Goal: Task Accomplishment & Management: Complete application form

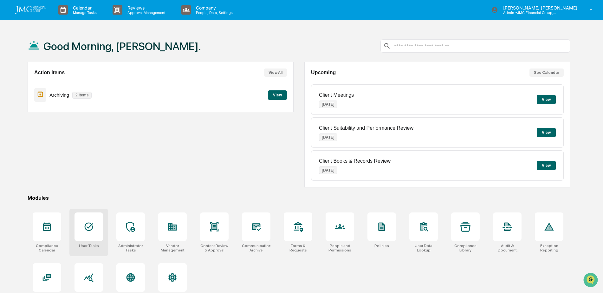
click at [96, 225] on div at bounding box center [88, 226] width 29 height 29
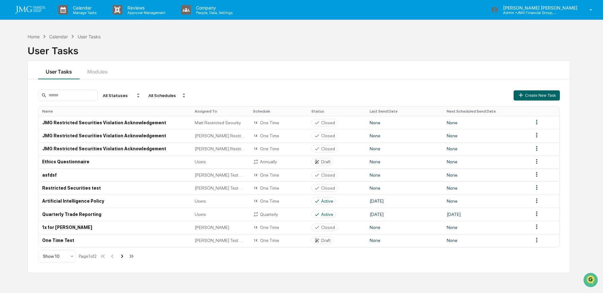
click at [123, 256] on icon at bounding box center [122, 256] width 7 height 7
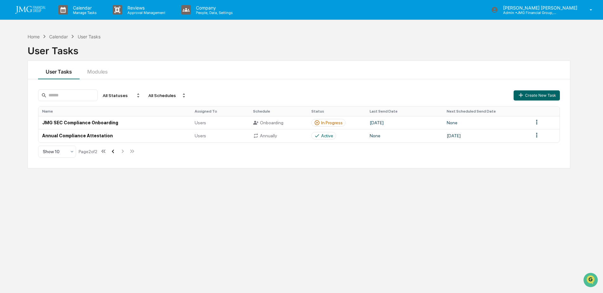
click at [116, 151] on icon at bounding box center [112, 151] width 7 height 7
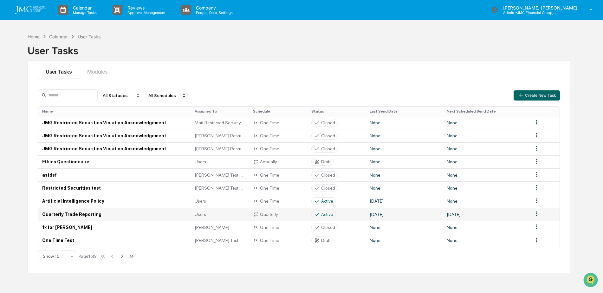
click at [172, 211] on td "Quarterly Trade Reporting" at bounding box center [114, 214] width 152 height 13
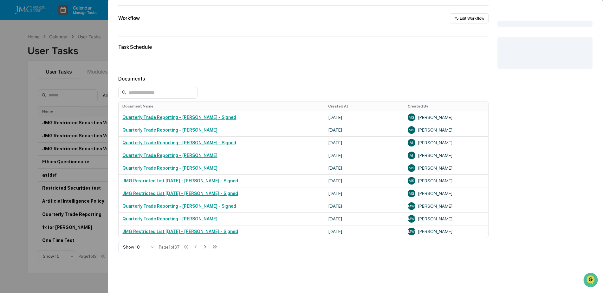
scroll to position [95, 0]
click at [176, 94] on input at bounding box center [157, 93] width 79 height 12
type input "****"
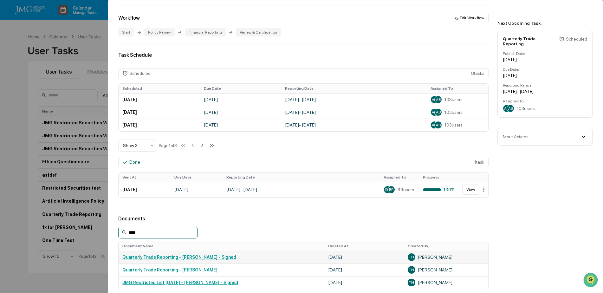
scroll to position [155, 0]
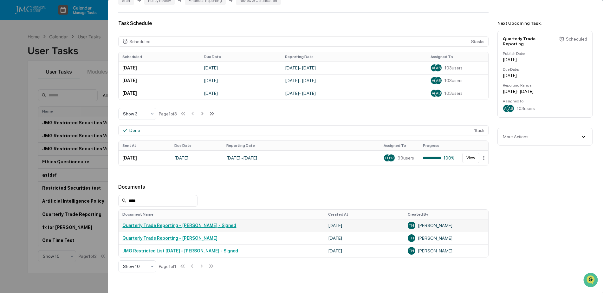
click at [219, 223] on link "Quarterly Trade Reporting - Tami Haroldsen - Signed" at bounding box center [179, 225] width 114 height 5
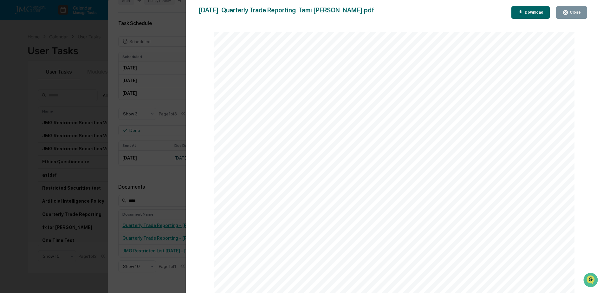
scroll to position [7573, 0]
click at [566, 15] on icon "button" at bounding box center [565, 12] width 5 height 5
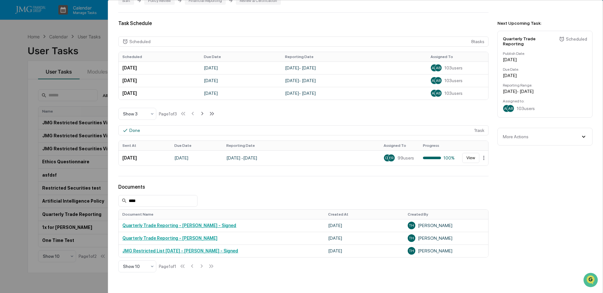
click at [77, 48] on div "User Tasks Quarterly Trade Reporting Quarterly Trade Reporting Active No descri…" at bounding box center [301, 146] width 603 height 293
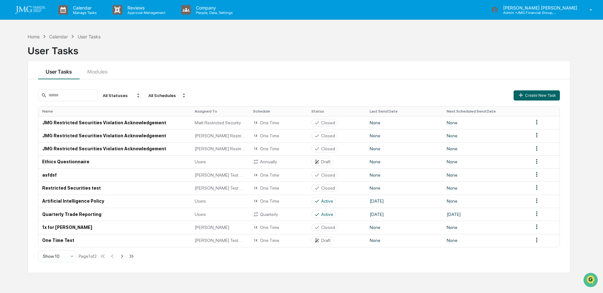
click at [57, 36] on div "Calendar" at bounding box center [58, 36] width 19 height 5
click at [40, 35] on div "Home" at bounding box center [34, 36] width 12 height 5
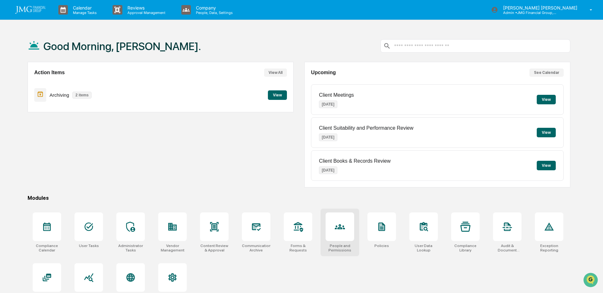
click at [342, 224] on icon at bounding box center [340, 226] width 10 height 10
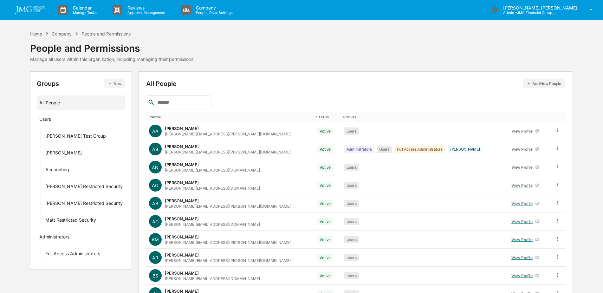
click at [176, 104] on input "text" at bounding box center [182, 102] width 54 height 8
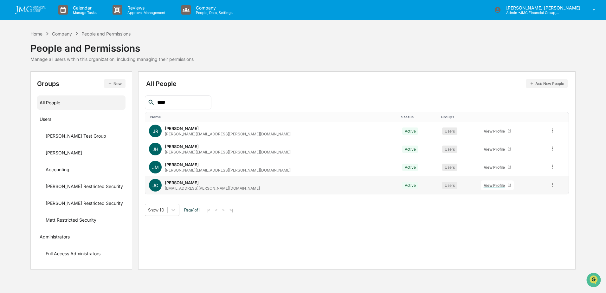
type input "****"
click at [484, 185] on div "View Profile" at bounding box center [496, 185] width 24 height 5
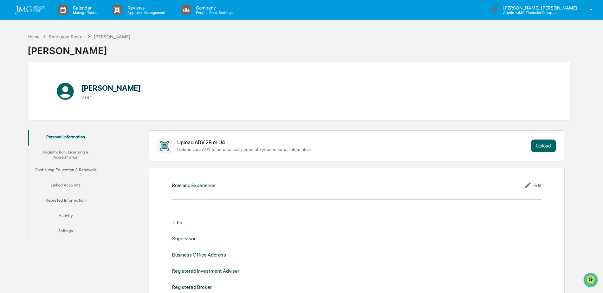
click at [77, 183] on button "Linked Accounts" at bounding box center [66, 185] width 76 height 15
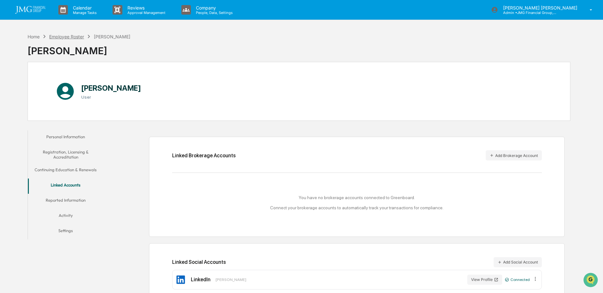
click at [57, 38] on div "Employee Roster" at bounding box center [66, 36] width 35 height 5
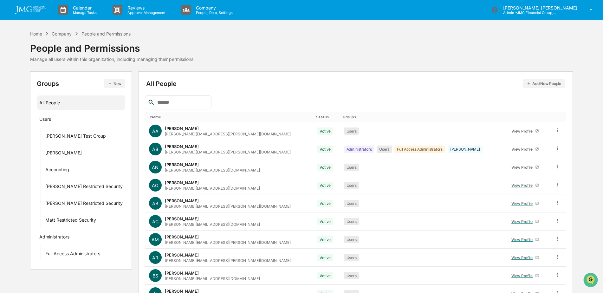
click at [40, 35] on div "Home" at bounding box center [36, 33] width 12 height 5
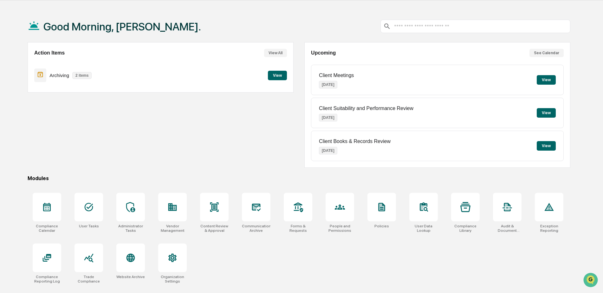
scroll to position [30, 0]
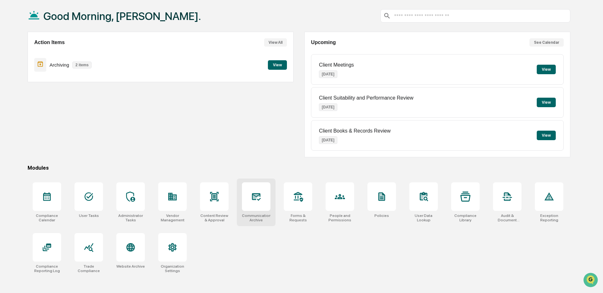
click at [258, 196] on icon at bounding box center [256, 197] width 9 height 8
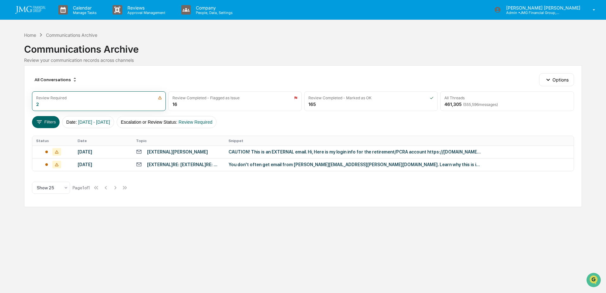
click at [355, 151] on div "CAUTION! This is an EXTERNAL email. Hi, Here is my login info for the retiremen…" at bounding box center [354, 151] width 253 height 5
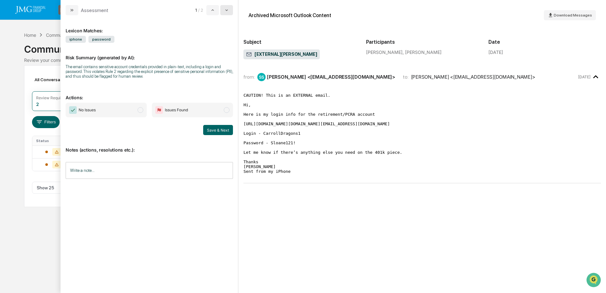
click at [229, 12] on button "modal" at bounding box center [226, 10] width 13 height 10
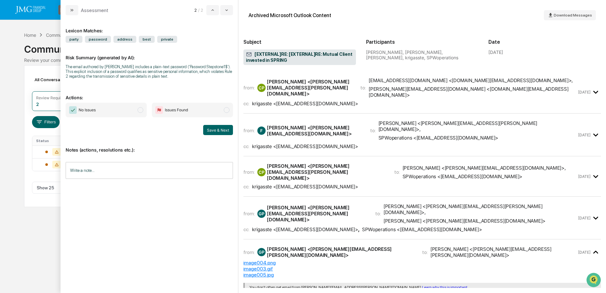
click at [6, 45] on div "Calendar Manage Tasks Reviews Approval Management Company People, Data, Setting…" at bounding box center [303, 146] width 606 height 293
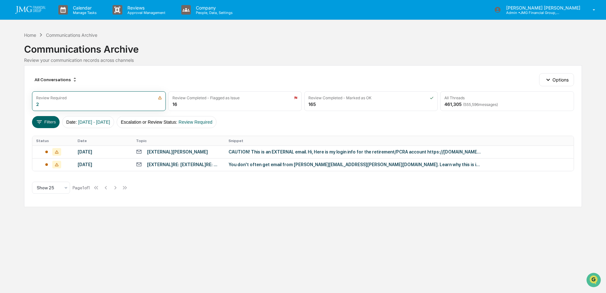
click at [40, 13] on img at bounding box center [30, 10] width 30 height 8
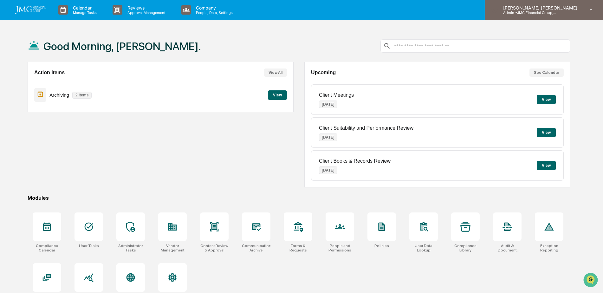
click at [557, 14] on p "Admin • JMG Financial Group, Ltd." at bounding box center [527, 12] width 59 height 4
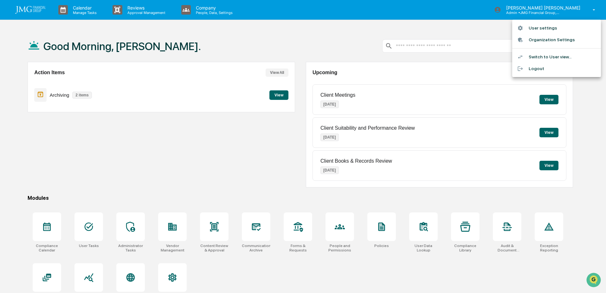
click at [547, 55] on li "Switch to User view..." at bounding box center [556, 57] width 89 height 12
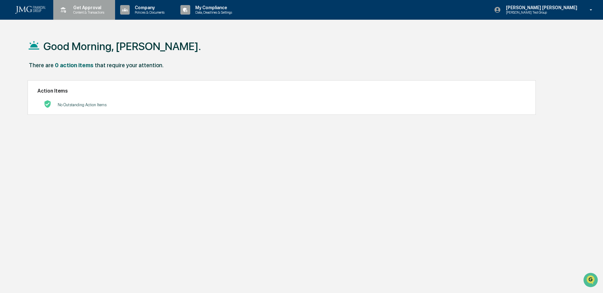
click at [95, 15] on div "Get Approval Content & Transactions" at bounding box center [83, 10] width 55 height 20
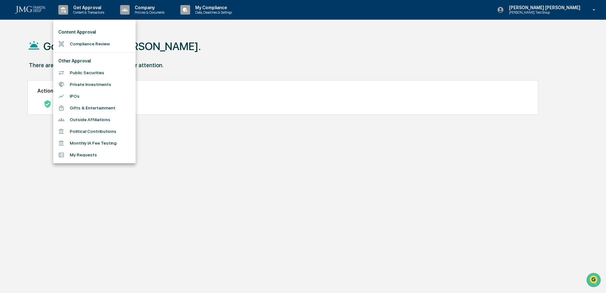
click at [170, 28] on div at bounding box center [303, 146] width 606 height 293
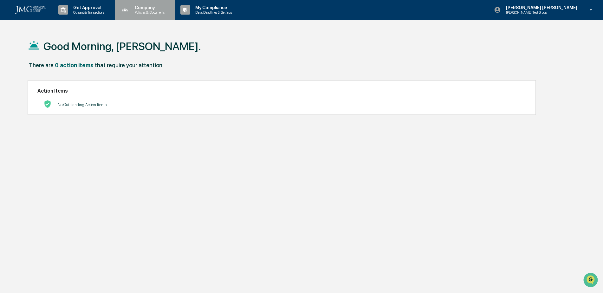
click at [163, 12] on p "Policies & Documents" at bounding box center [149, 12] width 38 height 4
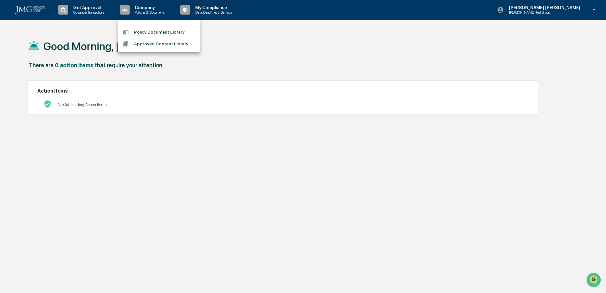
click at [212, 28] on div at bounding box center [303, 146] width 606 height 293
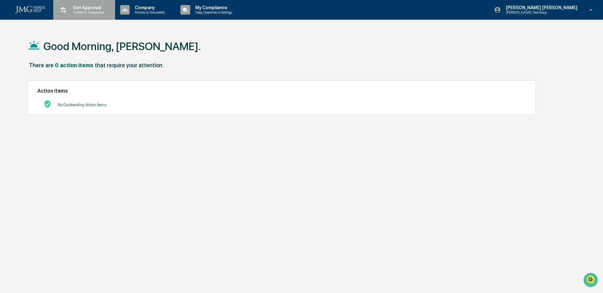
click at [86, 13] on p "Content & Transactions" at bounding box center [87, 12] width 39 height 4
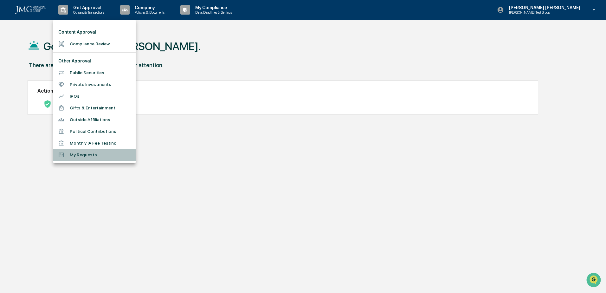
click at [97, 153] on li "My Requests" at bounding box center [94, 155] width 82 height 12
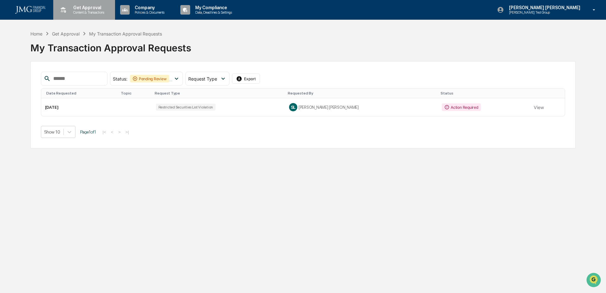
click at [81, 11] on p "Content & Transactions" at bounding box center [87, 12] width 39 height 4
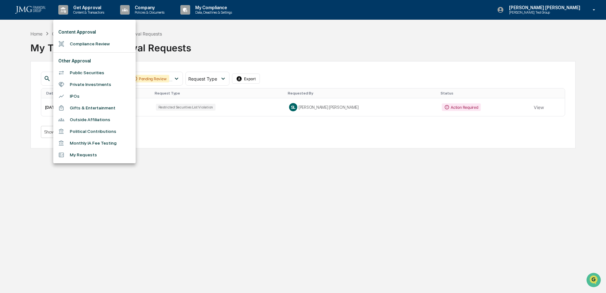
click at [107, 72] on li "Public Securities" at bounding box center [94, 73] width 82 height 12
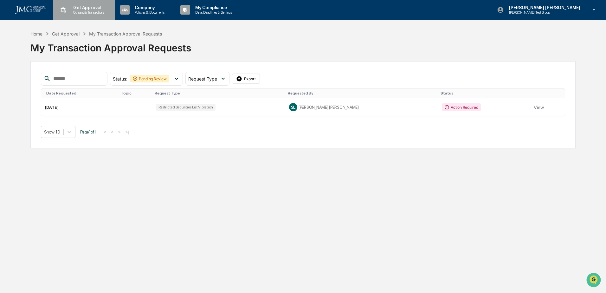
click at [87, 13] on p "Content & Transactions" at bounding box center [87, 12] width 39 height 4
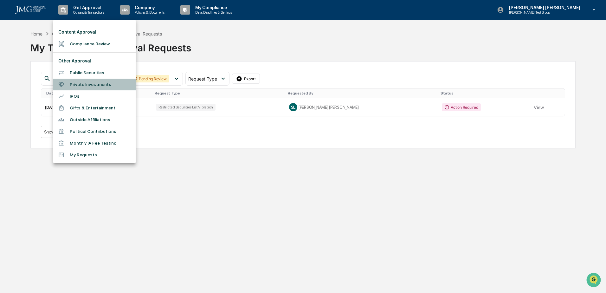
click at [108, 85] on li "Private Investments" at bounding box center [94, 85] width 82 height 12
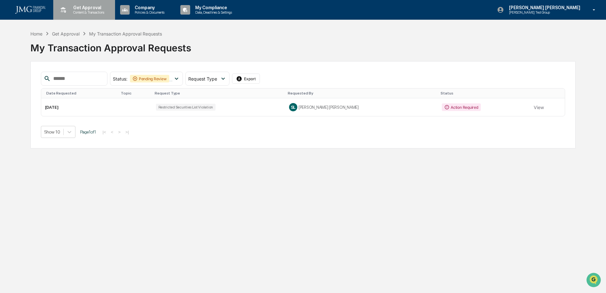
click at [84, 11] on p "Content & Transactions" at bounding box center [87, 12] width 39 height 4
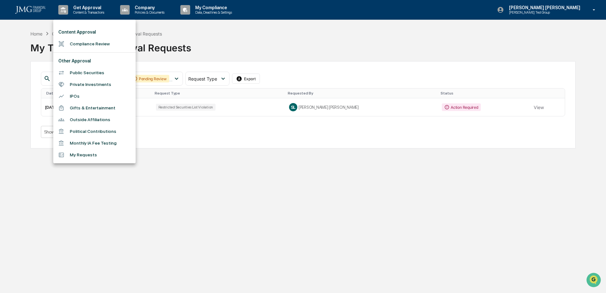
click at [173, 171] on div at bounding box center [303, 146] width 606 height 293
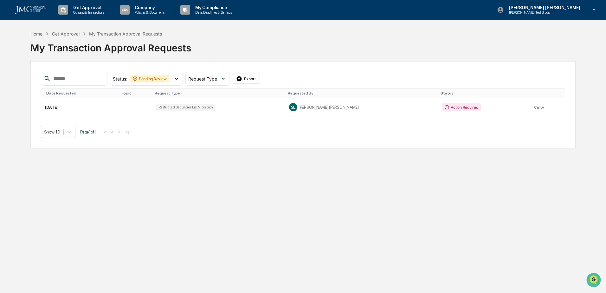
click at [326, 152] on div "Get Approval Content & Transactions Company Policies & Documents My Compliance …" at bounding box center [303, 146] width 606 height 293
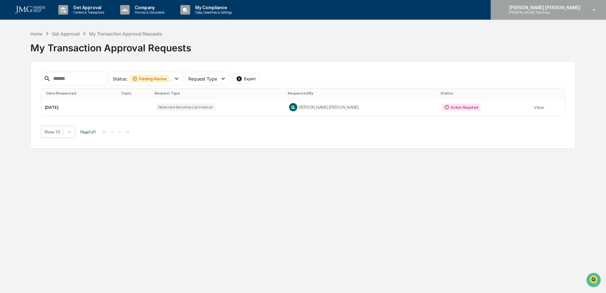
click at [566, 10] on p "Steve Test Group" at bounding box center [535, 12] width 62 height 4
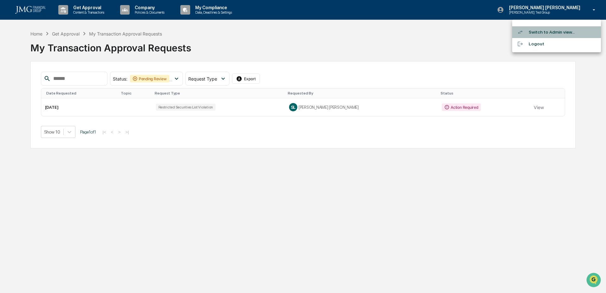
click at [563, 29] on li "Switch to Admin view..." at bounding box center [556, 32] width 89 height 12
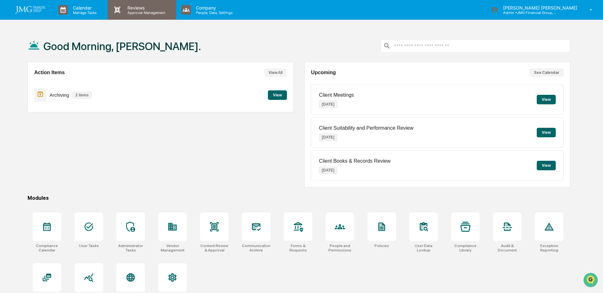
click at [140, 16] on div "Reviews Approval Management" at bounding box center [141, 10] width 68 height 20
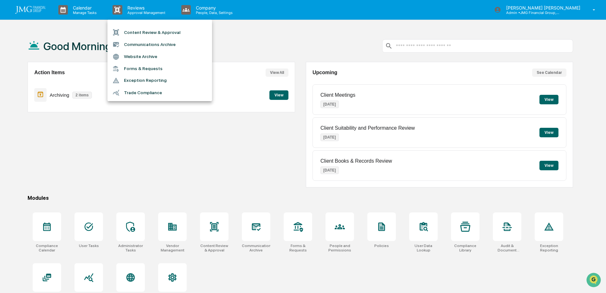
click at [160, 67] on li "Forms & Requests" at bounding box center [159, 69] width 105 height 12
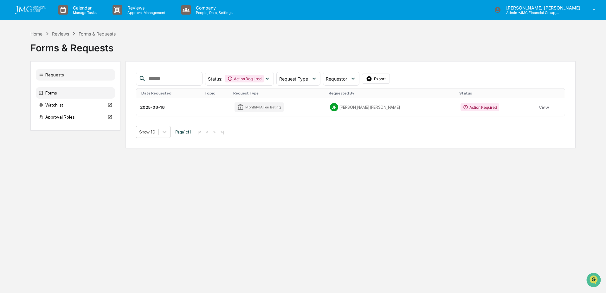
click at [67, 90] on div "Forms" at bounding box center [75, 92] width 79 height 11
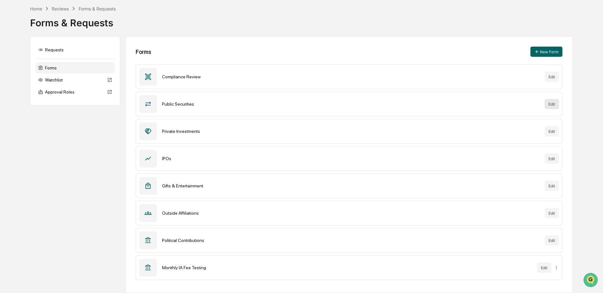
click at [547, 103] on button "Edit" at bounding box center [551, 104] width 14 height 10
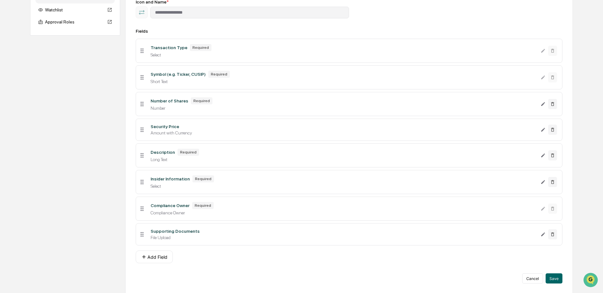
scroll to position [96, 0]
click at [529, 279] on button "Cancel" at bounding box center [532, 277] width 21 height 10
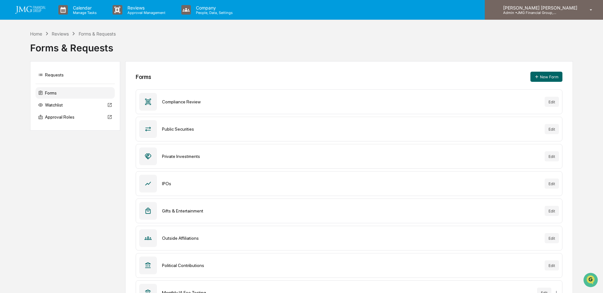
click at [557, 14] on p "Admin • JMG Financial Group, Ltd." at bounding box center [527, 12] width 59 height 4
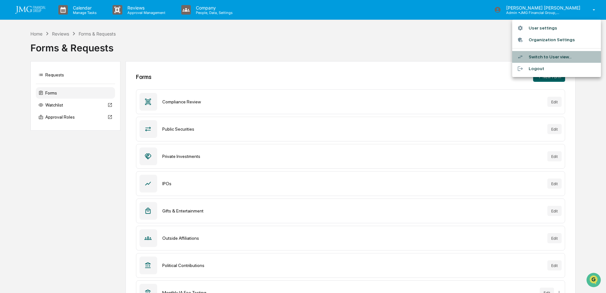
click at [546, 55] on li "Switch to User view..." at bounding box center [556, 57] width 89 height 12
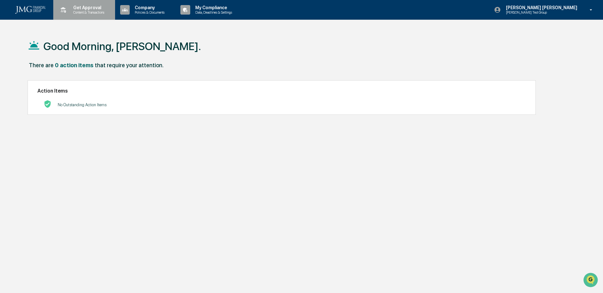
click at [83, 12] on p "Content & Transactions" at bounding box center [87, 12] width 39 height 4
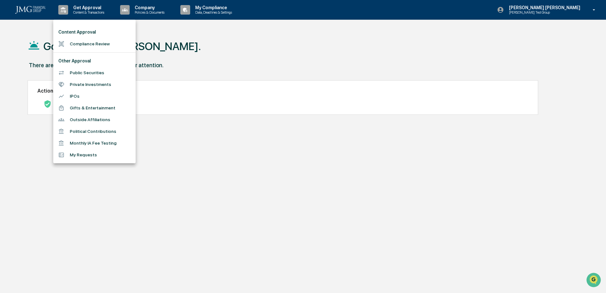
click at [100, 74] on li "Public Securities" at bounding box center [94, 73] width 82 height 12
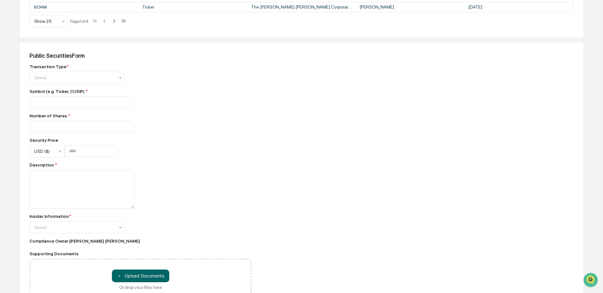
scroll to position [417, 0]
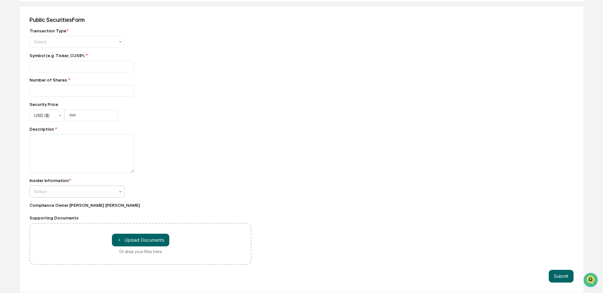
click at [118, 44] on icon at bounding box center [120, 41] width 5 height 5
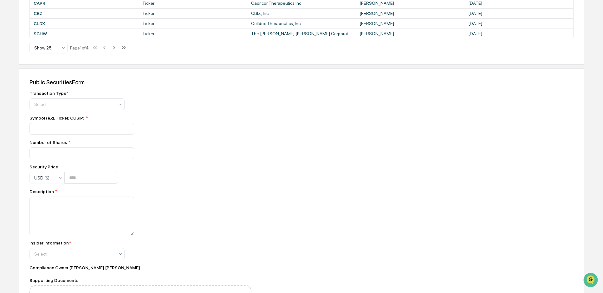
scroll to position [354, 0]
click at [511, 187] on div "Public Securities Form Transaction Type * Select Symbol (e.g. Ticker, CUSIP) * …" at bounding box center [301, 212] width 565 height 287
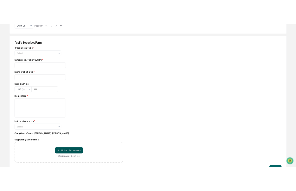
scroll to position [417, 0]
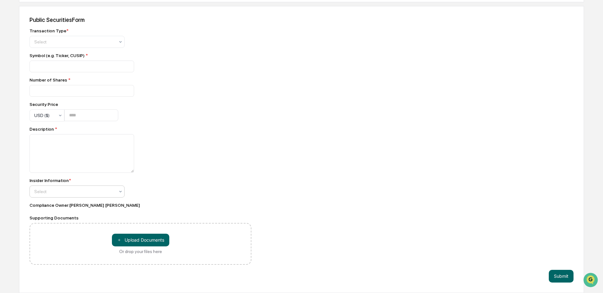
click at [118, 46] on div "Select" at bounding box center [74, 41] width 87 height 9
click at [281, 186] on div "Public Securities Form Transaction Type * Select Symbol (e.g. Ticker, CUSIP) * …" at bounding box center [301, 149] width 565 height 287
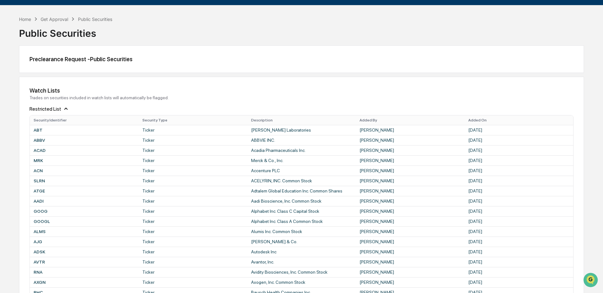
scroll to position [0, 0]
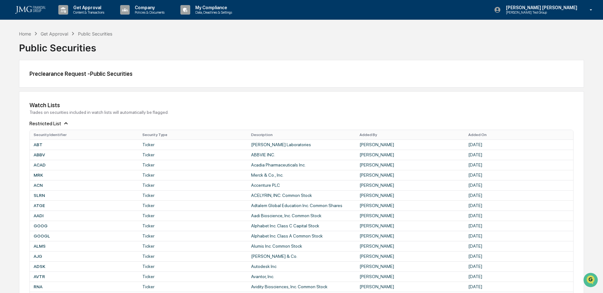
click at [62, 34] on div "Get Approval" at bounding box center [55, 33] width 28 height 5
click at [78, 14] on p "Content & Transactions" at bounding box center [87, 12] width 39 height 4
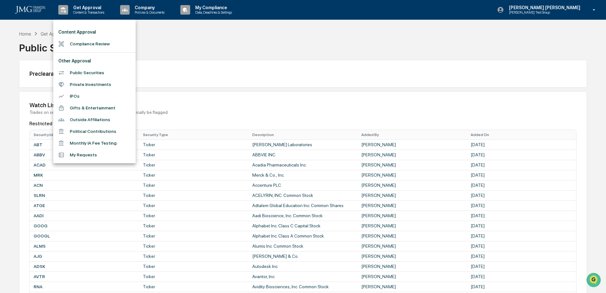
click at [575, 11] on div at bounding box center [303, 146] width 606 height 293
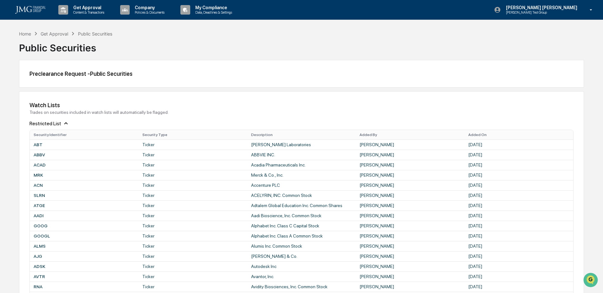
click at [563, 11] on p "[PERSON_NAME] Test Group" at bounding box center [532, 12] width 62 height 4
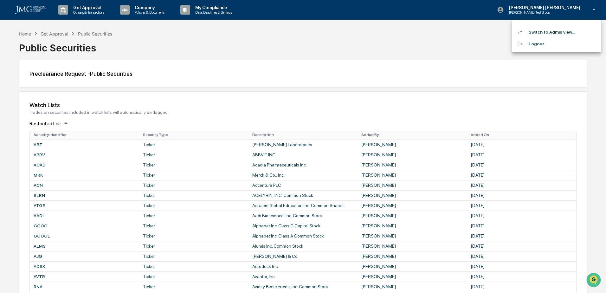
click at [561, 29] on li "Switch to Admin view..." at bounding box center [556, 32] width 89 height 12
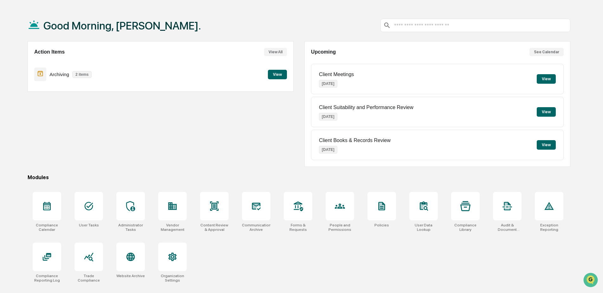
scroll to position [30, 0]
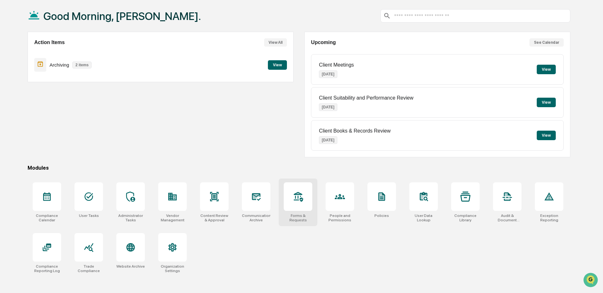
click at [298, 196] on icon at bounding box center [298, 196] width 10 height 10
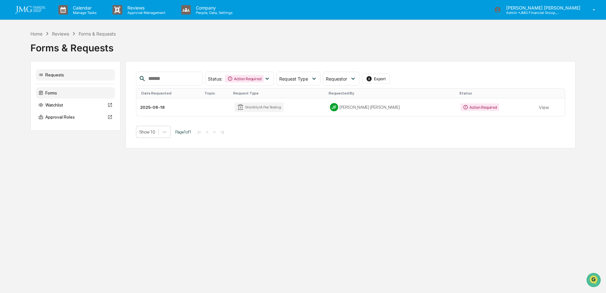
click at [60, 93] on div "Forms" at bounding box center [75, 92] width 79 height 11
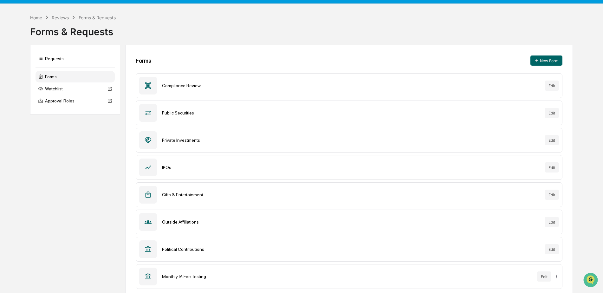
scroll to position [25, 0]
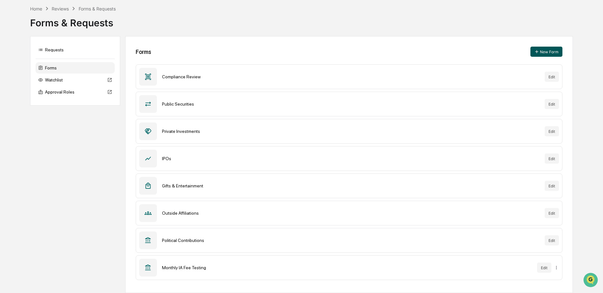
click at [539, 52] on button "New Form" at bounding box center [546, 52] width 32 height 10
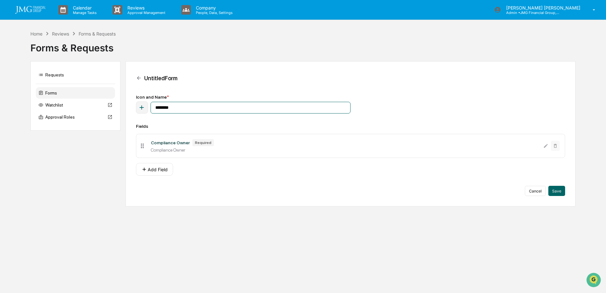
click at [209, 107] on input "********" at bounding box center [251, 108] width 200 height 12
click at [192, 105] on input "********" at bounding box center [251, 108] width 200 height 12
type input "**********"
click at [169, 168] on button "Add Field" at bounding box center [154, 169] width 37 height 13
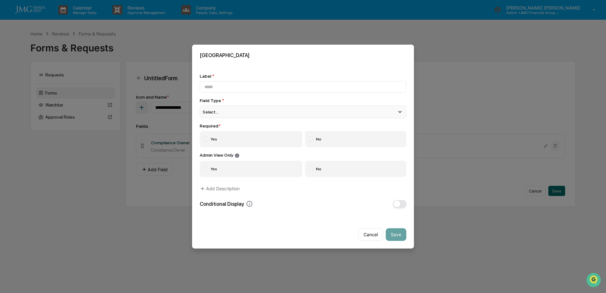
click at [346, 115] on div "Select..." at bounding box center [303, 112] width 207 height 13
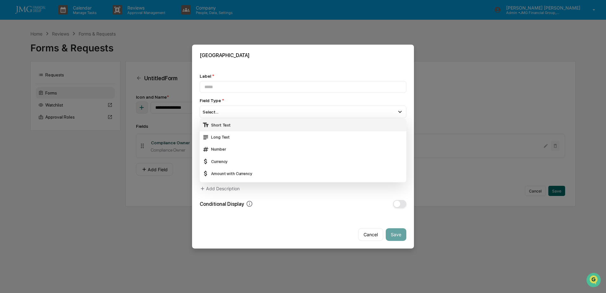
click at [253, 127] on div "Short Text" at bounding box center [303, 124] width 202 height 7
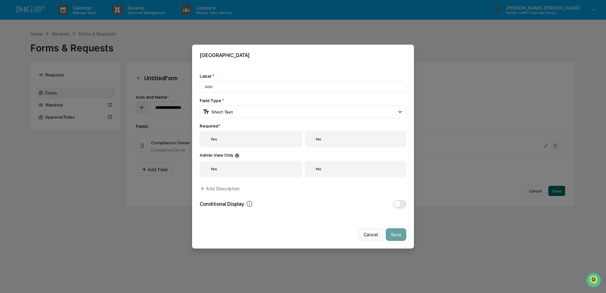
click at [367, 230] on button "Cancel" at bounding box center [370, 234] width 25 height 13
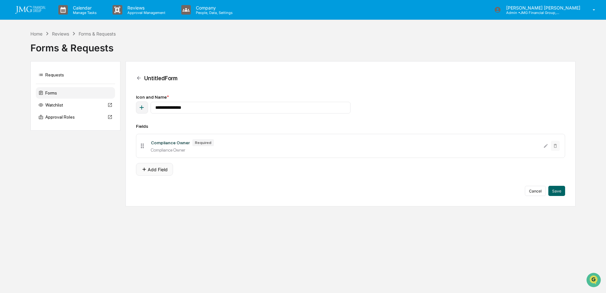
click at [162, 169] on button "Add Field" at bounding box center [154, 169] width 37 height 13
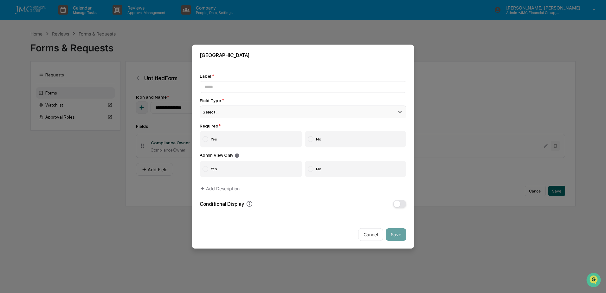
click at [379, 109] on div "Select..." at bounding box center [303, 112] width 207 height 13
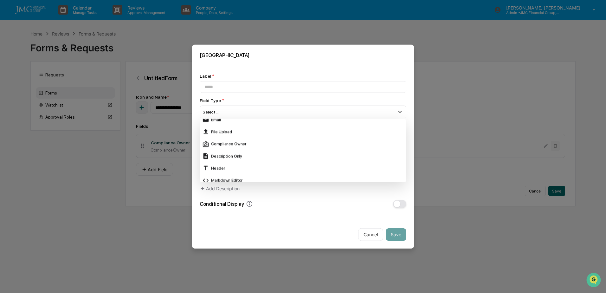
scroll to position [158, 0]
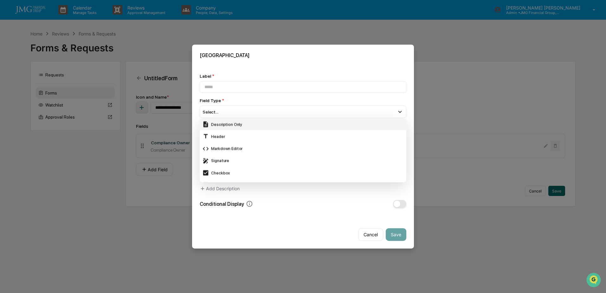
click at [280, 127] on div "Description Only" at bounding box center [303, 124] width 202 height 7
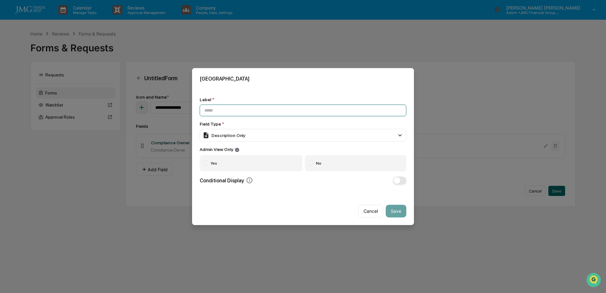
click at [302, 110] on input at bounding box center [303, 111] width 207 height 12
click at [405, 136] on div "Description Only" at bounding box center [303, 135] width 207 height 13
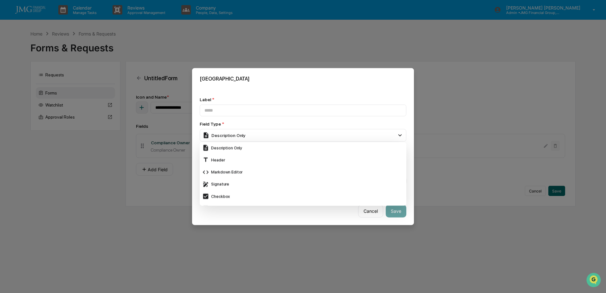
click at [411, 127] on div "Label * Field Type * Description Only Short Text Long Text Number Currency Amou…" at bounding box center [303, 140] width 222 height 103
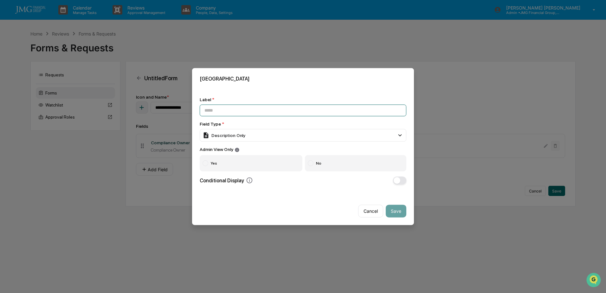
click at [317, 111] on input at bounding box center [303, 111] width 207 height 12
click at [367, 209] on button "Cancel" at bounding box center [370, 210] width 25 height 13
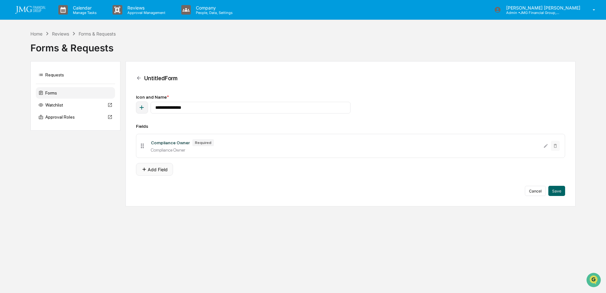
click at [164, 172] on button "Add Field" at bounding box center [154, 169] width 37 height 13
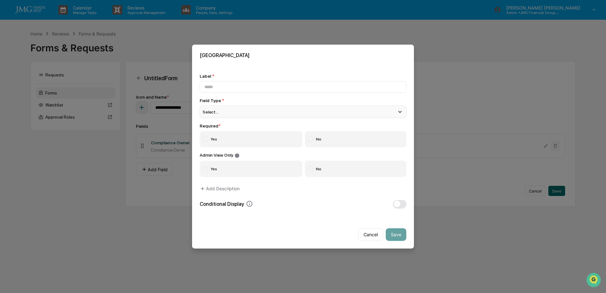
click at [363, 112] on div "Select..." at bounding box center [303, 112] width 207 height 13
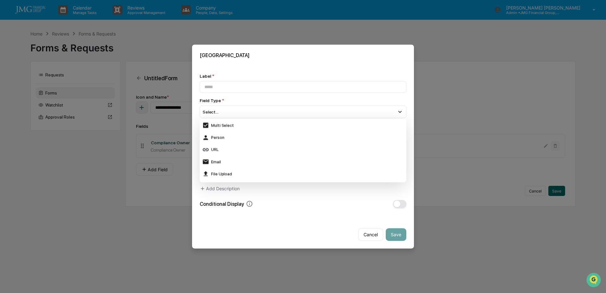
scroll to position [95, 0]
click at [231, 159] on div "File Upload" at bounding box center [303, 163] width 207 height 12
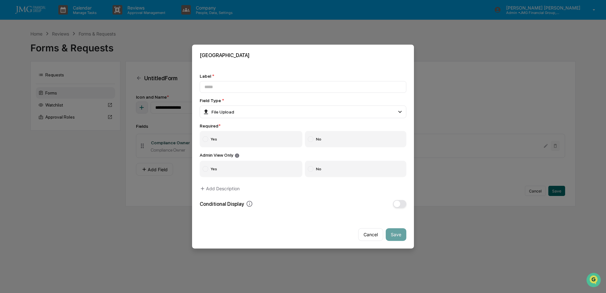
click at [239, 138] on label "Yes" at bounding box center [251, 139] width 103 height 16
click at [313, 168] on div at bounding box center [311, 169] width 6 height 6
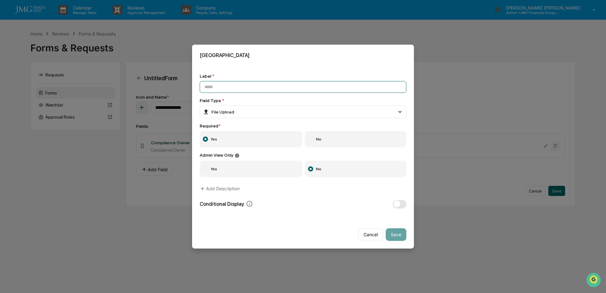
click at [248, 87] on input at bounding box center [303, 87] width 207 height 12
type input "**********"
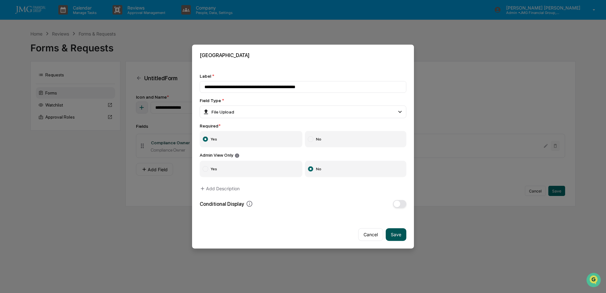
click at [403, 234] on button "Save" at bounding box center [396, 234] width 21 height 13
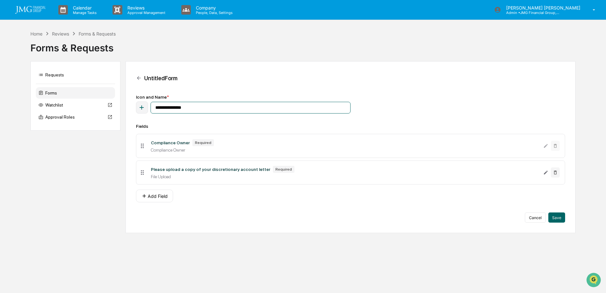
click at [173, 106] on input "**********" at bounding box center [251, 108] width 200 height 12
click at [173, 109] on input "**********" at bounding box center [251, 108] width 200 height 12
type input "**********"
click at [231, 120] on div "**********" at bounding box center [350, 158] width 429 height 128
click at [165, 195] on button "Add Field" at bounding box center [154, 195] width 37 height 13
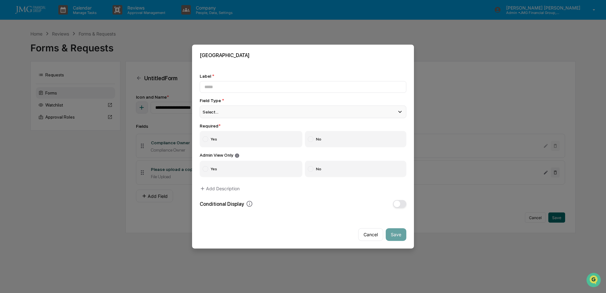
click at [382, 110] on div "Select..." at bounding box center [303, 112] width 207 height 13
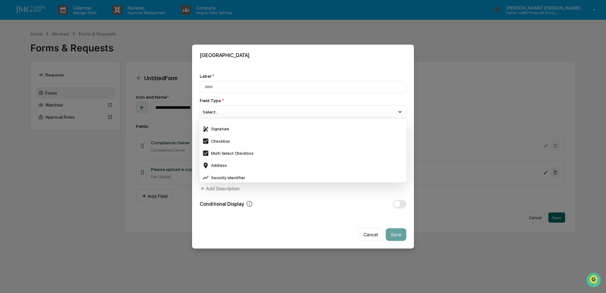
scroll to position [158, 0]
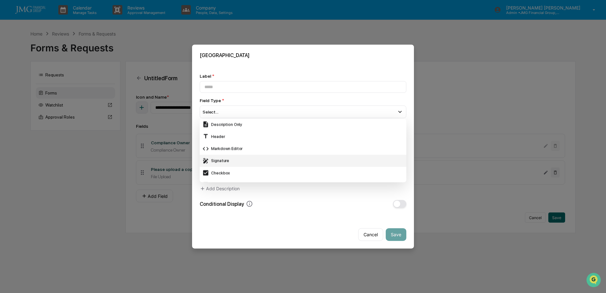
click at [282, 159] on div "Signature" at bounding box center [303, 160] width 202 height 7
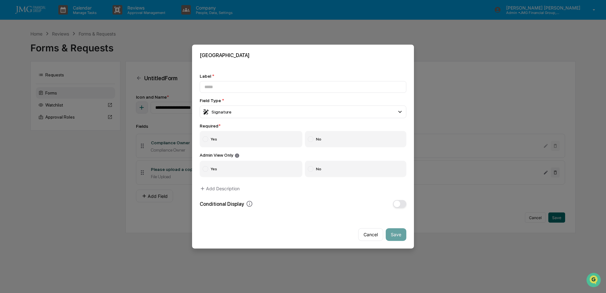
click at [277, 139] on label "Yes" at bounding box center [251, 139] width 103 height 16
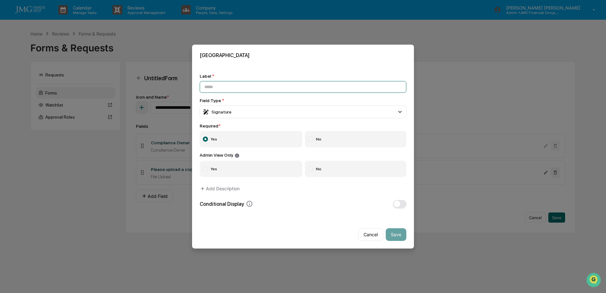
click at [241, 89] on input at bounding box center [303, 87] width 207 height 12
click at [247, 87] on input at bounding box center [303, 87] width 207 height 12
type input "**********"
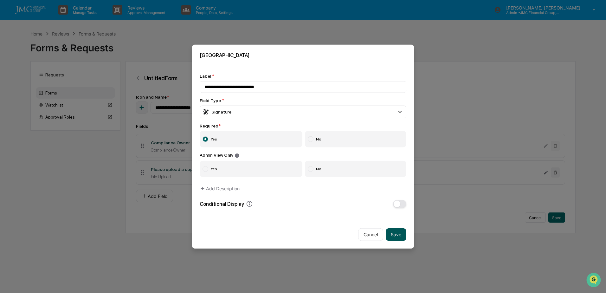
click at [396, 234] on button "Save" at bounding box center [396, 234] width 21 height 13
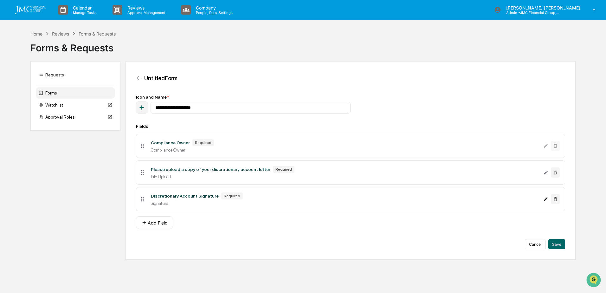
click at [545, 200] on icon "Edit Discretionary Account Signature field" at bounding box center [546, 199] width 4 height 4
click at [165, 226] on button "Add Field" at bounding box center [154, 222] width 37 height 13
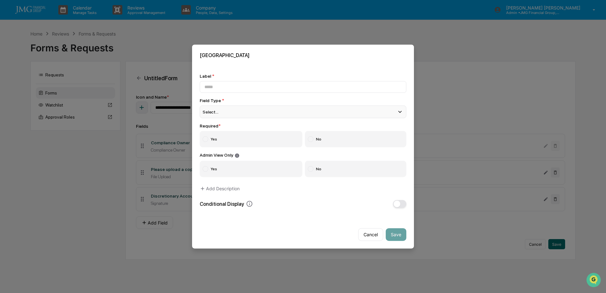
click at [357, 112] on div "Select..." at bounding box center [303, 112] width 207 height 13
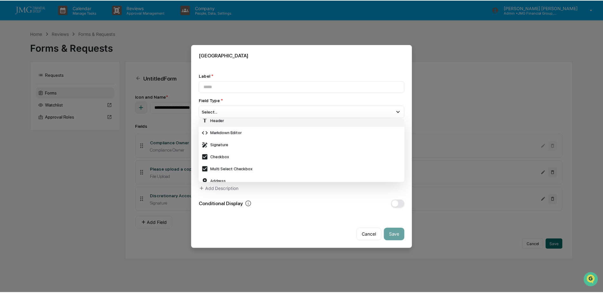
scroll to position [189, 0]
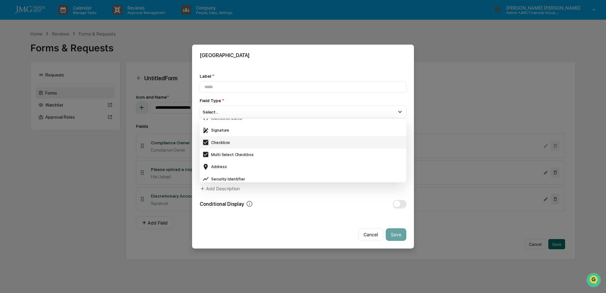
click at [270, 141] on div "Checkbox" at bounding box center [303, 142] width 202 height 7
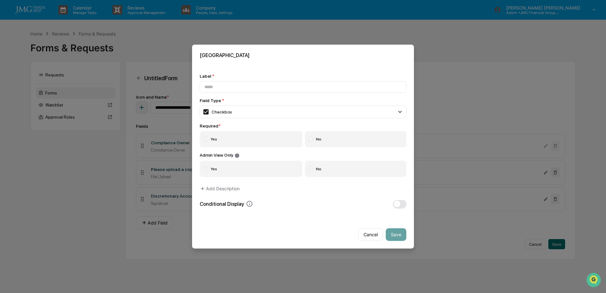
click at [270, 138] on label "Yes" at bounding box center [251, 139] width 103 height 16
click at [230, 188] on button "Add Description" at bounding box center [220, 188] width 40 height 13
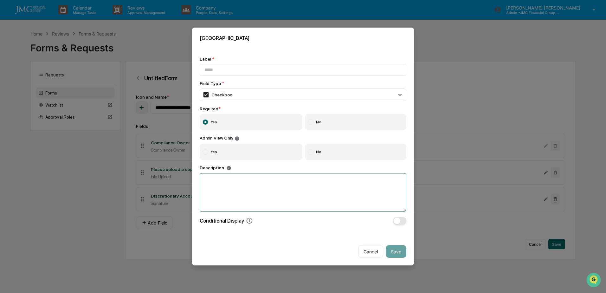
click at [230, 188] on textarea at bounding box center [303, 192] width 207 height 39
click at [257, 186] on textarea at bounding box center [303, 192] width 207 height 39
paste textarea "**********"
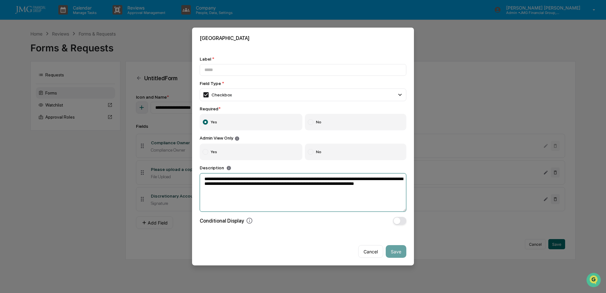
type textarea "**********"
click at [247, 73] on input at bounding box center [303, 70] width 207 height 12
type input "**********"
click at [394, 247] on button "Save" at bounding box center [396, 251] width 21 height 13
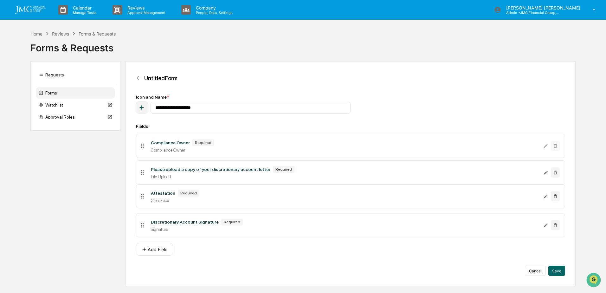
drag, startPoint x: 143, startPoint y: 227, endPoint x: 150, endPoint y: 200, distance: 27.8
click at [148, 197] on li "Attestation Required Checkbox" at bounding box center [350, 196] width 429 height 24
click at [545, 227] on icon "Edit Discretionary Account Signature field" at bounding box center [546, 226] width 4 height 4
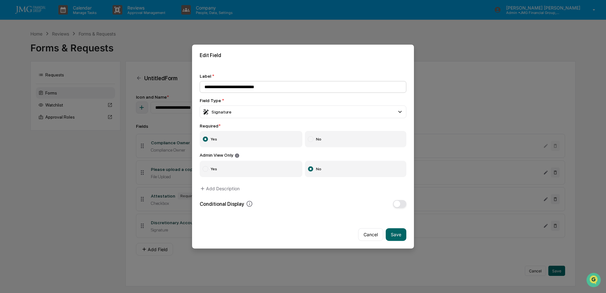
click at [247, 86] on input "**********" at bounding box center [303, 87] width 207 height 12
type input "**********"
click at [393, 232] on button "Save" at bounding box center [396, 234] width 21 height 13
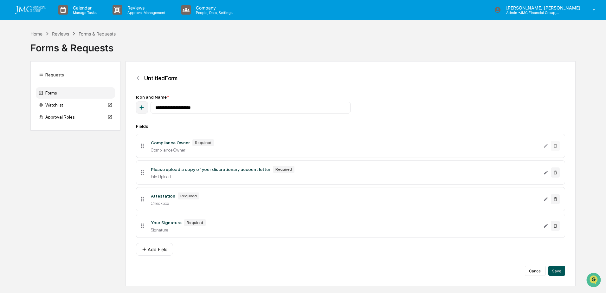
click at [554, 267] on button "Save" at bounding box center [556, 271] width 17 height 10
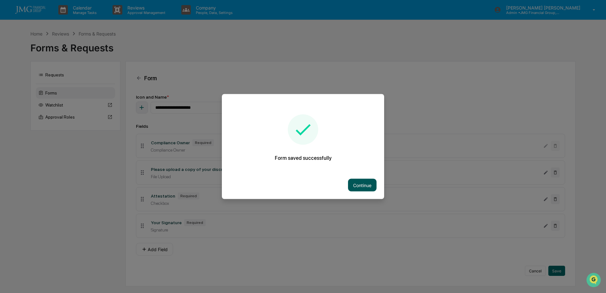
click at [365, 184] on button "Continue" at bounding box center [362, 185] width 29 height 13
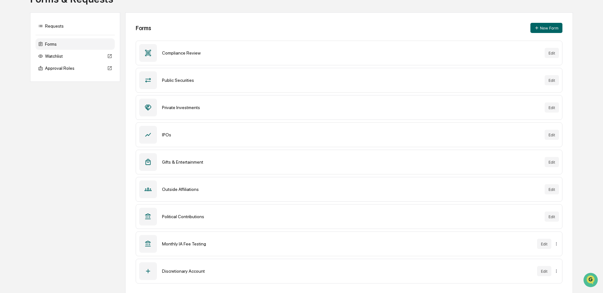
scroll to position [52, 0]
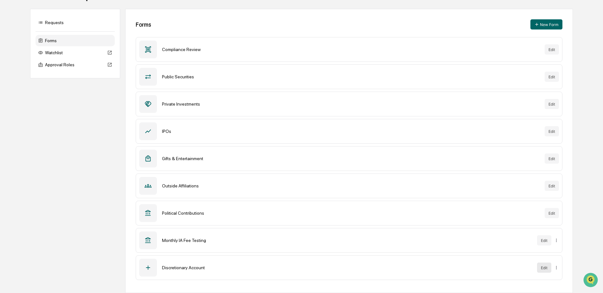
click at [541, 266] on button "Edit" at bounding box center [544, 267] width 14 height 10
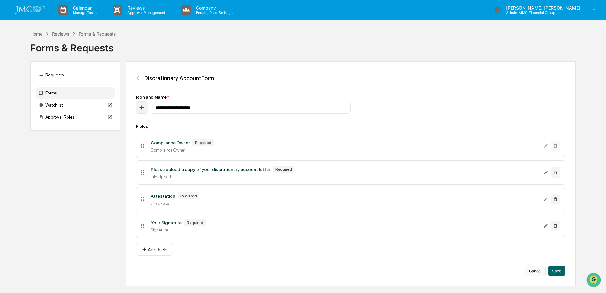
click at [529, 270] on button "Cancel" at bounding box center [535, 271] width 21 height 10
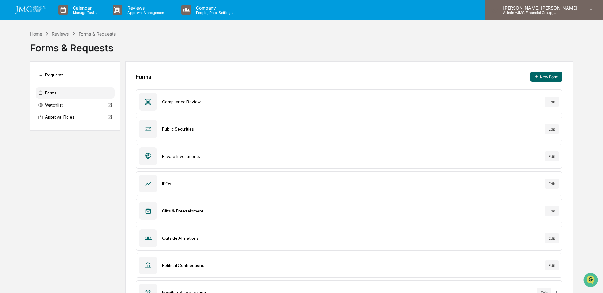
click at [566, 10] on p "[PERSON_NAME] [PERSON_NAME]" at bounding box center [539, 7] width 82 height 5
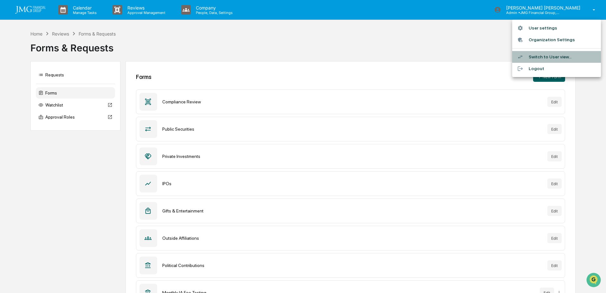
click at [554, 57] on li "Switch to User view..." at bounding box center [556, 57] width 89 height 12
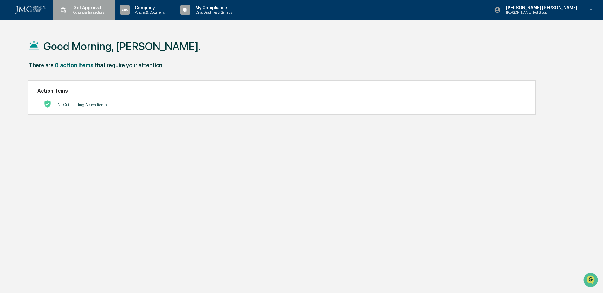
click at [91, 15] on div "Get Approval Content & Transactions" at bounding box center [83, 10] width 55 height 20
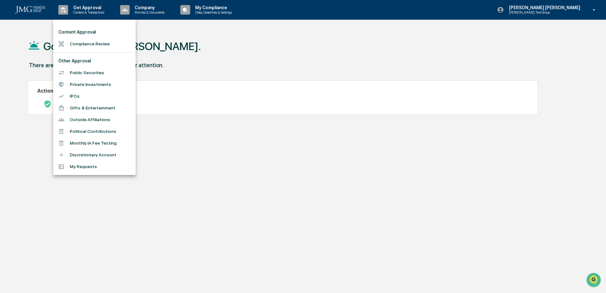
click at [104, 155] on li "Discretionary Account" at bounding box center [94, 155] width 82 height 12
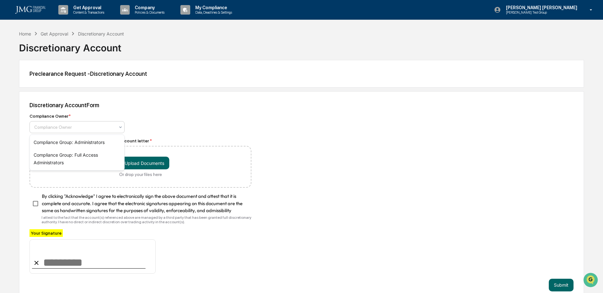
click at [120, 128] on icon at bounding box center [120, 127] width 5 height 5
click at [234, 120] on div "Compliance Owner * Compliance Owner" at bounding box center [140, 123] width 222 height 20
click at [55, 33] on div "Get Approval" at bounding box center [55, 33] width 28 height 5
click at [28, 33] on div "Home" at bounding box center [25, 33] width 12 height 5
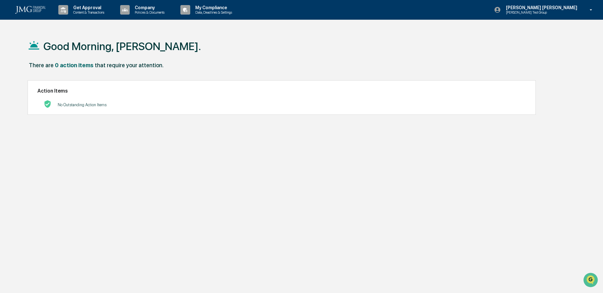
click at [585, 10] on icon at bounding box center [590, 10] width 11 height 6
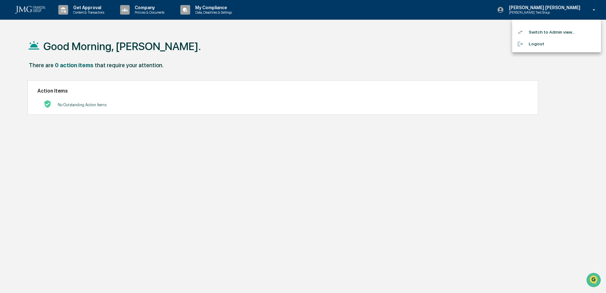
click at [555, 31] on li "Switch to Admin view..." at bounding box center [556, 32] width 89 height 12
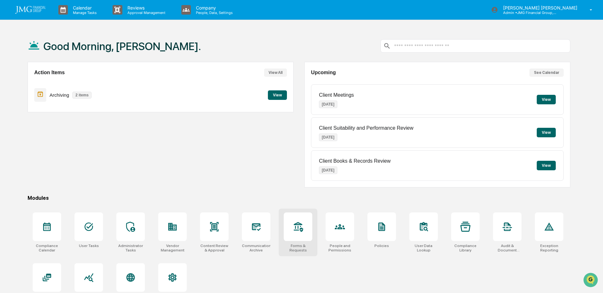
click at [296, 226] on icon at bounding box center [298, 227] width 9 height 10
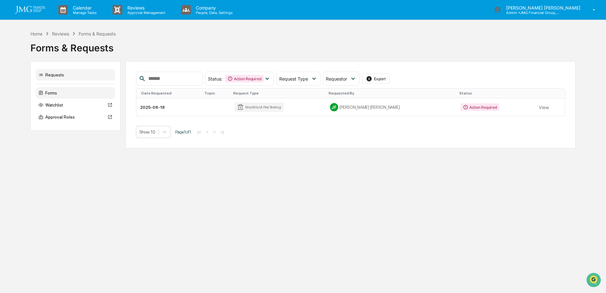
click at [64, 91] on div "Forms" at bounding box center [75, 92] width 79 height 11
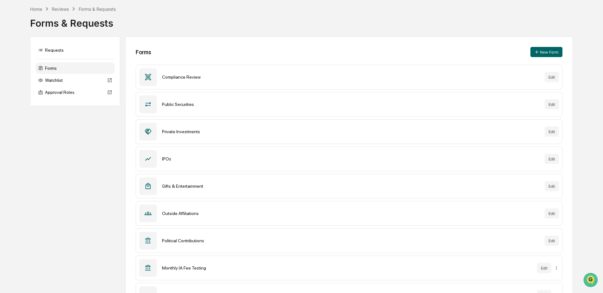
scroll to position [52, 0]
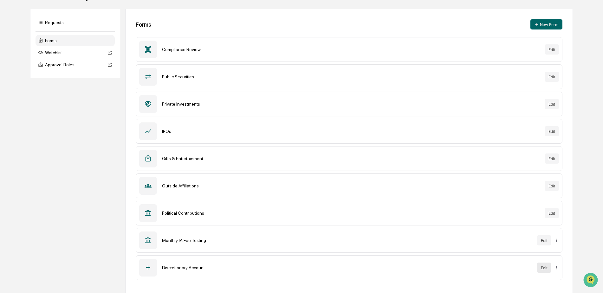
click at [541, 269] on button "Edit" at bounding box center [544, 267] width 14 height 10
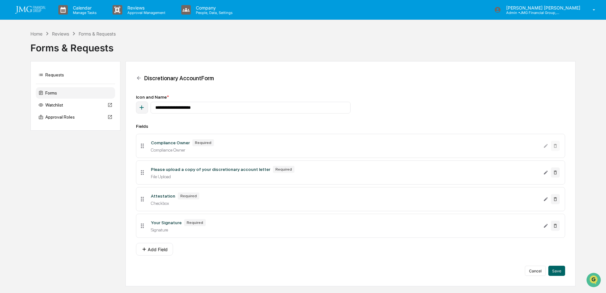
click at [143, 145] on icon at bounding box center [142, 145] width 7 height 7
click at [228, 149] on div "Compliance Owner" at bounding box center [345, 149] width 388 height 5
click at [547, 198] on icon "Edit Attestation field" at bounding box center [546, 199] width 4 height 4
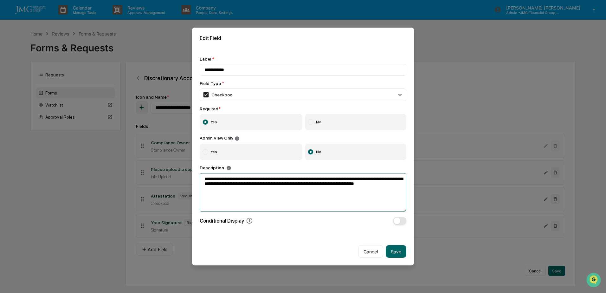
drag, startPoint x: 203, startPoint y: 179, endPoint x: 393, endPoint y: 184, distance: 189.9
click at [393, 184] on textarea "**********" at bounding box center [303, 192] width 207 height 39
drag, startPoint x: 378, startPoint y: 183, endPoint x: 368, endPoint y: 200, distance: 19.8
click at [368, 200] on textarea "**********" at bounding box center [303, 192] width 207 height 39
click at [377, 253] on button "Cancel" at bounding box center [370, 251] width 25 height 13
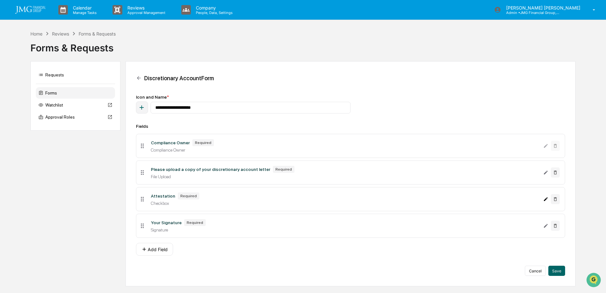
click at [544, 200] on icon "Edit Attestation field" at bounding box center [545, 198] width 5 height 5
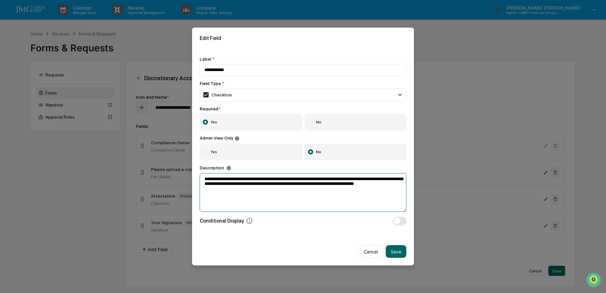
drag, startPoint x: 203, startPoint y: 178, endPoint x: 403, endPoint y: 187, distance: 200.5
click at [403, 187] on textarea "**********" at bounding box center [303, 192] width 207 height 39
click at [370, 248] on button "Cancel" at bounding box center [370, 251] width 25 height 13
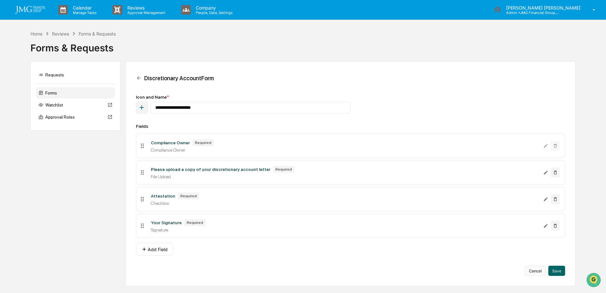
click at [541, 270] on button "Cancel" at bounding box center [535, 271] width 21 height 10
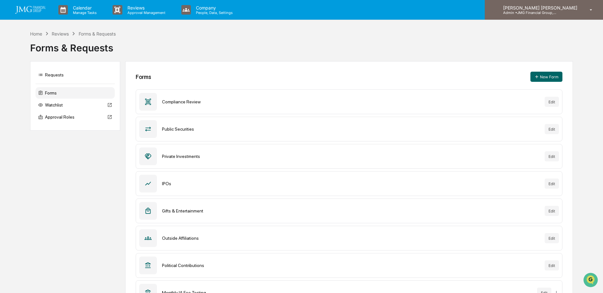
click at [570, 16] on div "[PERSON_NAME] [PERSON_NAME] Admin • JMG Financial Group, Ltd." at bounding box center [543, 10] width 118 height 20
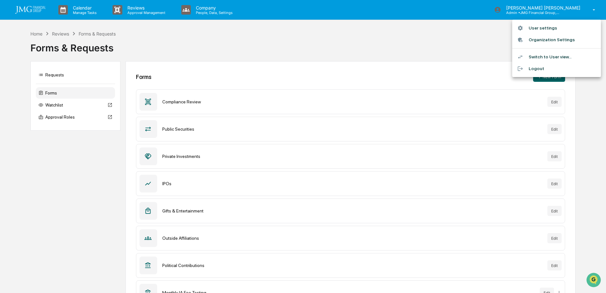
click at [565, 57] on li "Switch to User view..." at bounding box center [556, 57] width 89 height 12
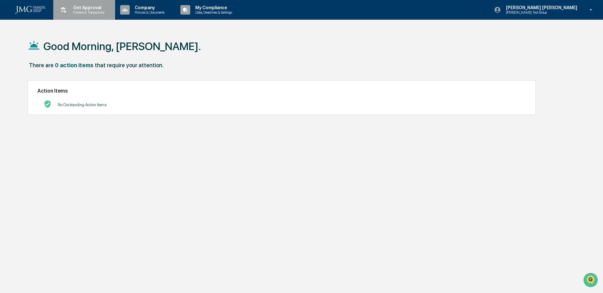
click at [83, 16] on div "Get Approval Content & Transactions" at bounding box center [83, 10] width 55 height 20
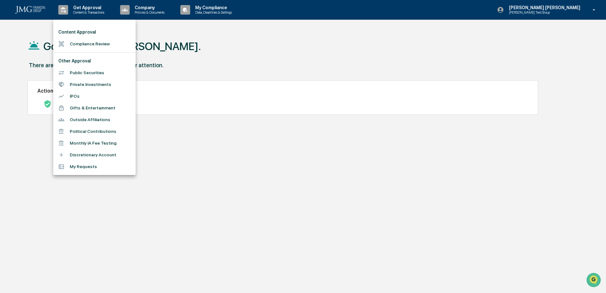
click at [101, 155] on li "Discretionary Account" at bounding box center [94, 155] width 82 height 12
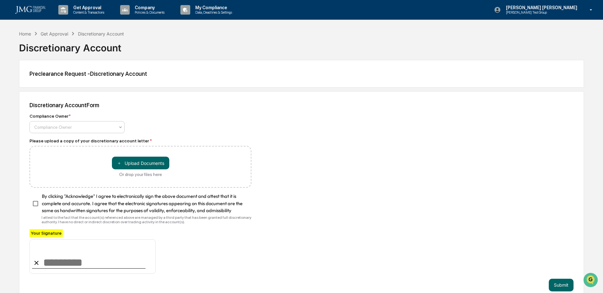
click at [120, 126] on icon at bounding box center [120, 127] width 5 height 5
click at [263, 134] on div "Discretionary Account Form Compliance Owner * Compliance Owner Please upload a …" at bounding box center [301, 196] width 565 height 210
click at [573, 7] on p "[PERSON_NAME] [PERSON_NAME]" at bounding box center [541, 7] width 80 height 5
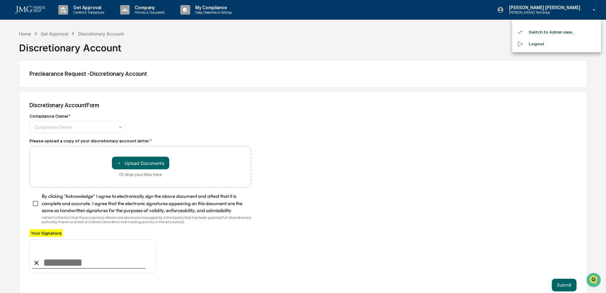
click at [562, 30] on li "Switch to Admin view..." at bounding box center [556, 32] width 89 height 12
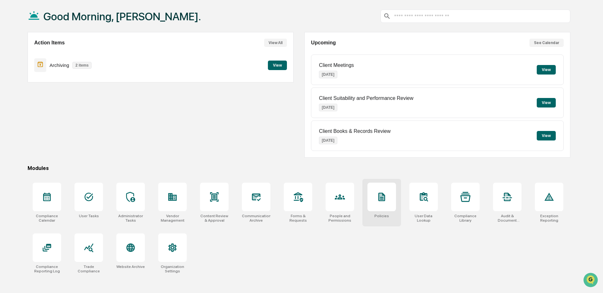
scroll to position [30, 0]
click at [297, 200] on icon at bounding box center [298, 197] width 9 height 10
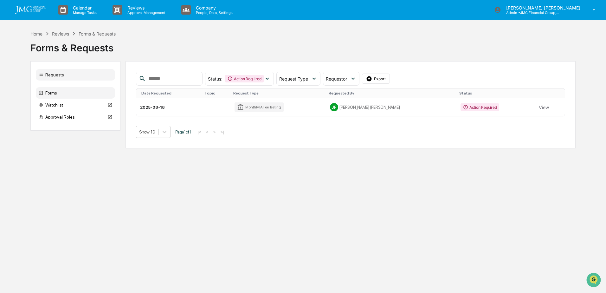
click at [69, 94] on div "Forms" at bounding box center [75, 92] width 79 height 11
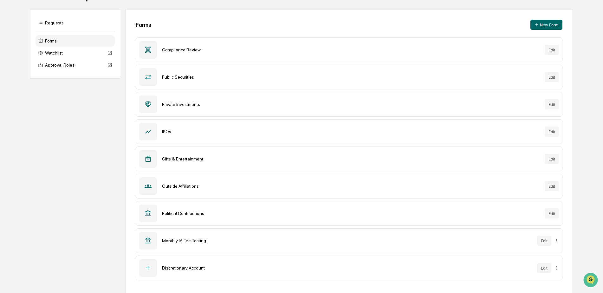
scroll to position [52, 0]
click at [540, 270] on button "Edit" at bounding box center [544, 267] width 14 height 10
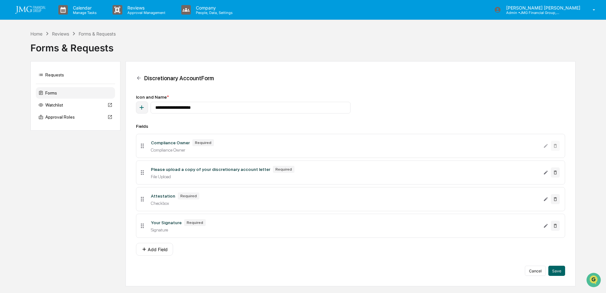
click at [141, 145] on icon at bounding box center [142, 145] width 7 height 7
click at [141, 146] on icon at bounding box center [142, 145] width 7 height 7
click at [544, 201] on icon "Edit Attestation field" at bounding box center [546, 199] width 4 height 4
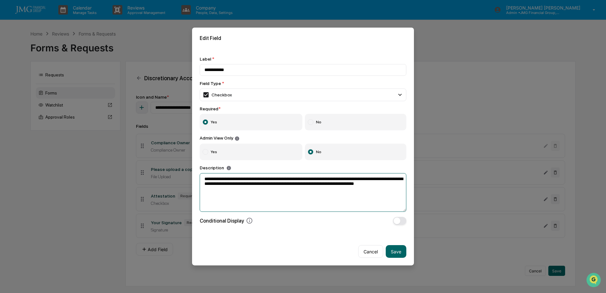
drag, startPoint x: 202, startPoint y: 179, endPoint x: 396, endPoint y: 183, distance: 194.0
click at [396, 183] on textarea "**********" at bounding box center [303, 192] width 207 height 39
click at [393, 92] on div "Checkbox" at bounding box center [303, 94] width 207 height 13
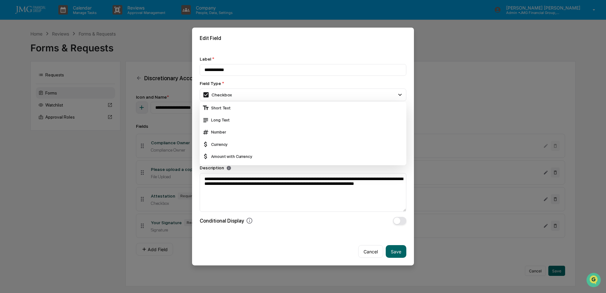
click at [395, 45] on div "Edit Field" at bounding box center [303, 38] width 222 height 21
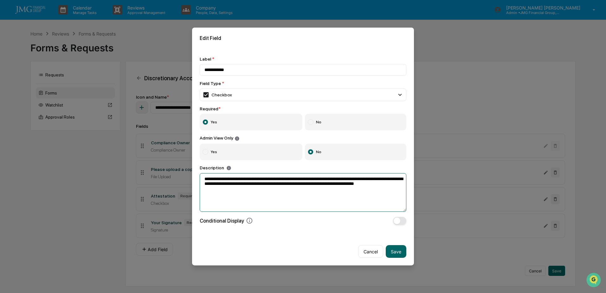
drag, startPoint x: 400, startPoint y: 183, endPoint x: 190, endPoint y: 179, distance: 209.5
click at [190, 179] on body "**********" at bounding box center [303, 146] width 606 height 293
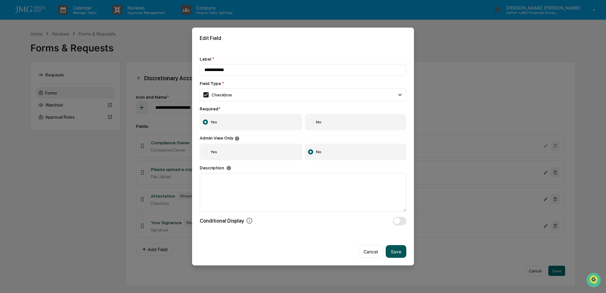
click at [389, 249] on button "Save" at bounding box center [396, 251] width 21 height 13
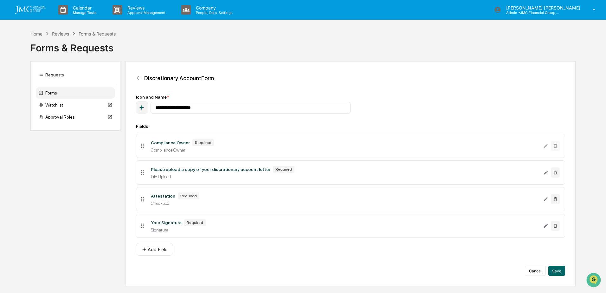
click at [142, 107] on icon "button" at bounding box center [142, 108] width 4 height 4
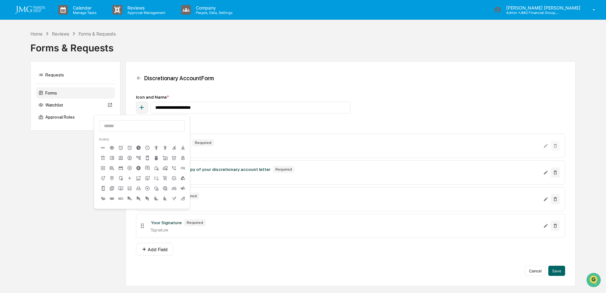
click at [309, 85] on div "**********" at bounding box center [350, 173] width 450 height 225
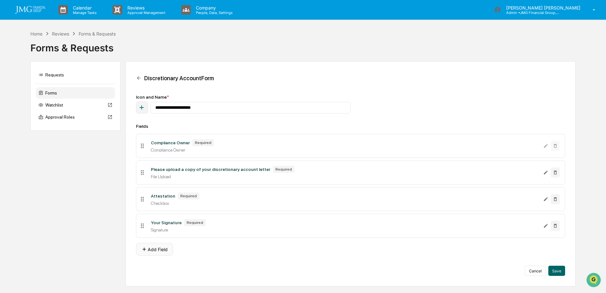
click at [158, 251] on button "Add Field" at bounding box center [154, 249] width 37 height 13
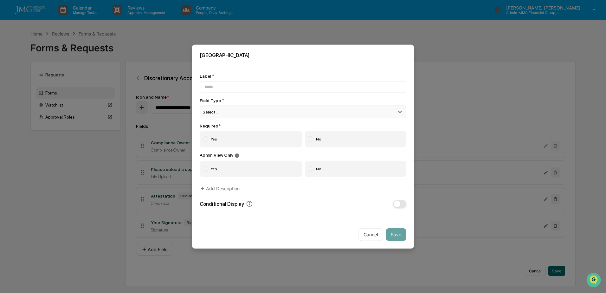
click at [322, 112] on div "Select..." at bounding box center [303, 112] width 207 height 13
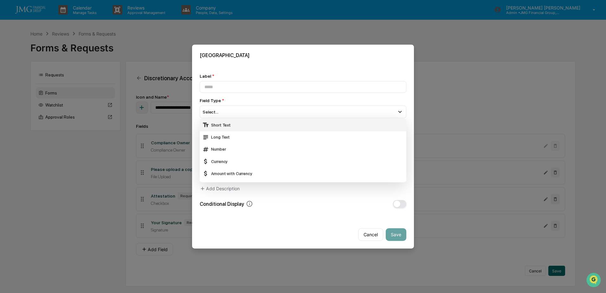
click at [305, 125] on div "Short Text" at bounding box center [303, 124] width 202 height 7
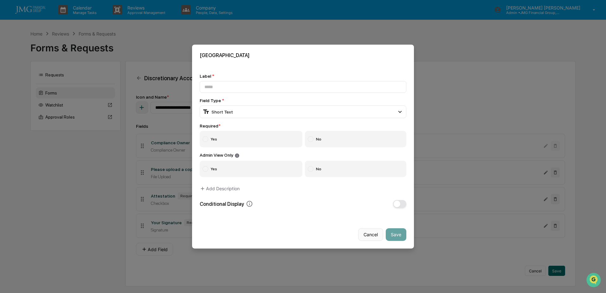
click at [369, 230] on button "Cancel" at bounding box center [370, 234] width 25 height 13
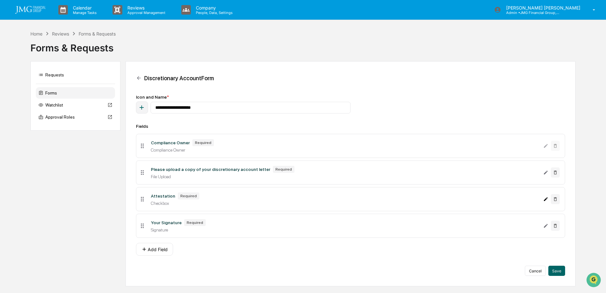
click at [545, 200] on icon "Edit Attestation field" at bounding box center [546, 199] width 4 height 4
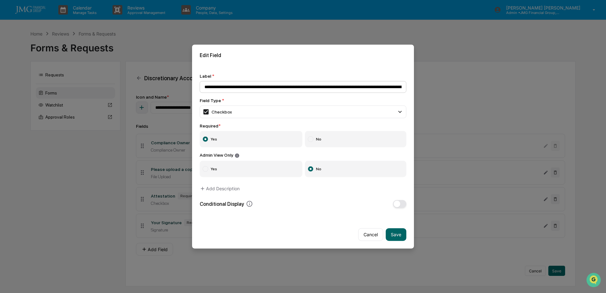
scroll to position [0, 213]
type input "**********"
click at [389, 234] on button "Save" at bounding box center [396, 234] width 21 height 13
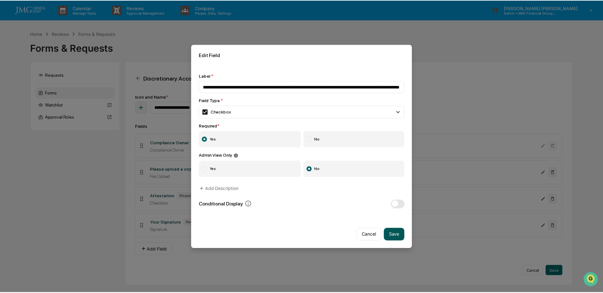
scroll to position [0, 0]
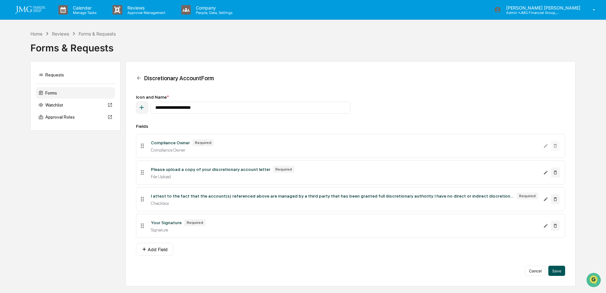
click at [557, 273] on button "Save" at bounding box center [556, 271] width 17 height 10
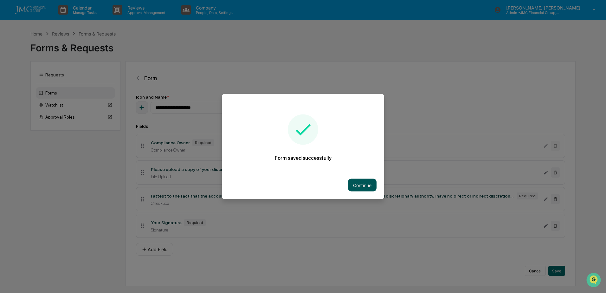
click at [376, 182] on button "Continue" at bounding box center [362, 185] width 29 height 13
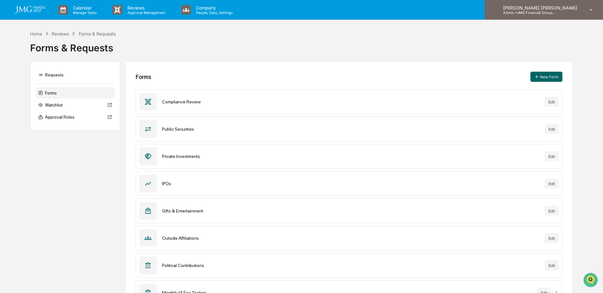
click at [557, 11] on p "Admin • JMG Financial Group, Ltd." at bounding box center [527, 12] width 59 height 4
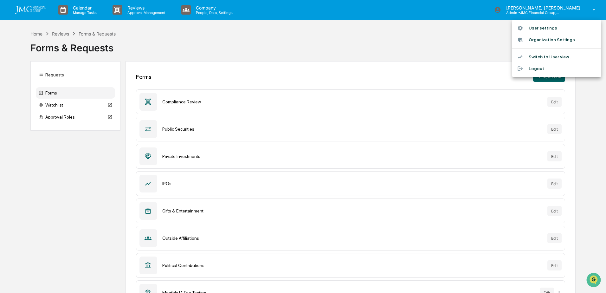
click at [557, 56] on li "Switch to User view..." at bounding box center [556, 57] width 89 height 12
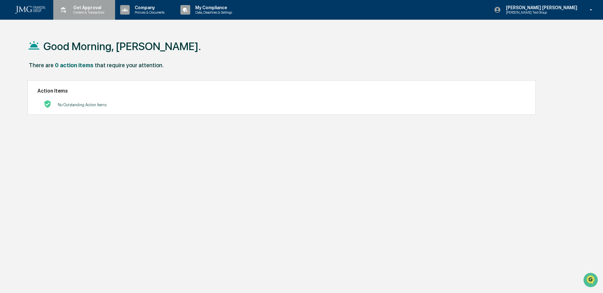
click at [81, 15] on div "Get Approval Content & Transactions" at bounding box center [83, 10] width 55 height 20
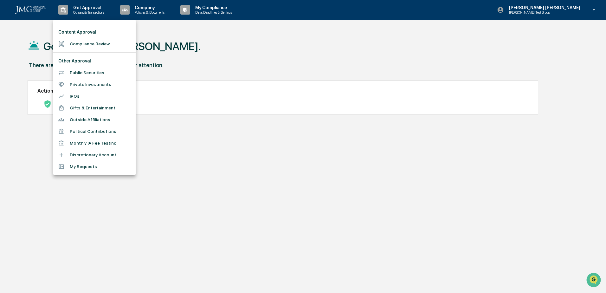
click at [100, 155] on li "Discretionary Account" at bounding box center [94, 155] width 82 height 12
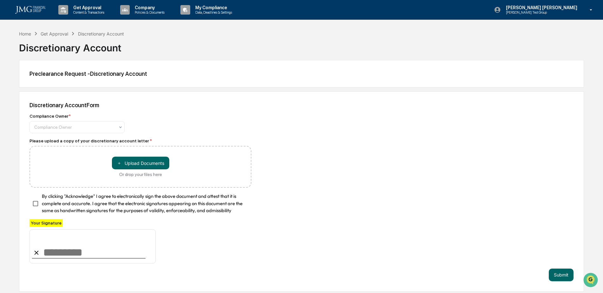
click at [126, 203] on span "By clicking "Acknowledge" I agree to electronically sign the above document and…" at bounding box center [144, 203] width 204 height 21
click at [105, 203] on span "By clicking "Acknowledge" I agree to electronically sign the above document and…" at bounding box center [144, 203] width 204 height 21
click at [567, 6] on p "[PERSON_NAME] [PERSON_NAME]" at bounding box center [541, 7] width 80 height 5
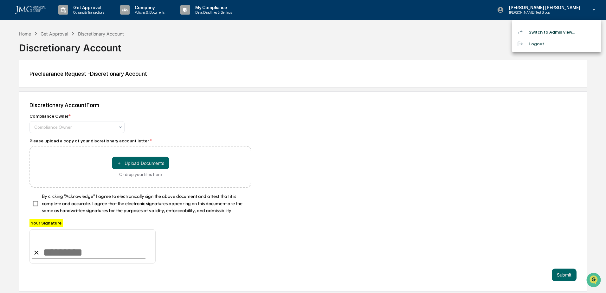
click at [564, 29] on li "Switch to Admin view..." at bounding box center [556, 32] width 89 height 12
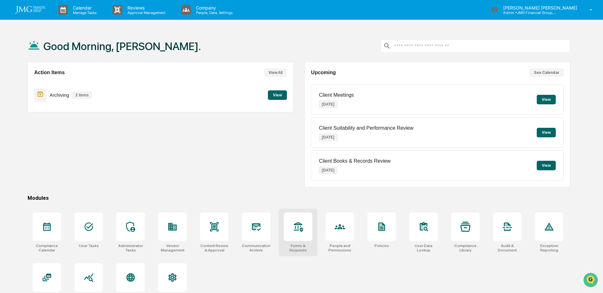
click at [298, 231] on icon at bounding box center [298, 226] width 10 height 10
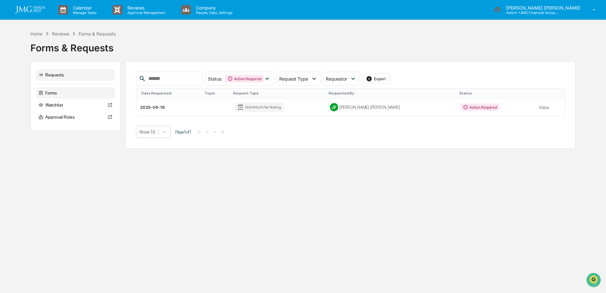
click at [72, 92] on div "Forms" at bounding box center [75, 92] width 79 height 11
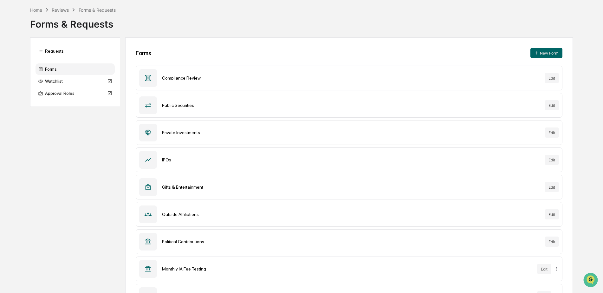
scroll to position [52, 0]
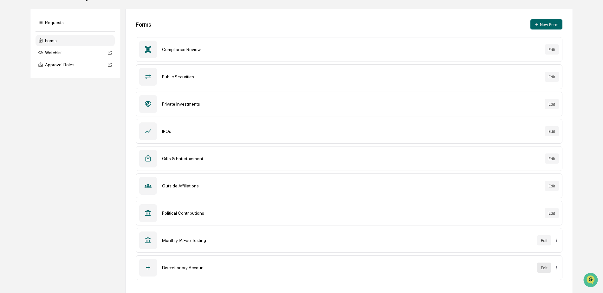
click at [544, 266] on button "Edit" at bounding box center [544, 267] width 14 height 10
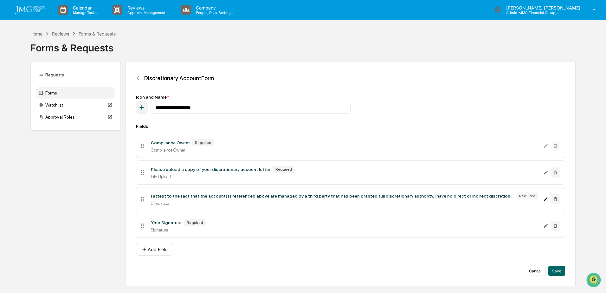
click at [548, 201] on icon "Edit I attest to the fact that the account(s) referenced above are managed by a…" at bounding box center [545, 198] width 5 height 5
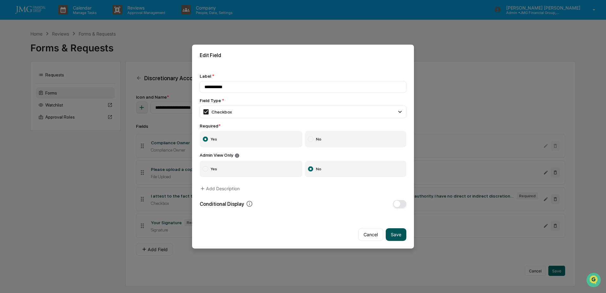
type input "**********"
click at [395, 238] on button "Save" at bounding box center [396, 234] width 21 height 13
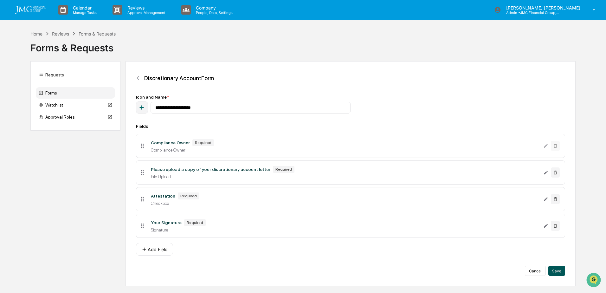
click at [552, 269] on button "Save" at bounding box center [556, 271] width 17 height 10
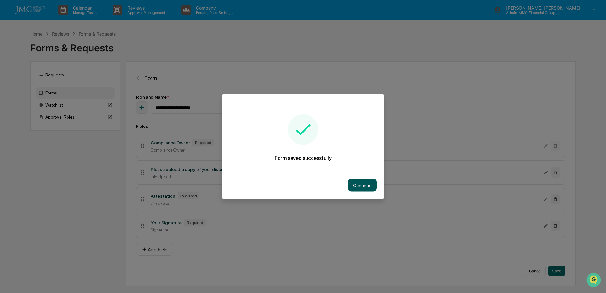
click at [367, 186] on button "Continue" at bounding box center [362, 185] width 29 height 13
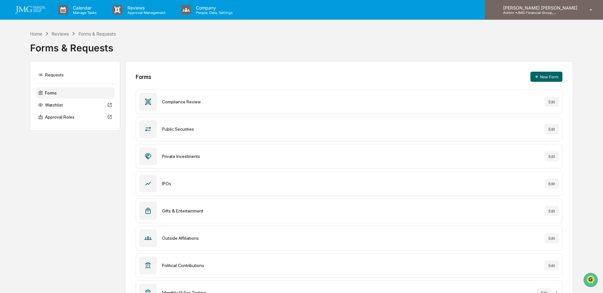
click at [540, 14] on p "Admin • JMG Financial Group, Ltd." at bounding box center [527, 12] width 59 height 4
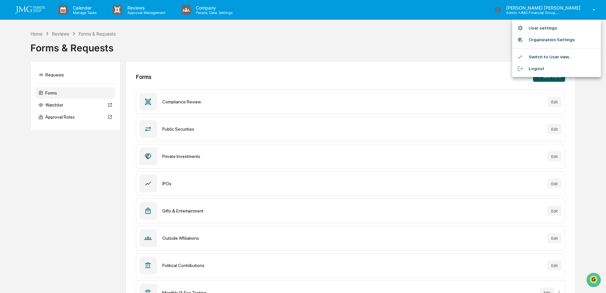
click at [298, 32] on div at bounding box center [303, 146] width 606 height 293
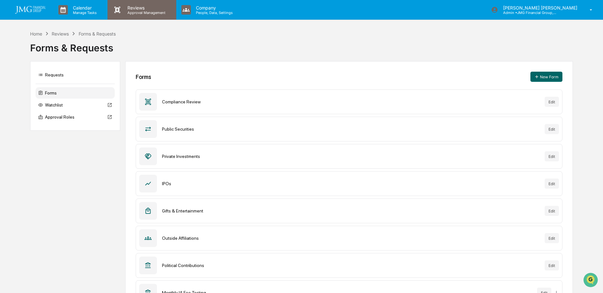
click at [140, 11] on p "Approval Management" at bounding box center [145, 12] width 46 height 4
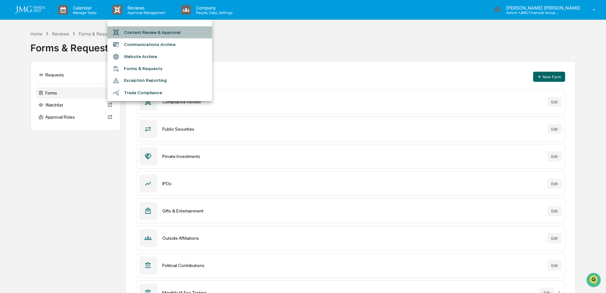
click at [179, 35] on li "Content Review & Approval" at bounding box center [159, 32] width 105 height 12
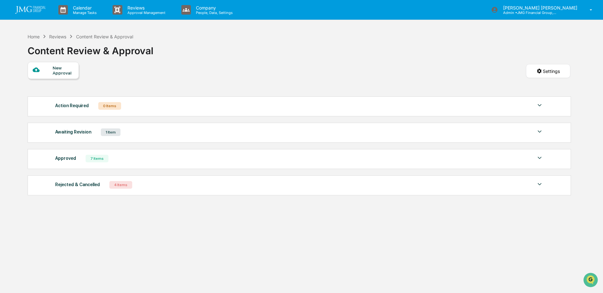
click at [534, 131] on div "Awaiting Revision 1 Item" at bounding box center [299, 132] width 488 height 9
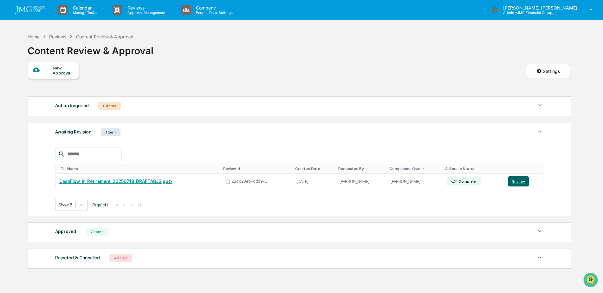
click at [396, 75] on div "New Approval Settings" at bounding box center [299, 77] width 542 height 31
click at [32, 37] on div "Home" at bounding box center [34, 36] width 12 height 5
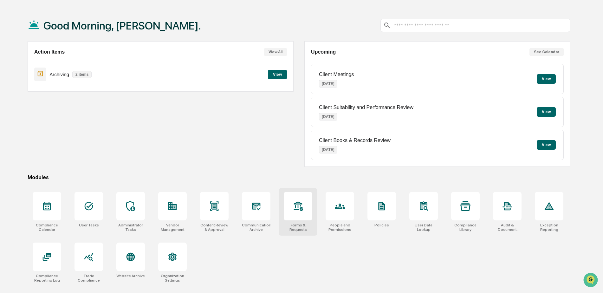
scroll to position [30, 0]
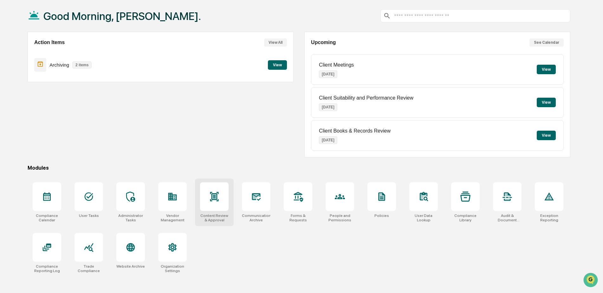
click at [228, 199] on div at bounding box center [214, 196] width 29 height 29
click at [303, 201] on div at bounding box center [298, 196] width 29 height 29
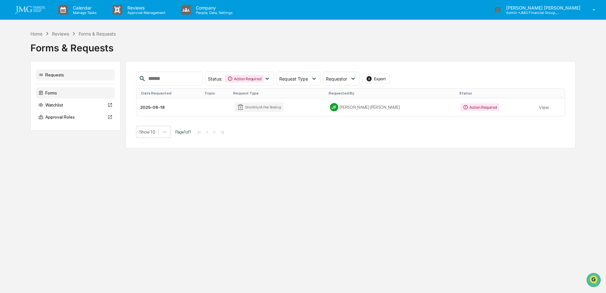
click at [80, 91] on div "Forms" at bounding box center [75, 92] width 79 height 11
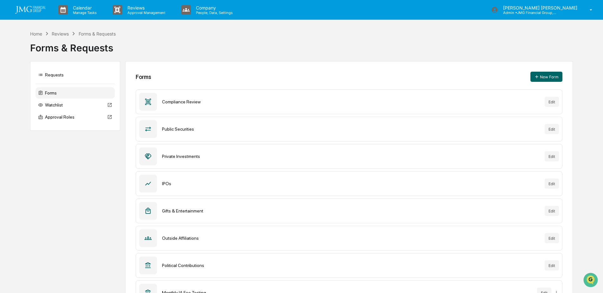
scroll to position [52, 0]
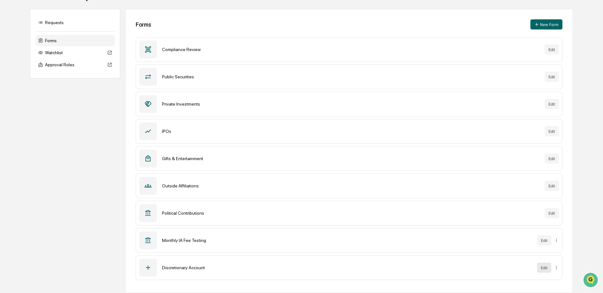
click at [543, 264] on button "Edit" at bounding box center [544, 267] width 14 height 10
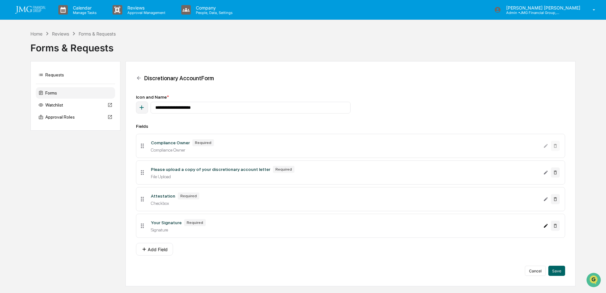
click at [543, 226] on icon "Edit Your Signature field" at bounding box center [545, 225] width 5 height 5
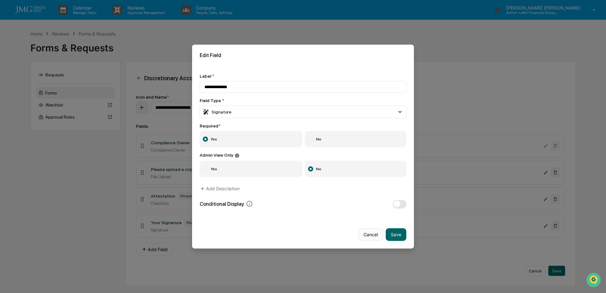
click at [376, 233] on button "Cancel" at bounding box center [370, 234] width 25 height 13
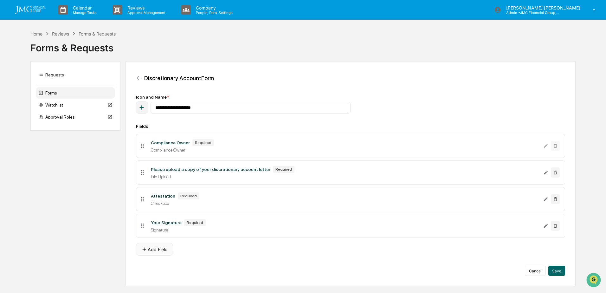
click at [164, 247] on button "Add Field" at bounding box center [154, 249] width 37 height 13
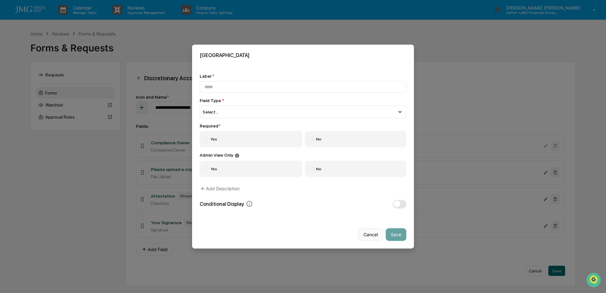
click at [372, 232] on button "Cancel" at bounding box center [370, 234] width 25 height 13
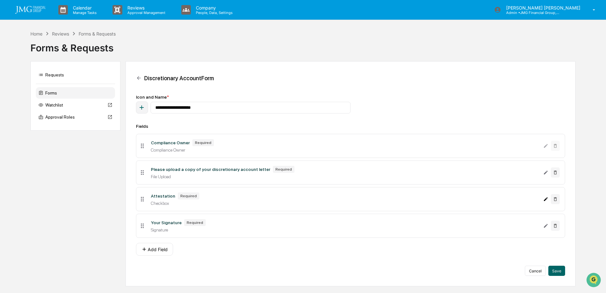
click at [545, 201] on icon "Edit Attestation field" at bounding box center [545, 198] width 5 height 5
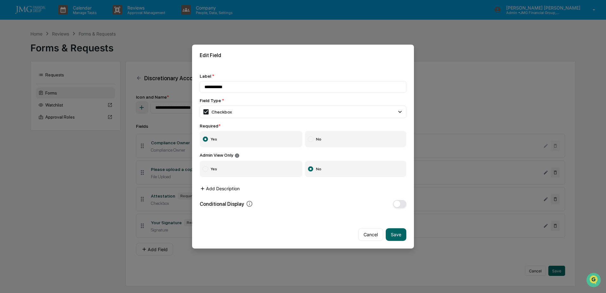
click at [234, 189] on button "Add Description" at bounding box center [220, 188] width 40 height 13
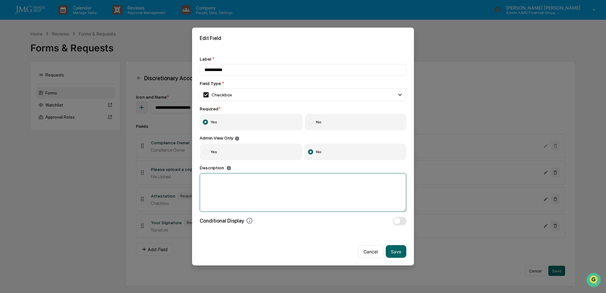
click at [231, 188] on textarea at bounding box center [303, 192] width 207 height 39
paste textarea "**********"
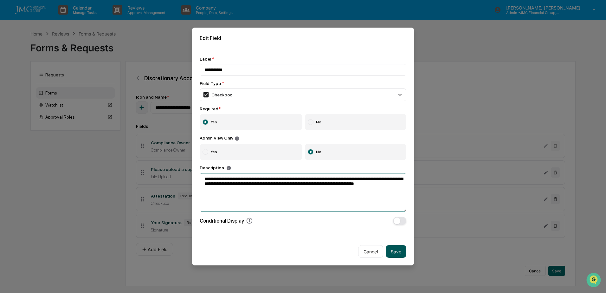
type textarea "**********"
click at [403, 248] on button "Save" at bounding box center [396, 251] width 21 height 13
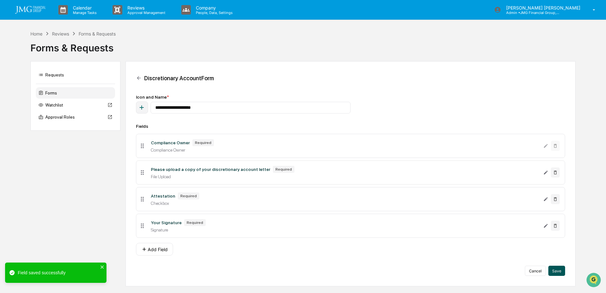
click at [558, 270] on button "Save" at bounding box center [556, 271] width 17 height 10
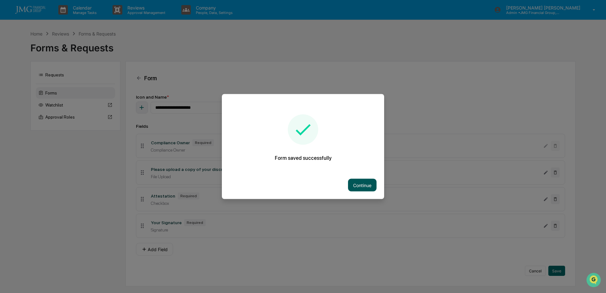
click at [349, 184] on button "Continue" at bounding box center [362, 185] width 29 height 13
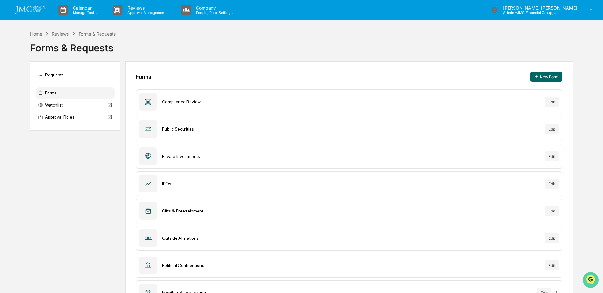
click at [588, 279] on img "Open customer support" at bounding box center [590, 279] width 16 height 13
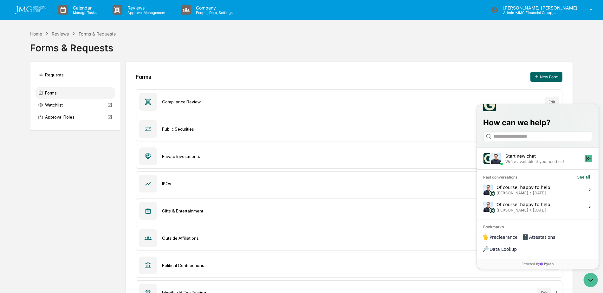
scroll to position [32, 0]
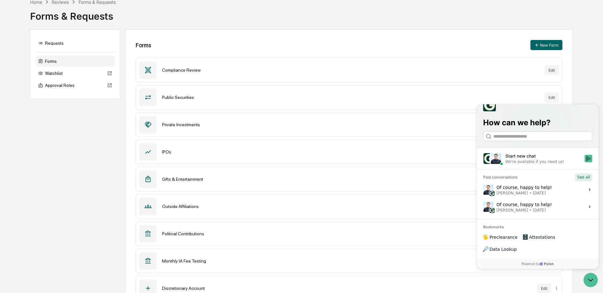
click at [585, 181] on button "See all" at bounding box center [583, 177] width 17 height 8
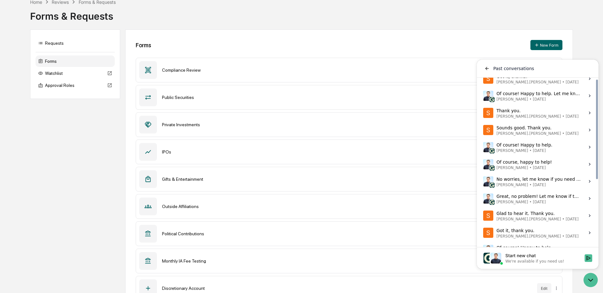
scroll to position [0, 0]
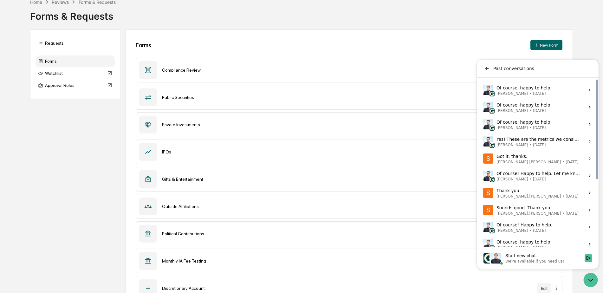
click at [549, 173] on div "Of course! Happy to help. Let me know if you need anything else. Jack Rasmussen…" at bounding box center [538, 176] width 84 height 12
click at [483, 176] on button "View issue" at bounding box center [483, 176] width 0 height 0
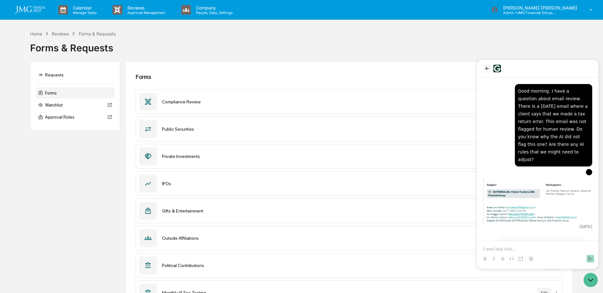
click at [484, 70] on icon "back" at bounding box center [486, 68] width 5 height 5
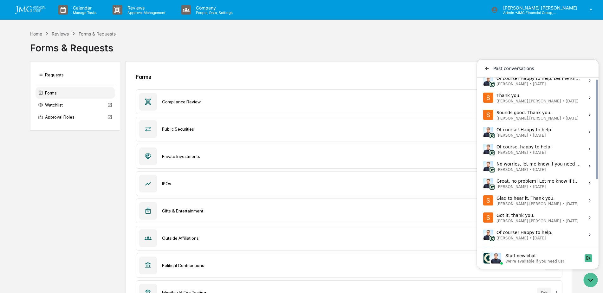
scroll to position [112, 0]
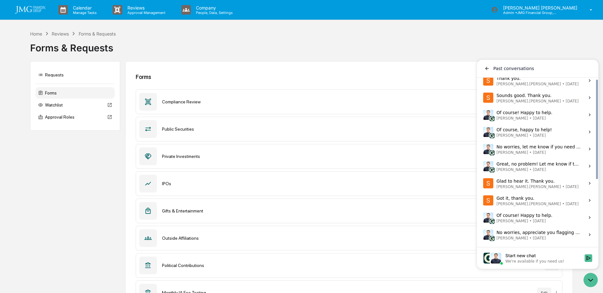
click at [551, 202] on label "Got it, thank you. Steve.Lennart • Jul 3 View issue" at bounding box center [537, 200] width 114 height 17
click at [483, 201] on button "View issue" at bounding box center [483, 200] width 0 height 0
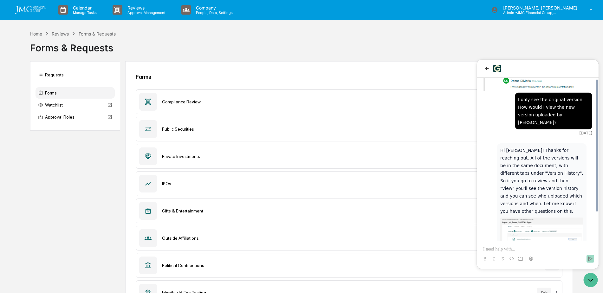
scroll to position [221, 0]
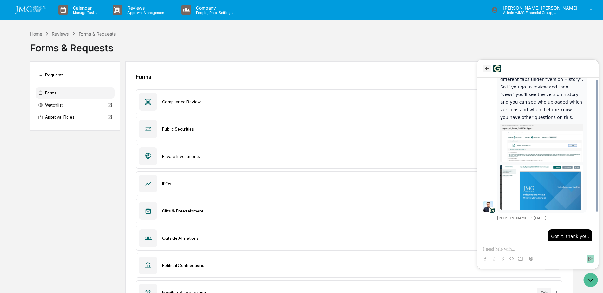
click at [484, 71] on button "back" at bounding box center [487, 69] width 8 height 8
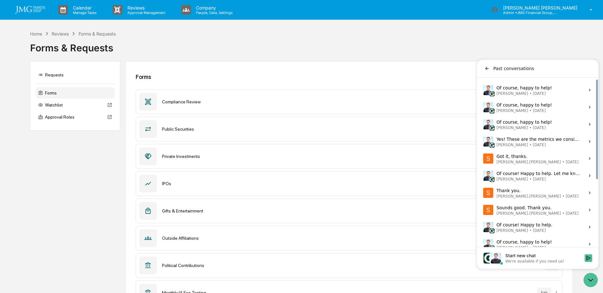
click at [565, 212] on span "Jul 18" at bounding box center [571, 213] width 13 height 5
click at [483, 210] on button "View issue" at bounding box center [483, 210] width 0 height 0
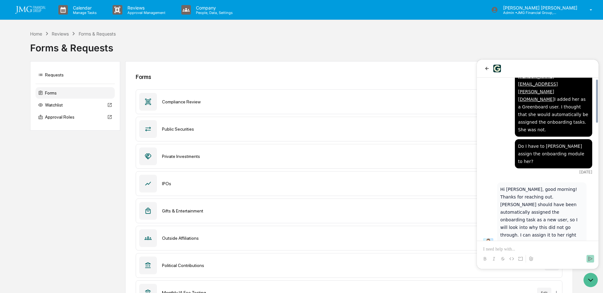
scroll to position [0, 0]
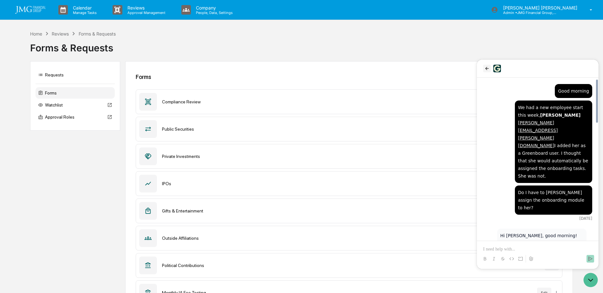
click at [488, 68] on icon "back" at bounding box center [486, 68] width 5 height 5
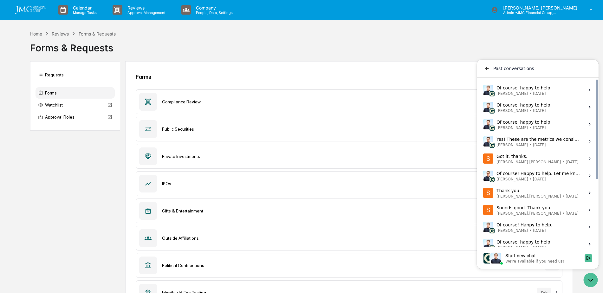
click at [543, 178] on span "Jack Rasmussen • Jul 28" at bounding box center [538, 178] width 84 height 5
click at [483, 176] on button "View issue" at bounding box center [483, 176] width 0 height 0
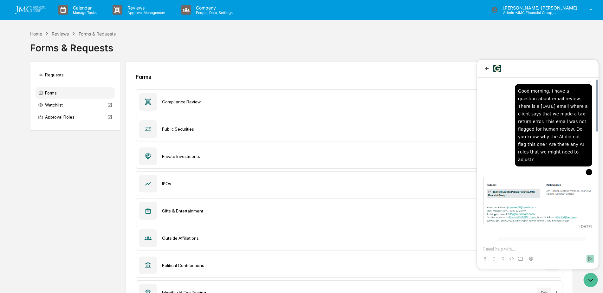
scroll to position [337, 0]
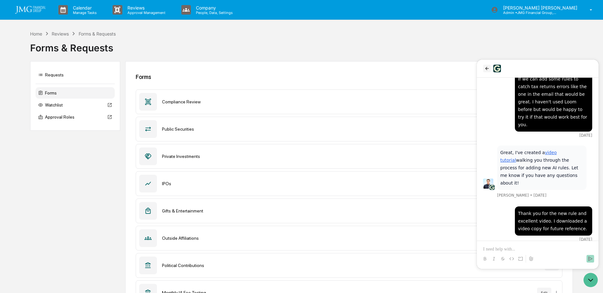
click at [485, 68] on icon "back" at bounding box center [486, 68] width 5 height 5
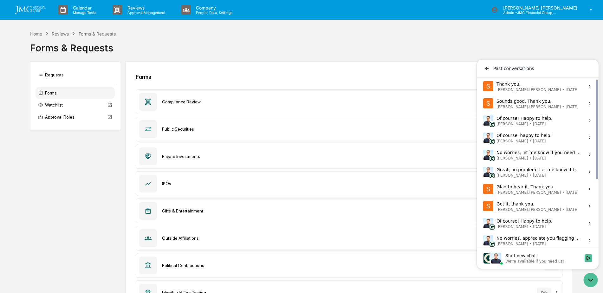
scroll to position [112, 0]
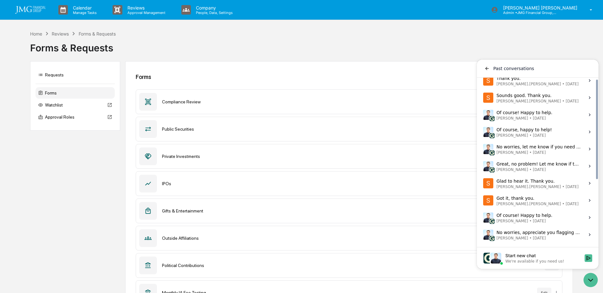
click at [499, 68] on span "Past conversations" at bounding box center [513, 68] width 41 height 6
click at [488, 67] on icon "back" at bounding box center [486, 68] width 5 height 5
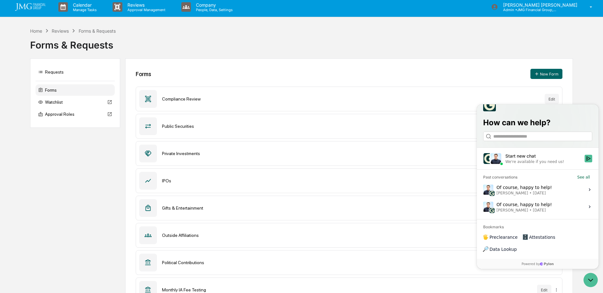
scroll to position [0, 0]
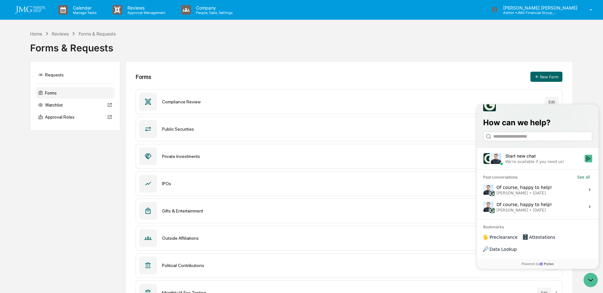
click at [531, 240] on span "Attestations" at bounding box center [542, 237] width 26 height 6
click at [489, 48] on div "Forms & Requests" at bounding box center [301, 45] width 542 height 16
click at [586, 280] on icon "Open customer support" at bounding box center [590, 280] width 16 height 16
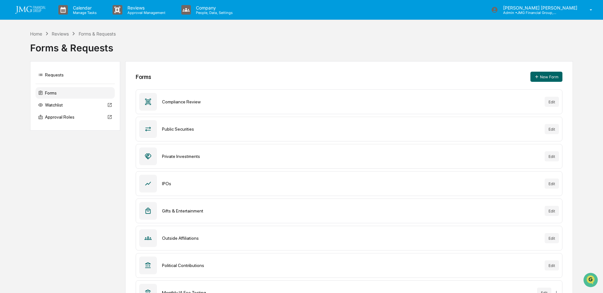
scroll to position [52, 0]
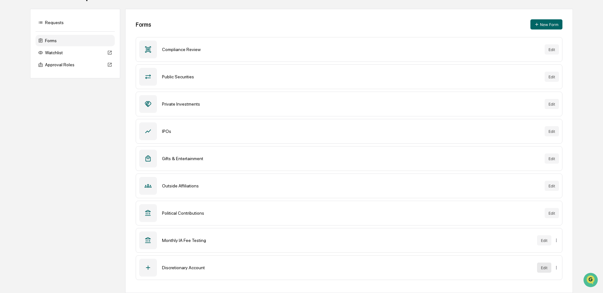
click at [541, 266] on button "Edit" at bounding box center [544, 267] width 14 height 10
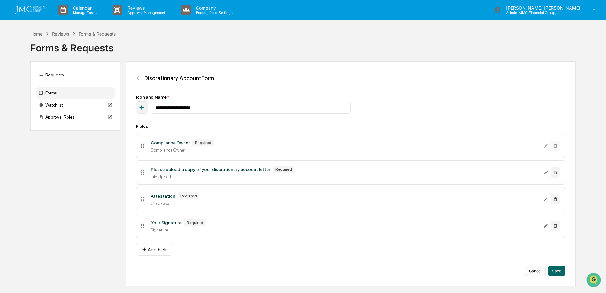
click at [539, 271] on button "Cancel" at bounding box center [535, 271] width 21 height 10
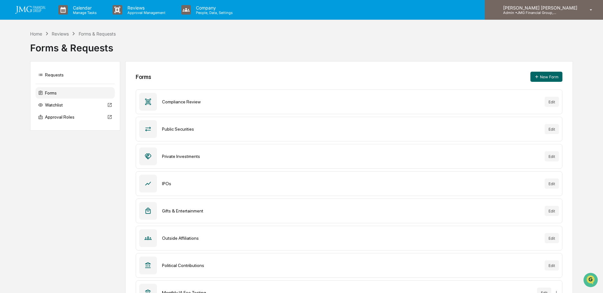
click at [572, 2] on div "Steven Lennart Admin • JMG Financial Group, Ltd." at bounding box center [543, 10] width 118 height 20
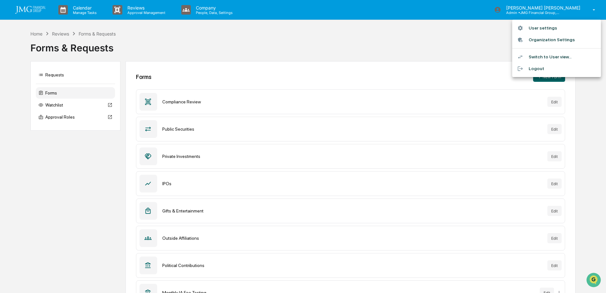
click at [560, 57] on li "Switch to User view..." at bounding box center [556, 57] width 89 height 12
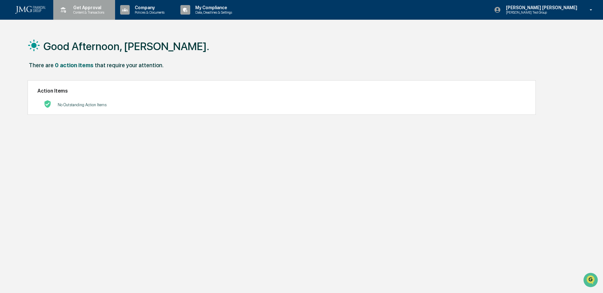
click at [81, 14] on p "Content & Transactions" at bounding box center [87, 12] width 39 height 4
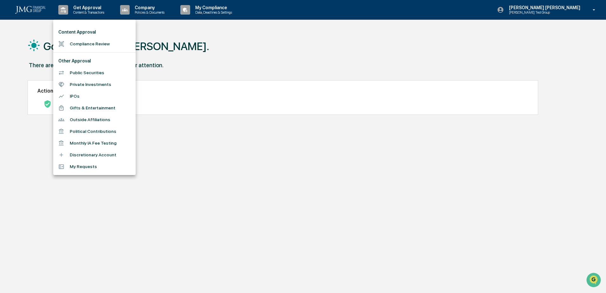
click at [114, 154] on li "Discretionary Account" at bounding box center [94, 155] width 82 height 12
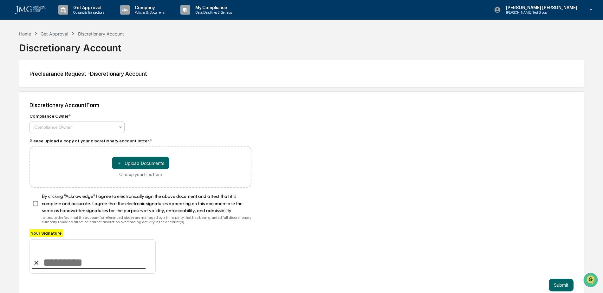
click at [123, 127] on icon at bounding box center [120, 127] width 5 height 5
click at [189, 123] on div "Compliance Owner * Compliance Owner" at bounding box center [140, 123] width 222 height 20
click at [208, 205] on span "By clicking "Acknowledge" I agree to electronically sign the above document and…" at bounding box center [144, 203] width 204 height 21
click at [54, 36] on div "Get Approval" at bounding box center [55, 33] width 28 height 5
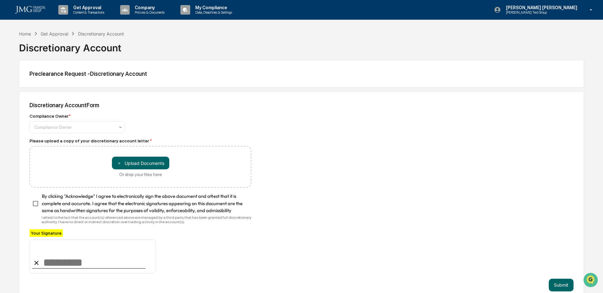
click at [53, 33] on div "Get Approval" at bounding box center [55, 33] width 28 height 5
click at [28, 33] on div "Home" at bounding box center [25, 33] width 12 height 5
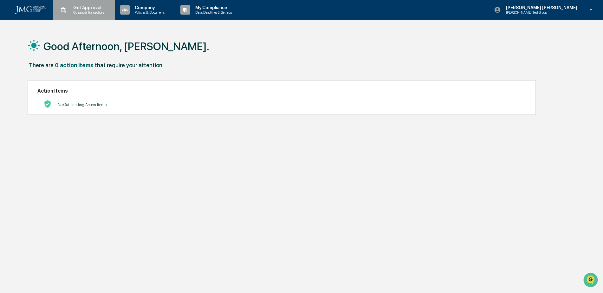
click at [89, 18] on div "Get Approval Content & Transactions" at bounding box center [83, 10] width 55 height 20
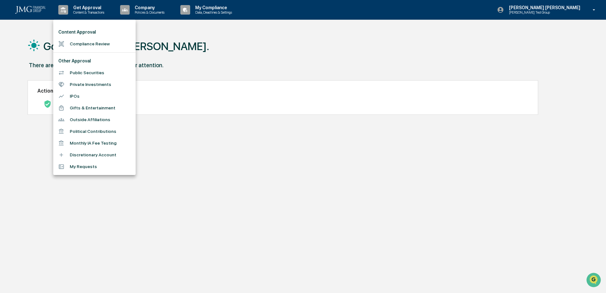
click at [105, 116] on li "Outside Affiliations" at bounding box center [94, 120] width 82 height 12
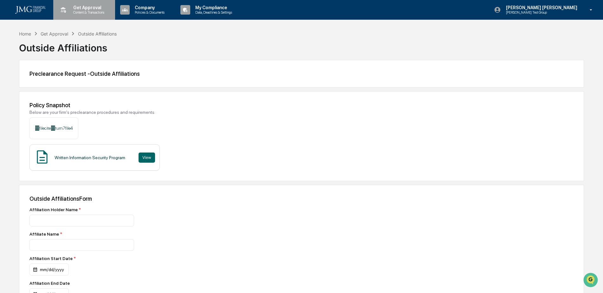
click at [83, 13] on p "Content & Transactions" at bounding box center [87, 12] width 39 height 4
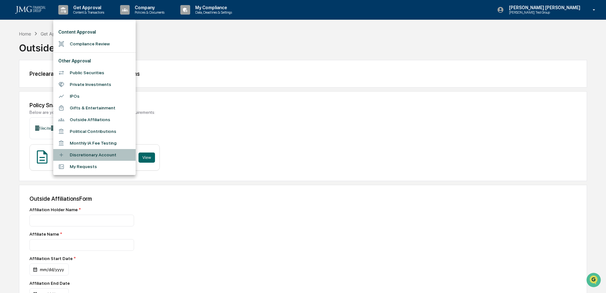
click at [106, 156] on li "Discretionary Account" at bounding box center [94, 155] width 82 height 12
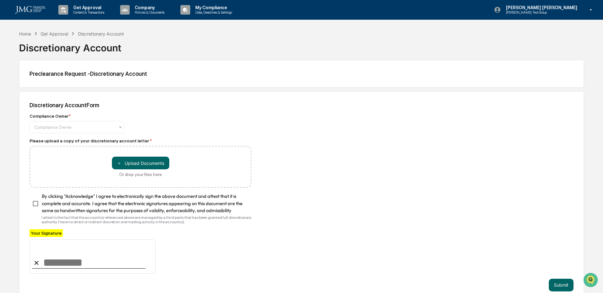
click at [50, 35] on div "Get Approval" at bounding box center [55, 33] width 28 height 5
click at [30, 34] on div "Home" at bounding box center [25, 33] width 12 height 5
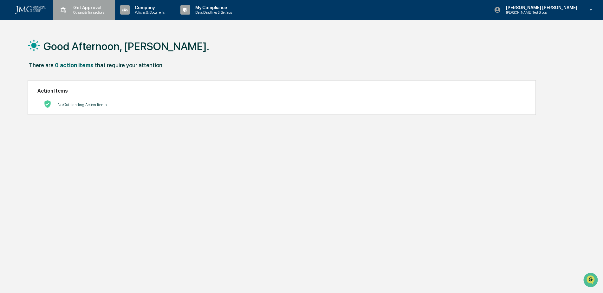
click at [91, 14] on p "Content & Transactions" at bounding box center [87, 12] width 39 height 4
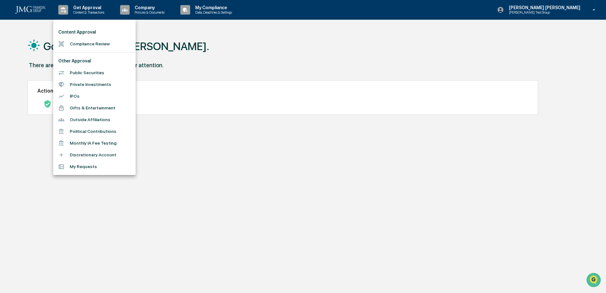
click at [114, 120] on li "Outside Affiliations" at bounding box center [94, 120] width 82 height 12
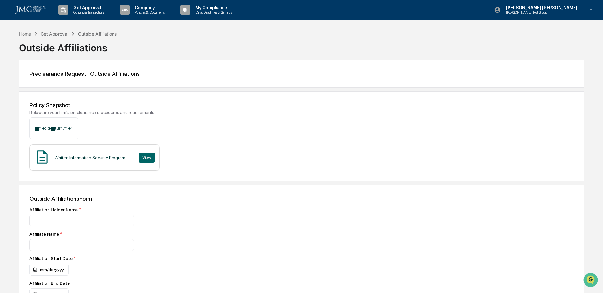
click at [52, 34] on div "Get Approval" at bounding box center [55, 33] width 28 height 5
click at [28, 34] on div "Home" at bounding box center [25, 33] width 12 height 5
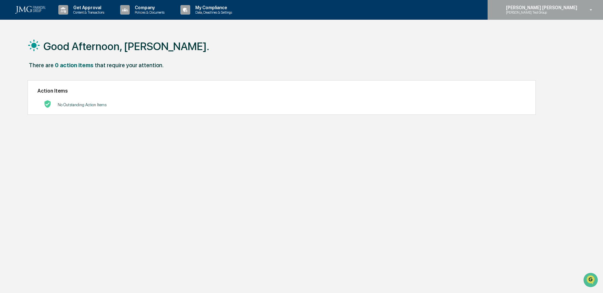
click at [501, 11] on icon at bounding box center [497, 9] width 7 height 7
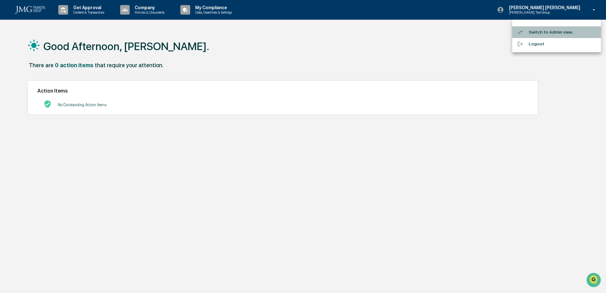
click at [548, 31] on li "Switch to Admin view..." at bounding box center [556, 32] width 89 height 12
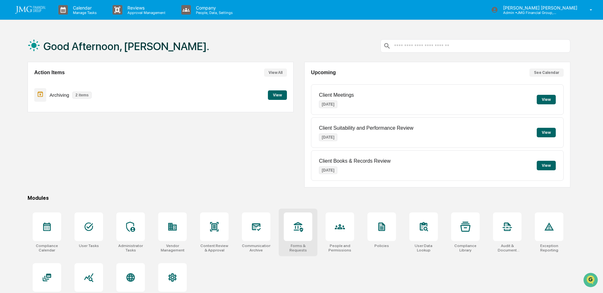
click at [293, 221] on div at bounding box center [298, 226] width 29 height 29
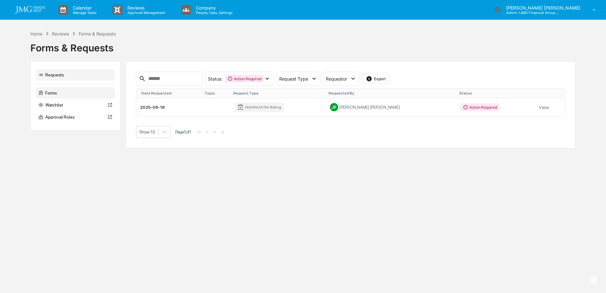
click at [56, 94] on div "Forms" at bounding box center [75, 92] width 79 height 11
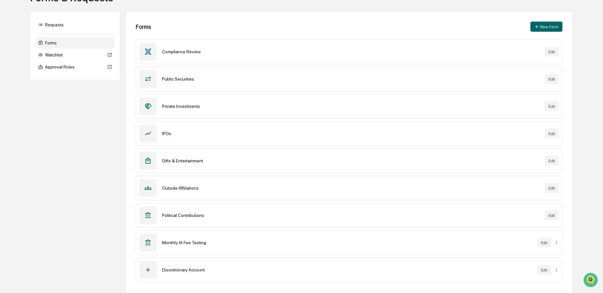
scroll to position [52, 0]
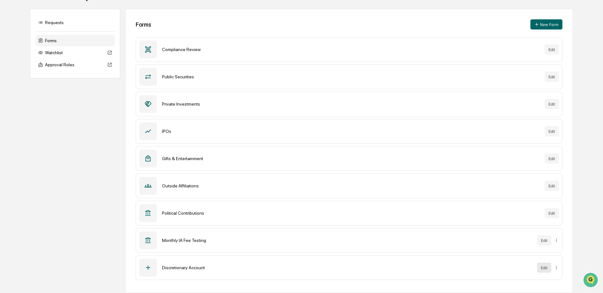
click at [541, 267] on button "Edit" at bounding box center [544, 267] width 14 height 10
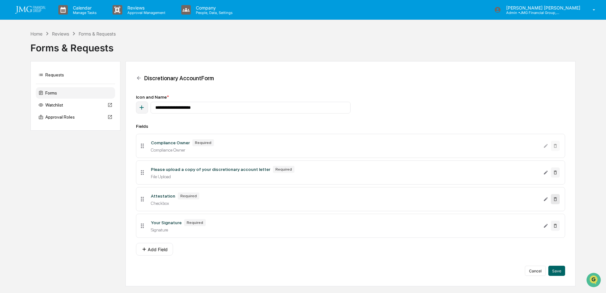
click at [558, 197] on icon at bounding box center [555, 198] width 5 height 5
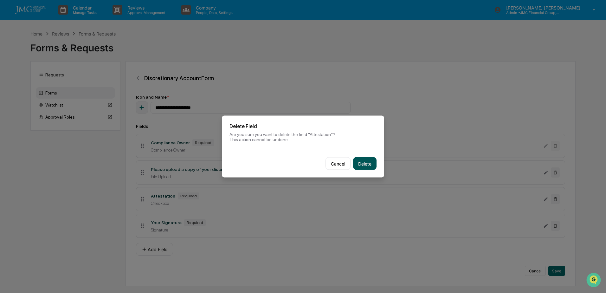
click at [365, 165] on button "Delete" at bounding box center [364, 163] width 23 height 13
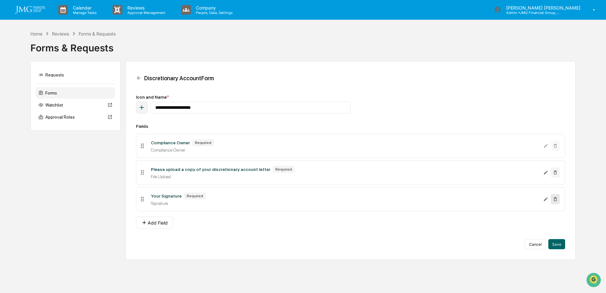
click at [554, 200] on icon at bounding box center [555, 198] width 5 height 5
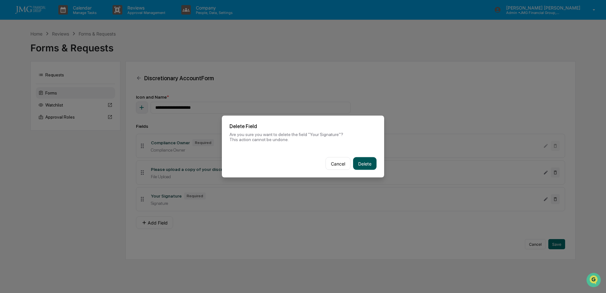
click at [362, 165] on button "Delete" at bounding box center [364, 163] width 23 height 13
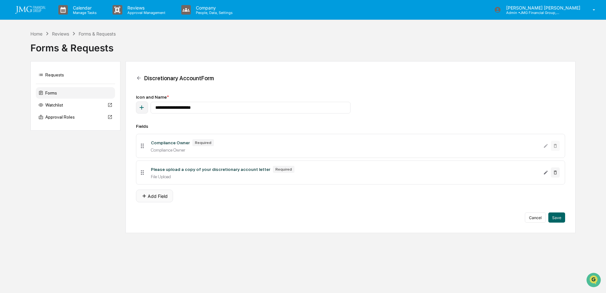
click at [162, 197] on button "Add Field" at bounding box center [154, 195] width 37 height 13
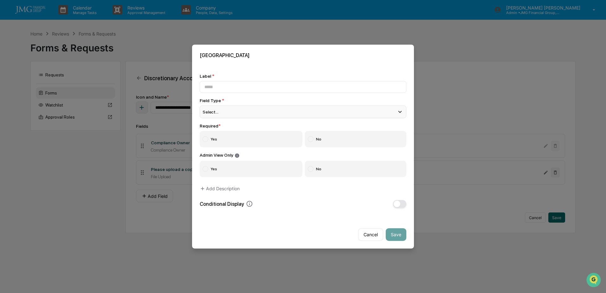
click at [295, 109] on div "Select..." at bounding box center [303, 112] width 207 height 13
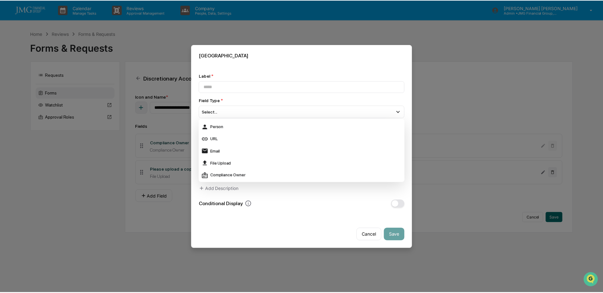
scroll to position [127, 0]
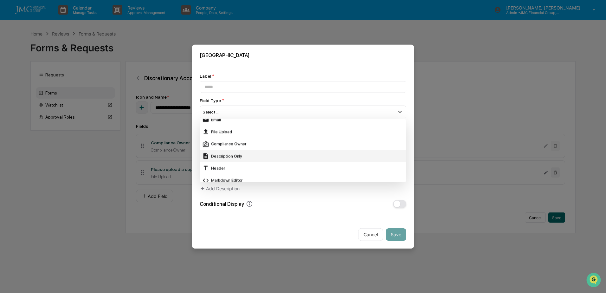
click at [254, 155] on div "Description Only" at bounding box center [303, 155] width 202 height 7
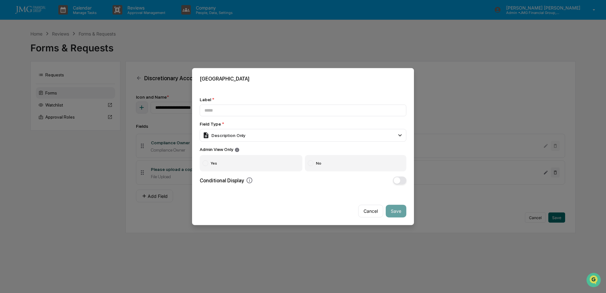
click at [252, 103] on div "Label *" at bounding box center [303, 106] width 207 height 19
click at [253, 116] on input at bounding box center [303, 111] width 207 height 12
type input "**********"
click at [235, 149] on icon at bounding box center [237, 150] width 4 height 4
click at [237, 150] on icon at bounding box center [237, 150] width 4 height 4
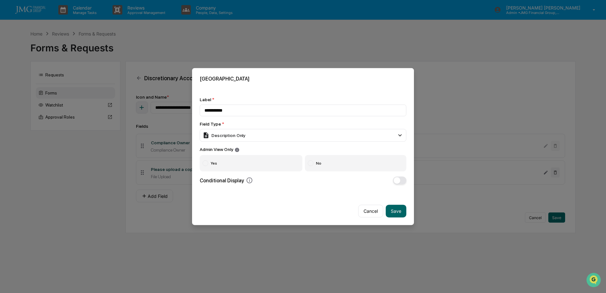
click at [237, 150] on icon at bounding box center [237, 150] width 4 height 4
click at [317, 163] on label "No" at bounding box center [356, 163] width 102 height 16
click at [399, 210] on button "Save" at bounding box center [396, 210] width 21 height 13
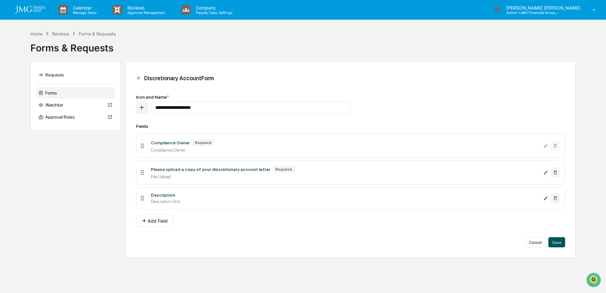
click at [555, 240] on button "Save" at bounding box center [556, 242] width 17 height 10
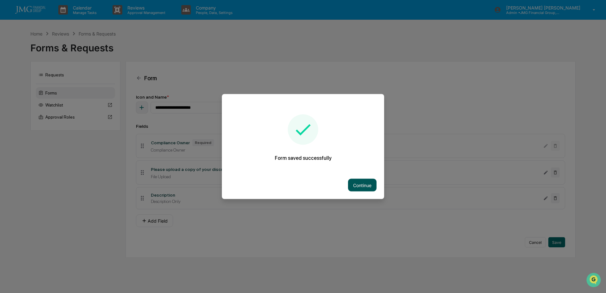
click at [375, 187] on button "Continue" at bounding box center [362, 185] width 29 height 13
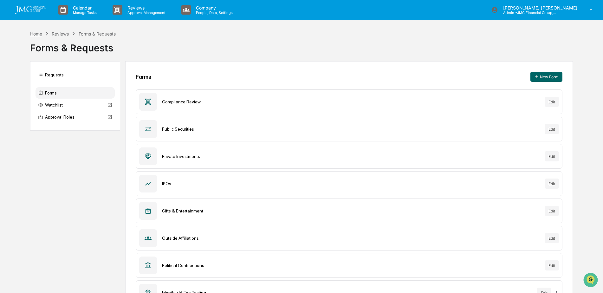
click at [34, 34] on div "Home" at bounding box center [36, 33] width 12 height 5
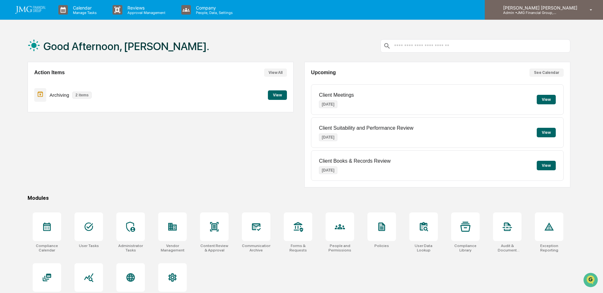
click at [539, 13] on p "Admin • JMG Financial Group, Ltd." at bounding box center [527, 12] width 59 height 4
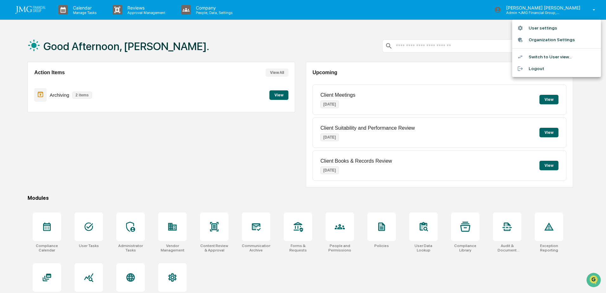
click at [553, 58] on li "Switch to User view..." at bounding box center [556, 57] width 89 height 12
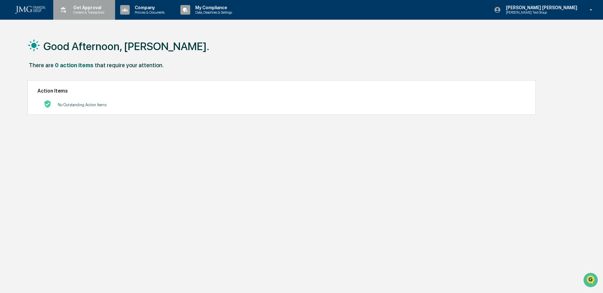
click at [75, 13] on p "Content & Transactions" at bounding box center [87, 12] width 39 height 4
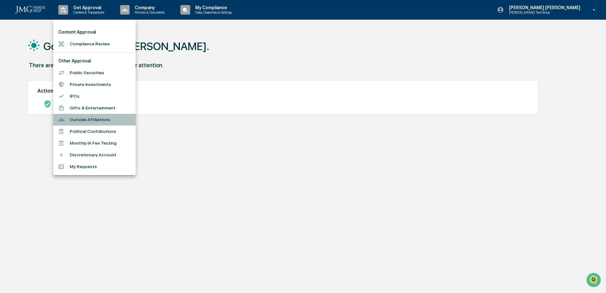
click at [99, 121] on li "Outside Affiliations" at bounding box center [94, 120] width 82 height 12
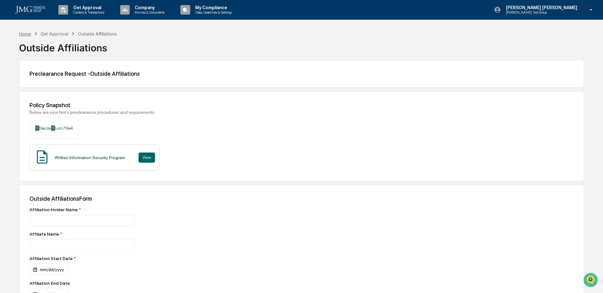
click at [27, 34] on div "Home" at bounding box center [25, 33] width 12 height 5
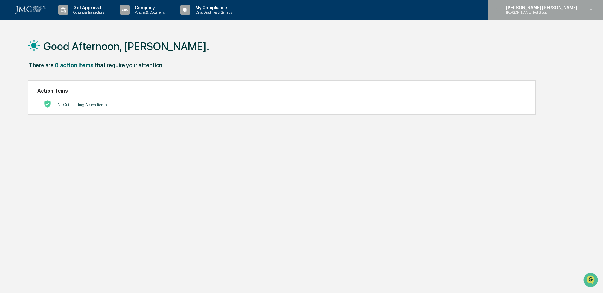
click at [563, 13] on p "[PERSON_NAME] Test Group" at bounding box center [532, 12] width 62 height 4
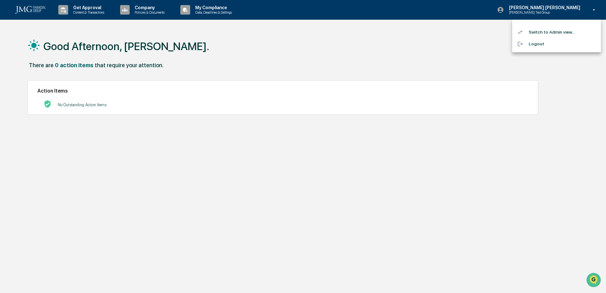
click at [567, 31] on li "Switch to Admin view..." at bounding box center [556, 32] width 89 height 12
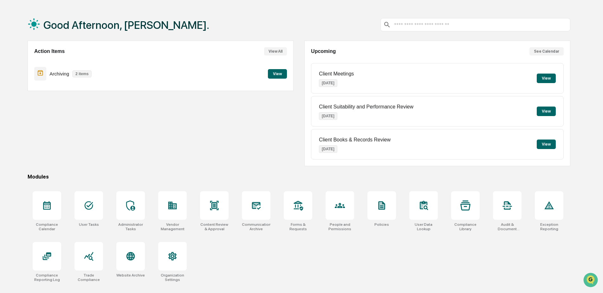
scroll to position [30, 0]
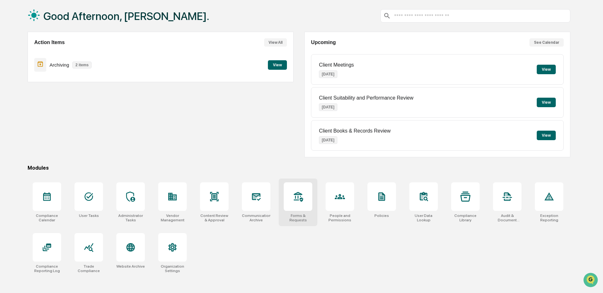
click at [296, 211] on div "Forms & Requests" at bounding box center [298, 202] width 39 height 48
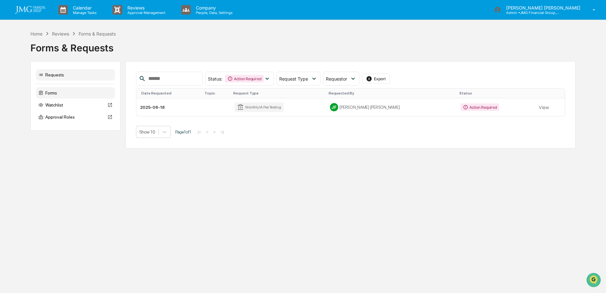
click at [59, 91] on div "Forms" at bounding box center [75, 92] width 79 height 11
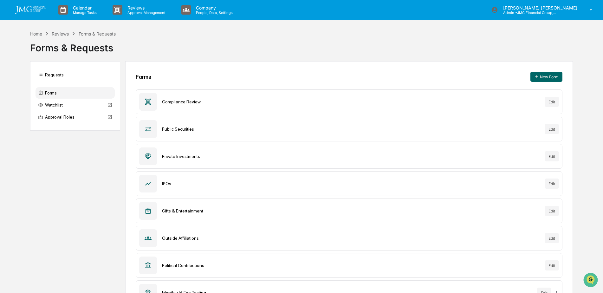
scroll to position [52, 0]
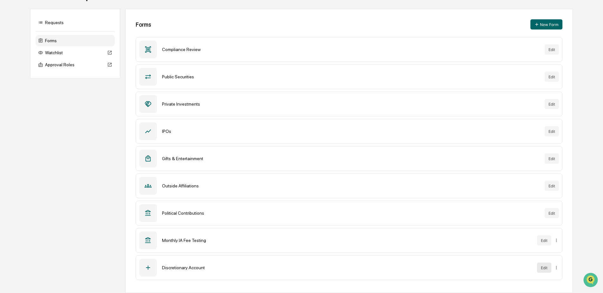
click at [540, 265] on button "Edit" at bounding box center [544, 267] width 14 height 10
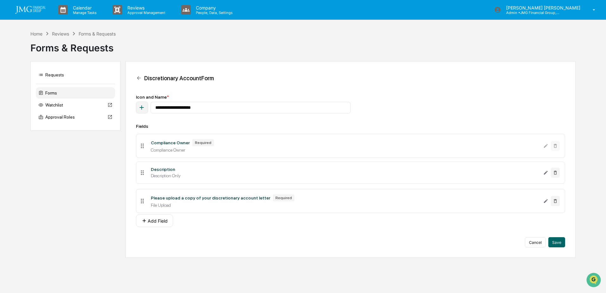
drag, startPoint x: 142, startPoint y: 172, endPoint x: 149, endPoint y: 201, distance: 29.4
click at [553, 242] on button "Save" at bounding box center [556, 242] width 17 height 10
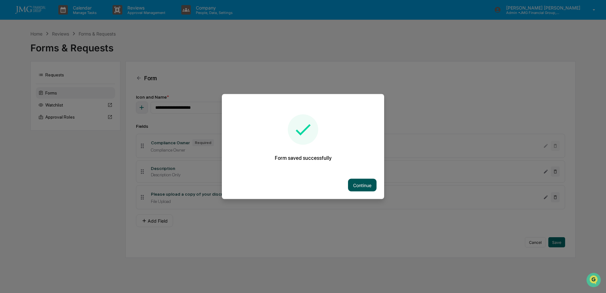
click at [368, 187] on button "Continue" at bounding box center [362, 185] width 29 height 13
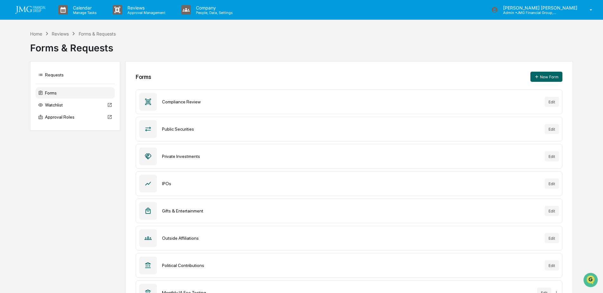
click at [552, 20] on div "Calendar Manage Tasks Reviews Approval Management Company People, Data, Setting…" at bounding box center [301, 10] width 603 height 20
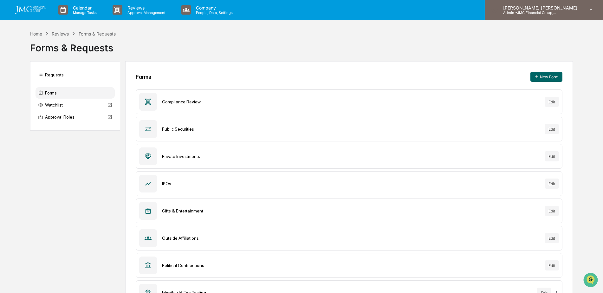
click at [555, 10] on p "Admin • JMG Financial Group, Ltd." at bounding box center [527, 12] width 59 height 4
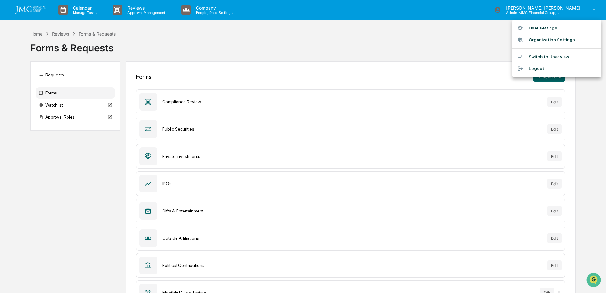
click at [568, 54] on li "Switch to User view..." at bounding box center [556, 57] width 89 height 12
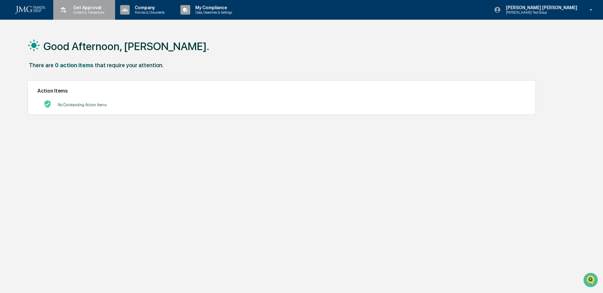
click at [81, 10] on p "Get Approval" at bounding box center [87, 7] width 39 height 5
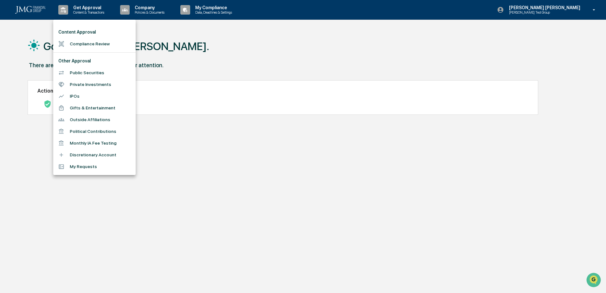
click at [102, 153] on li "Discretionary Account" at bounding box center [94, 155] width 82 height 12
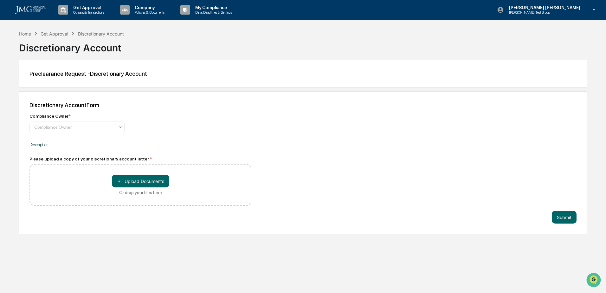
click at [40, 148] on div "Description" at bounding box center [140, 144] width 222 height 13
click at [42, 144] on p "Description" at bounding box center [140, 144] width 222 height 5
click at [38, 144] on p "Description" at bounding box center [140, 144] width 222 height 5
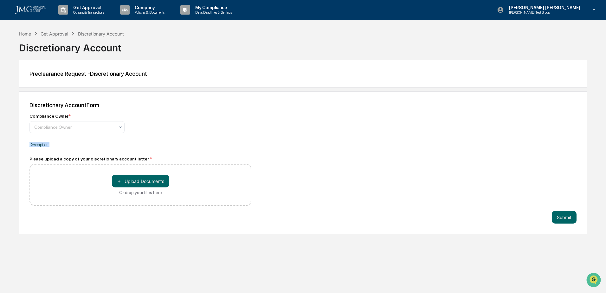
drag, startPoint x: 38, startPoint y: 144, endPoint x: 58, endPoint y: 143, distance: 20.0
click at [58, 143] on p "Description" at bounding box center [140, 144] width 222 height 5
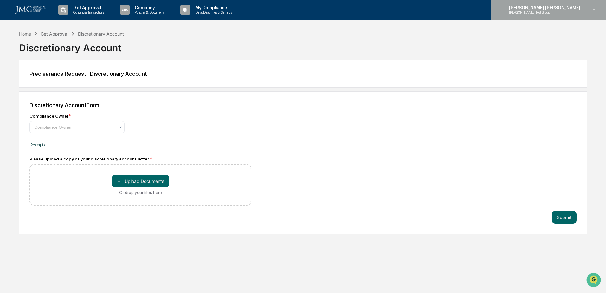
click at [567, 8] on p "[PERSON_NAME] [PERSON_NAME]" at bounding box center [544, 7] width 80 height 5
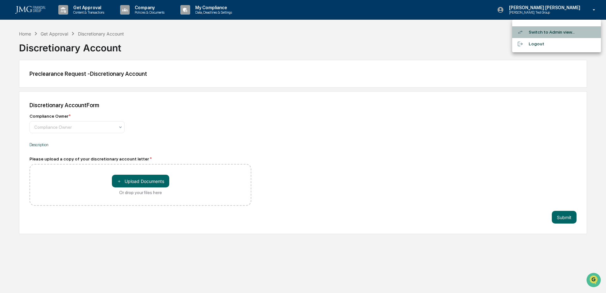
click at [561, 34] on li "Switch to Admin view..." at bounding box center [556, 32] width 89 height 12
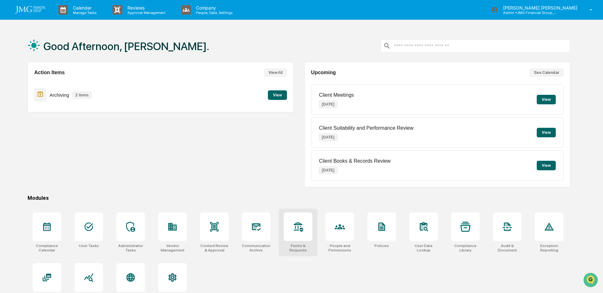
click at [303, 230] on icon at bounding box center [298, 226] width 10 height 10
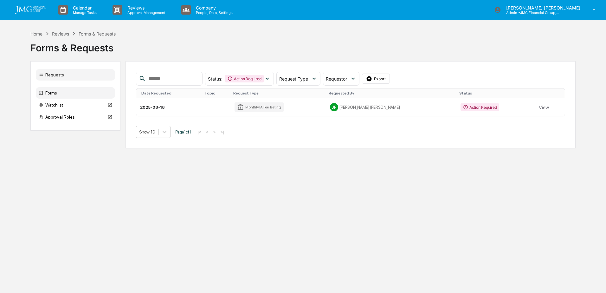
click at [61, 89] on div "Forms" at bounding box center [75, 92] width 79 height 11
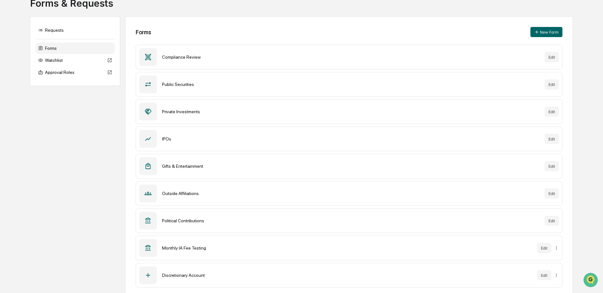
scroll to position [52, 0]
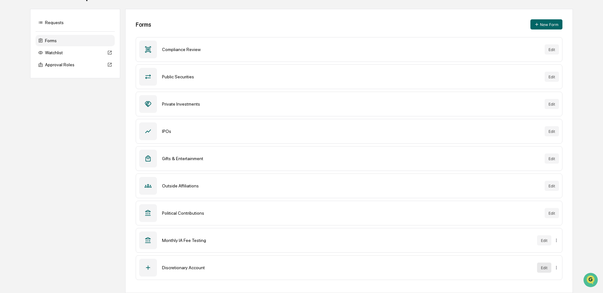
click at [541, 267] on button "Edit" at bounding box center [544, 267] width 14 height 10
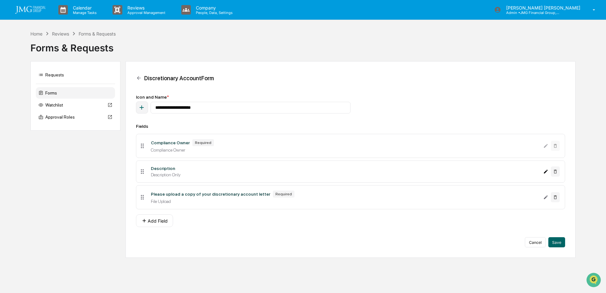
click at [548, 171] on icon "Edit Description field" at bounding box center [545, 171] width 5 height 5
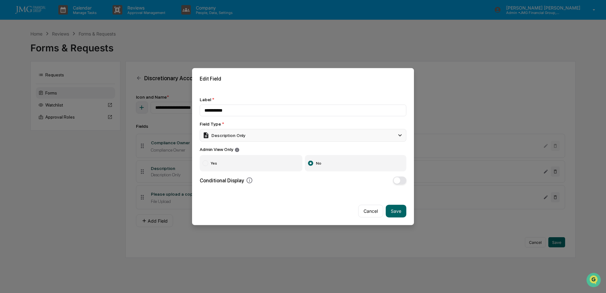
click at [394, 135] on div "Description Only" at bounding box center [303, 135] width 207 height 13
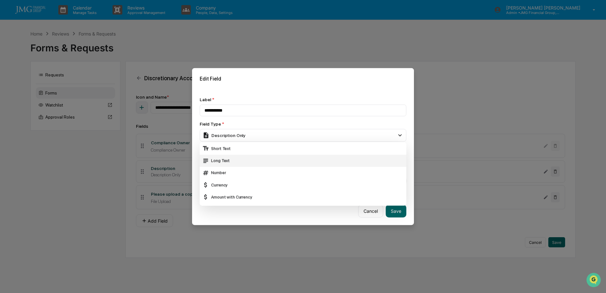
click at [244, 162] on div "Long Text" at bounding box center [303, 160] width 202 height 7
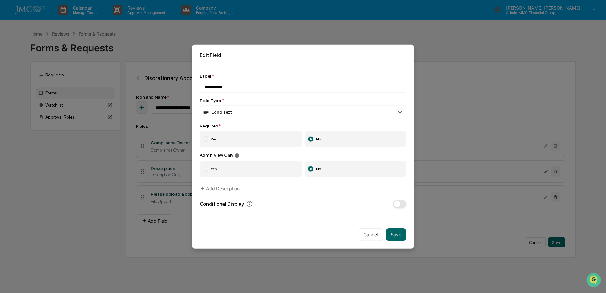
click at [266, 137] on label "Yes" at bounding box center [251, 139] width 103 height 16
click at [397, 234] on button "Save" at bounding box center [396, 234] width 21 height 13
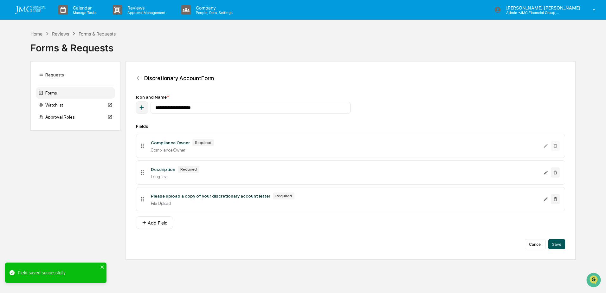
click at [558, 247] on button "Save" at bounding box center [556, 244] width 17 height 10
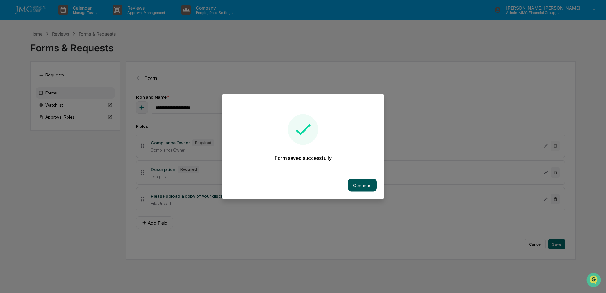
click at [360, 182] on button "Continue" at bounding box center [362, 185] width 29 height 13
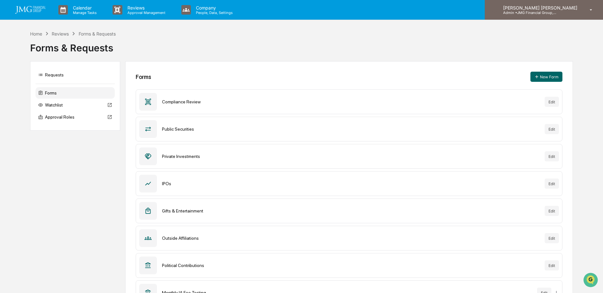
click at [551, 16] on div "Steven Lennart Admin • JMG Financial Group, Ltd." at bounding box center [543, 10] width 118 height 20
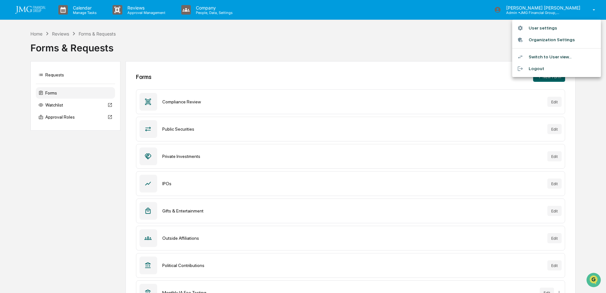
click at [556, 56] on li "Switch to User view..." at bounding box center [556, 57] width 89 height 12
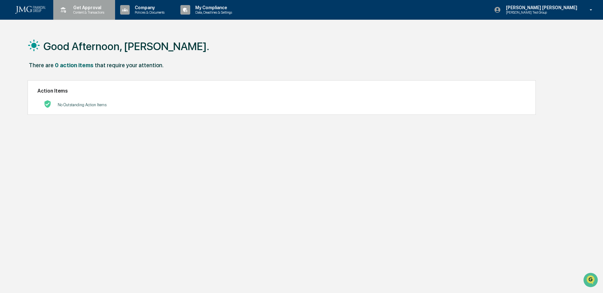
click at [72, 15] on div "Get Approval Content & Transactions" at bounding box center [83, 10] width 55 height 20
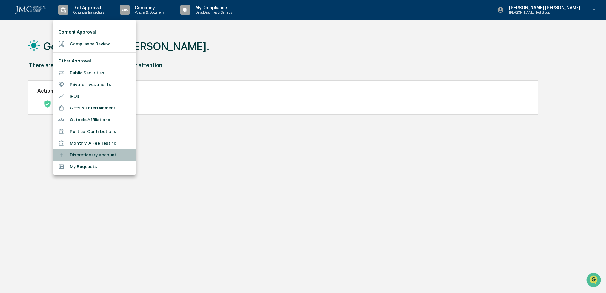
click at [99, 154] on li "Discretionary Account" at bounding box center [94, 155] width 82 height 12
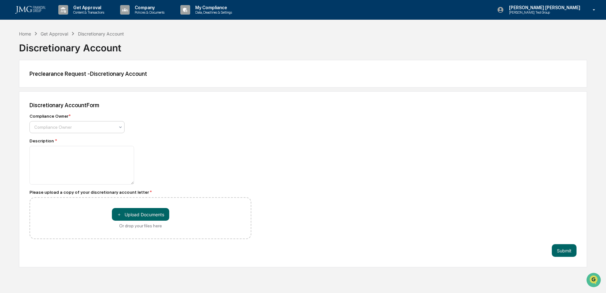
click at [120, 129] on icon at bounding box center [120, 127] width 5 height 5
click at [151, 129] on div "Compliance Owner * 2 results available. Use Up and Down to choose options, pres…" at bounding box center [140, 123] width 222 height 20
click at [94, 6] on p "Get Approval" at bounding box center [87, 7] width 39 height 5
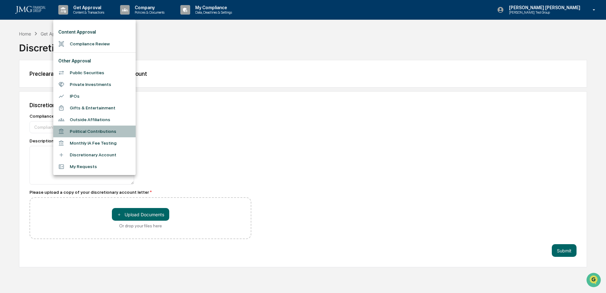
click at [113, 132] on li "Political Contributions" at bounding box center [94, 131] width 82 height 12
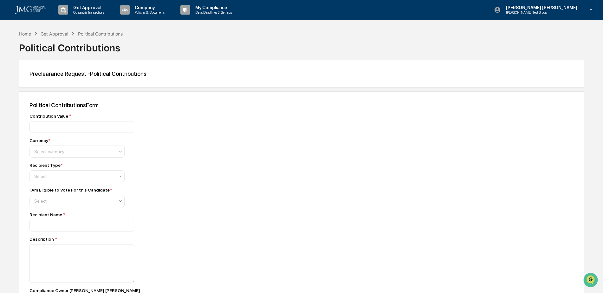
click at [46, 32] on div "Get Approval" at bounding box center [55, 33] width 28 height 5
click at [28, 35] on div "Home" at bounding box center [25, 33] width 12 height 5
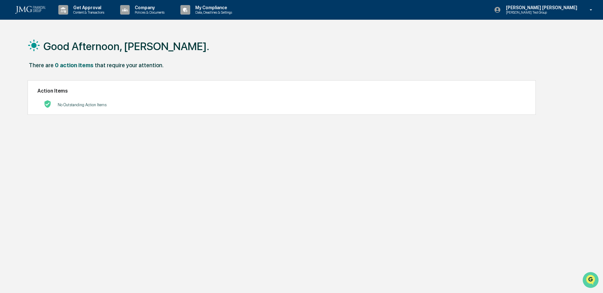
click at [585, 276] on img "Open customer support" at bounding box center [590, 279] width 16 height 13
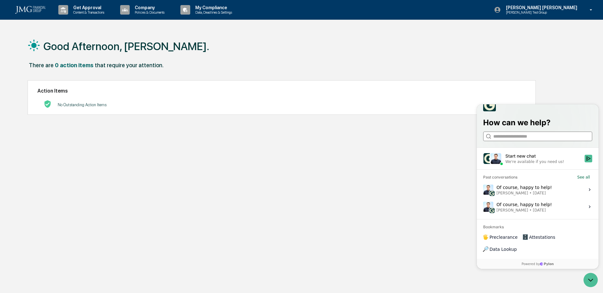
click at [522, 140] on input "search" at bounding box center [537, 136] width 88 height 7
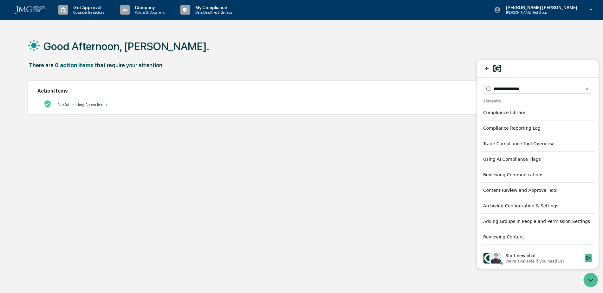
type input "**********"
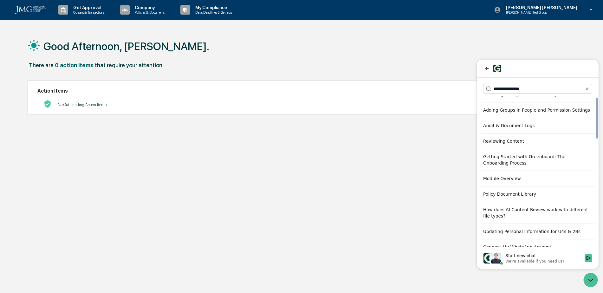
scroll to position [158, 0]
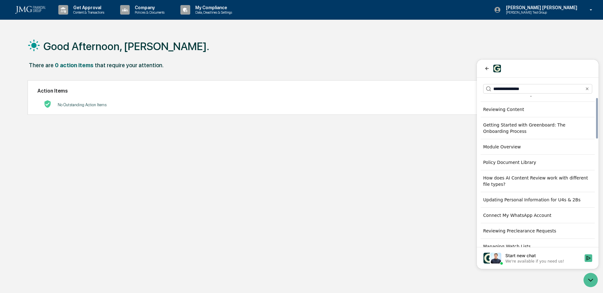
click at [516, 114] on div "Reviewing Content" at bounding box center [537, 109] width 114 height 11
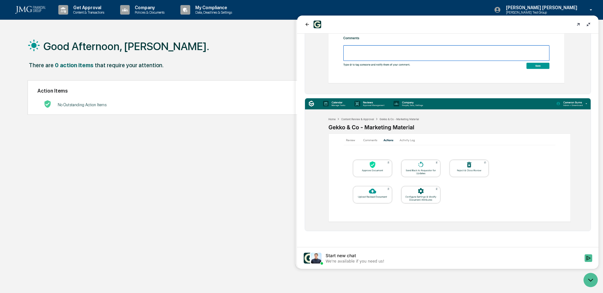
scroll to position [1165, 0]
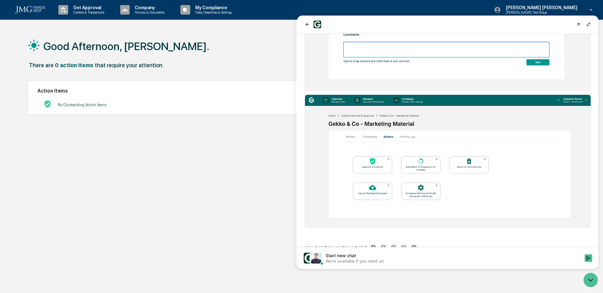
click at [250, 206] on div "Good Afternoon, Steven. There are 0 action items that require your attention. A…" at bounding box center [298, 176] width 561 height 293
click at [583, 279] on icon "Open customer support" at bounding box center [590, 280] width 16 height 16
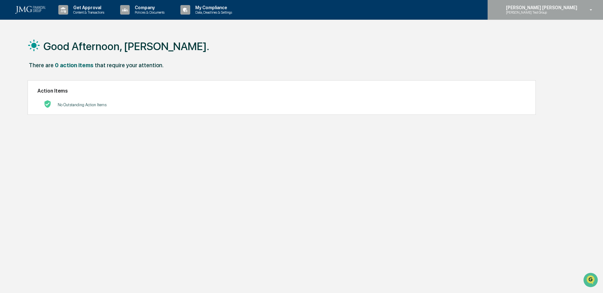
click at [563, 10] on p "[PERSON_NAME] [PERSON_NAME]" at bounding box center [541, 7] width 80 height 5
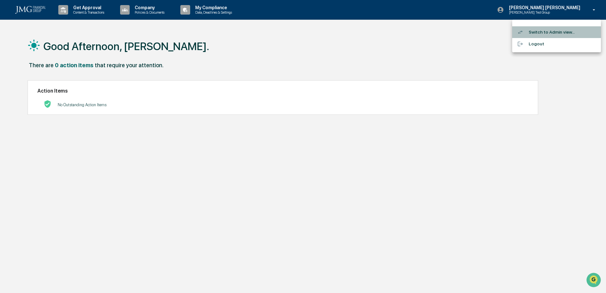
click at [559, 33] on li "Switch to Admin view..." at bounding box center [556, 32] width 89 height 12
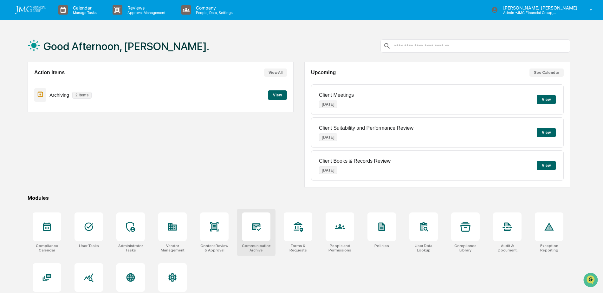
scroll to position [30, 0]
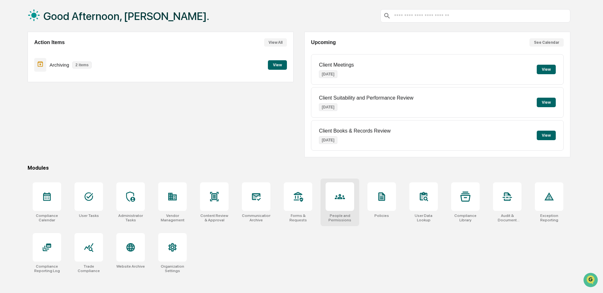
click at [337, 208] on div at bounding box center [339, 196] width 29 height 29
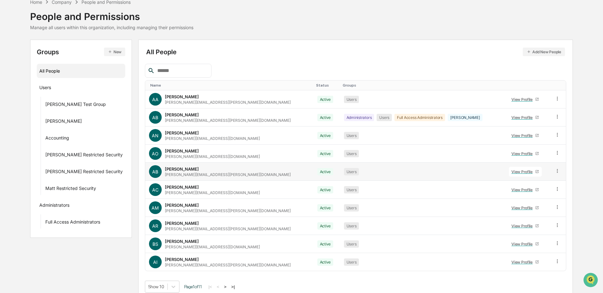
scroll to position [38, 0]
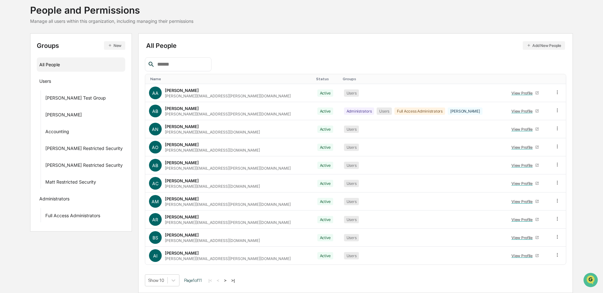
click at [197, 61] on input "text" at bounding box center [182, 64] width 54 height 8
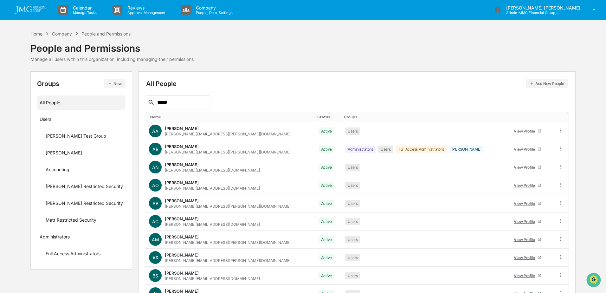
type input "*****"
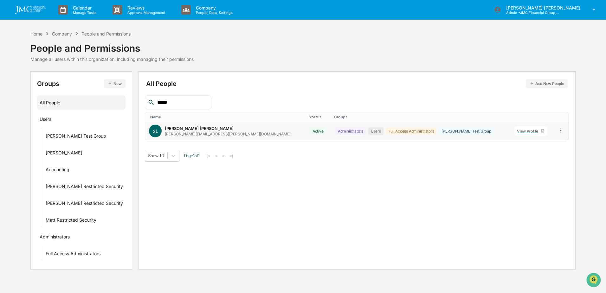
click at [558, 131] on icon at bounding box center [561, 130] width 6 height 6
click at [467, 238] on div "All People Add New People ***** Name Status Groups SL [PERSON_NAME] [PERSON_NAM…" at bounding box center [356, 170] width 437 height 198
drag, startPoint x: 177, startPoint y: 105, endPoint x: 141, endPoint y: 110, distance: 36.8
click at [145, 110] on div "***** Name Status Groups SL [PERSON_NAME] [PERSON_NAME] [PERSON_NAME][EMAIL_ADD…" at bounding box center [357, 128] width 424 height 66
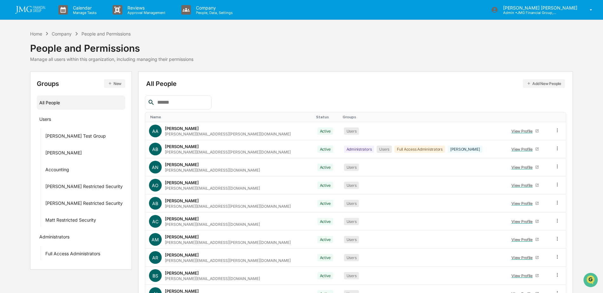
click at [65, 32] on div "Company" at bounding box center [62, 33] width 20 height 5
click at [39, 34] on div "Home" at bounding box center [36, 33] width 12 height 5
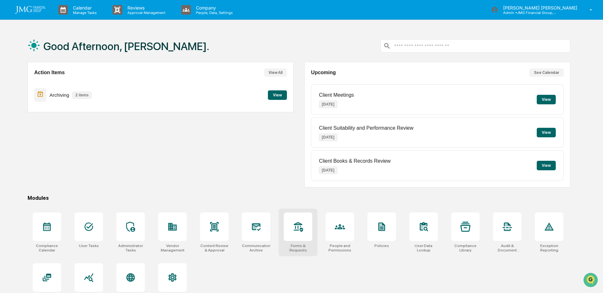
click at [299, 228] on icon at bounding box center [298, 226] width 10 height 10
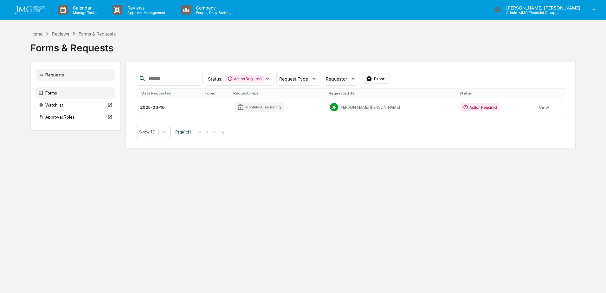
click at [48, 91] on div "Forms" at bounding box center [75, 92] width 79 height 11
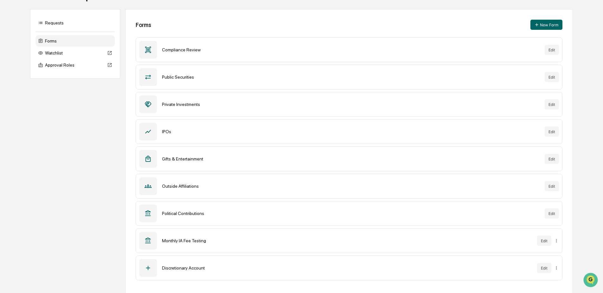
scroll to position [52, 0]
click at [555, 188] on button "Edit" at bounding box center [551, 186] width 14 height 10
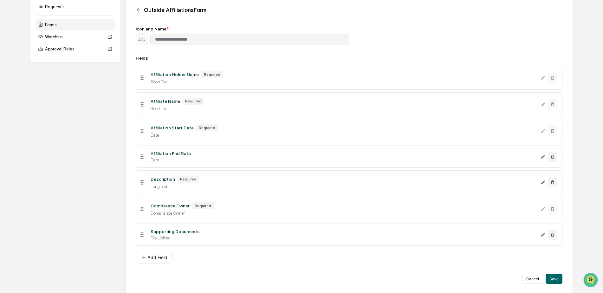
scroll to position [69, 0]
click at [526, 276] on button "Cancel" at bounding box center [532, 277] width 21 height 10
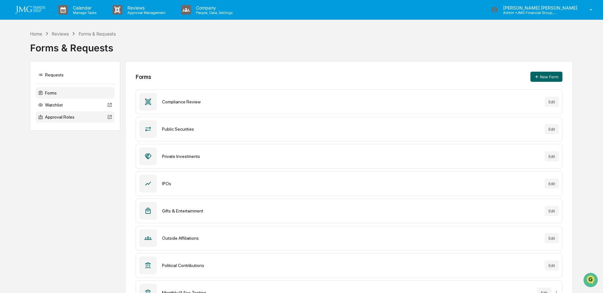
click at [61, 118] on div "Approval Roles" at bounding box center [74, 116] width 79 height 11
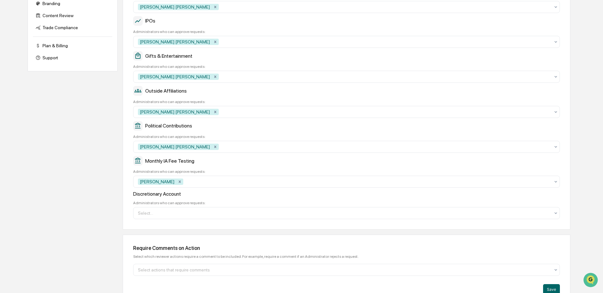
scroll to position [190, 0]
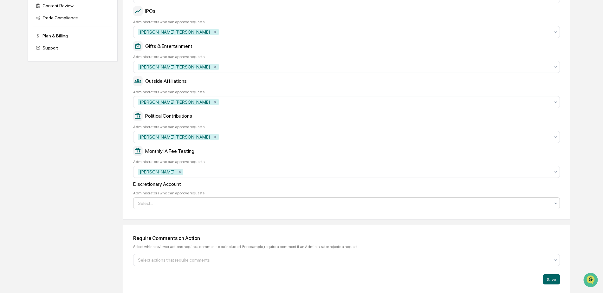
click at [507, 205] on div at bounding box center [344, 203] width 412 height 6
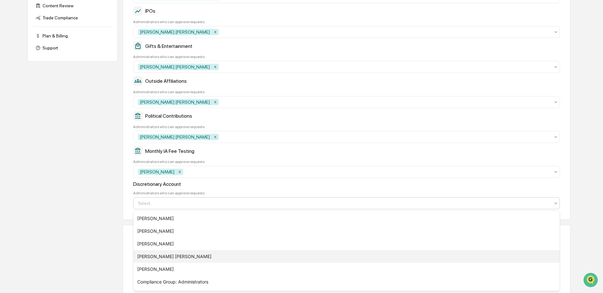
click at [202, 259] on div "[PERSON_NAME] [PERSON_NAME]" at bounding box center [346, 256] width 426 height 13
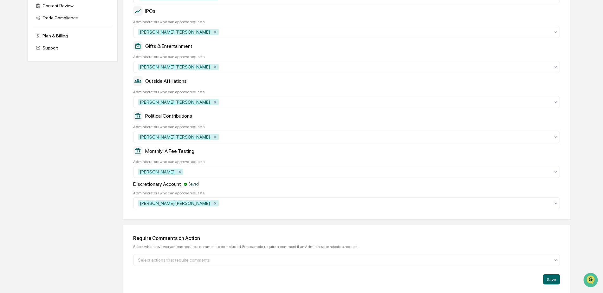
click at [433, 186] on div "Discretionary Account Saved" at bounding box center [346, 184] width 426 height 6
click at [554, 280] on button "Save" at bounding box center [551, 279] width 17 height 10
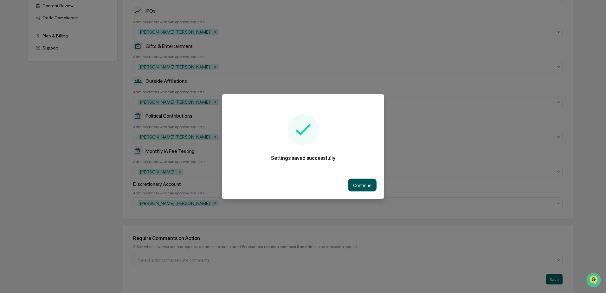
click at [357, 184] on button "Continue" at bounding box center [362, 185] width 29 height 13
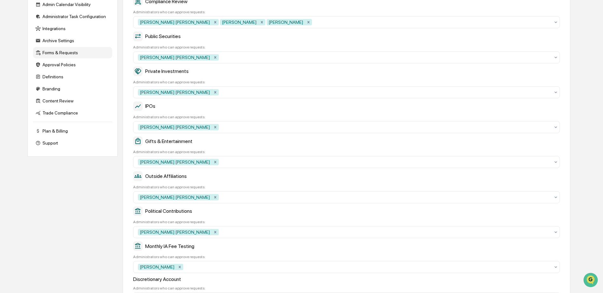
scroll to position [0, 0]
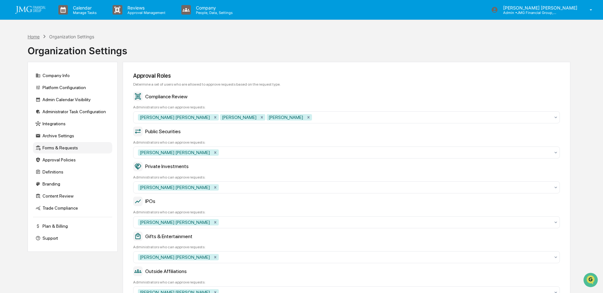
click at [35, 38] on div "Home" at bounding box center [34, 36] width 12 height 5
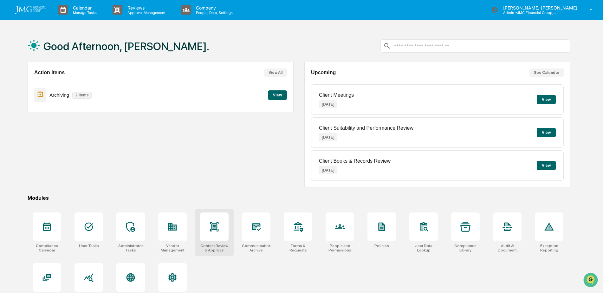
click at [224, 237] on div at bounding box center [214, 226] width 29 height 29
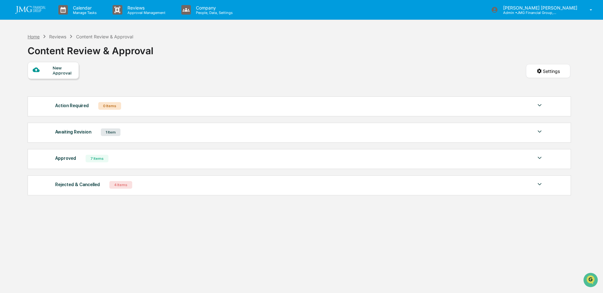
click at [35, 36] on div "Home" at bounding box center [34, 36] width 12 height 5
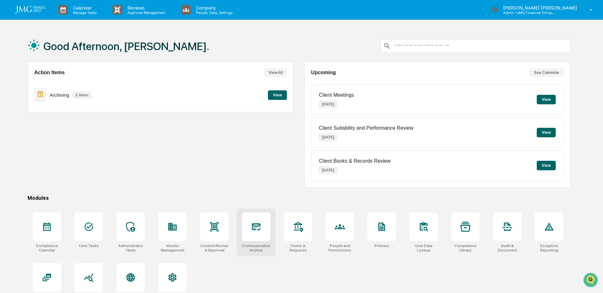
scroll to position [30, 0]
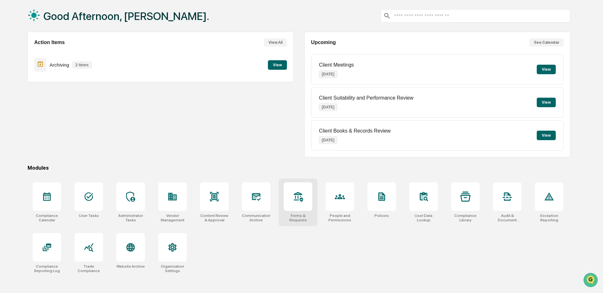
click at [299, 202] on div at bounding box center [298, 196] width 29 height 29
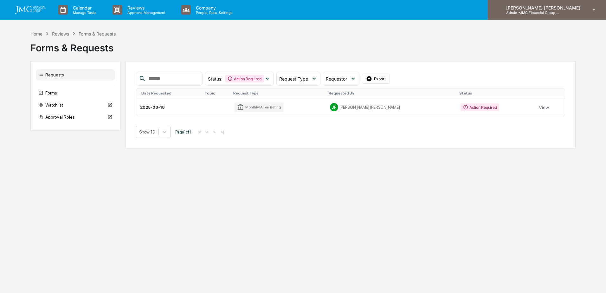
click at [592, 10] on icon at bounding box center [593, 10] width 11 height 6
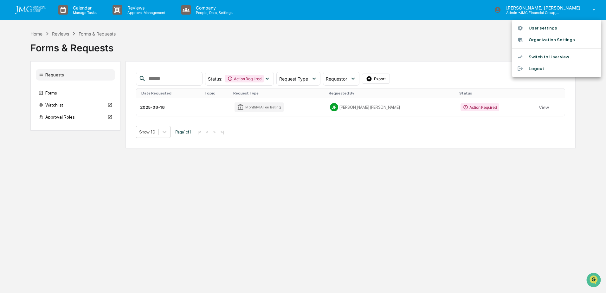
click at [559, 56] on li "Switch to User view..." at bounding box center [556, 57] width 89 height 12
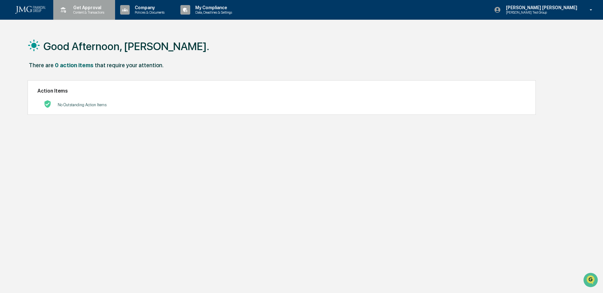
click at [87, 14] on p "Content & Transactions" at bounding box center [87, 12] width 39 height 4
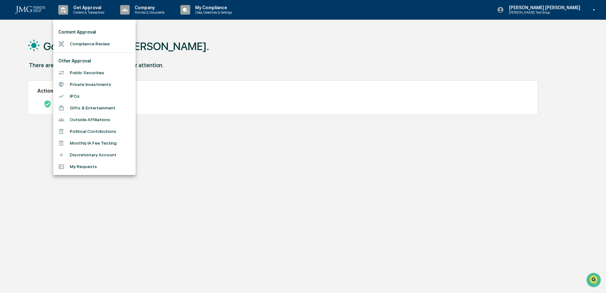
click at [116, 156] on li "Discretionary Account" at bounding box center [94, 155] width 82 height 12
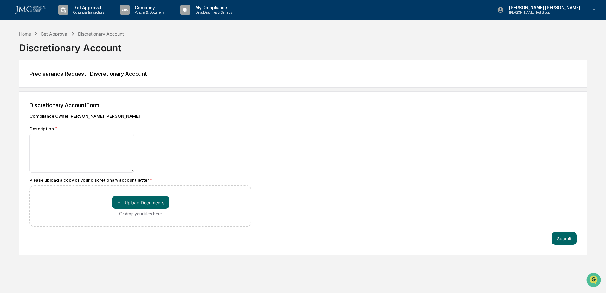
click at [22, 33] on div "Home" at bounding box center [25, 33] width 12 height 5
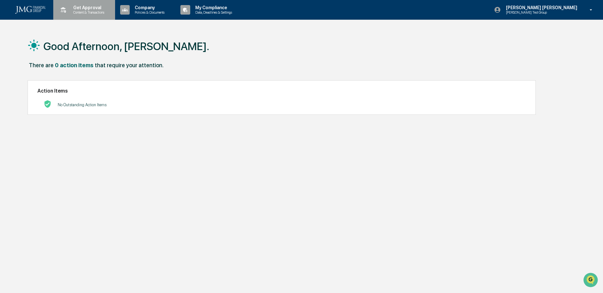
click at [90, 15] on div "Get Approval Content & Transactions" at bounding box center [83, 10] width 55 height 20
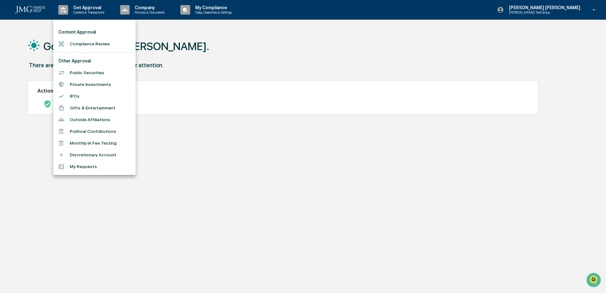
click at [120, 153] on li "Discretionary Account" at bounding box center [94, 155] width 82 height 12
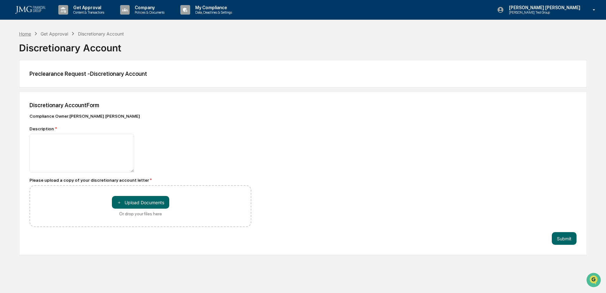
click at [27, 33] on div "Home" at bounding box center [25, 33] width 12 height 5
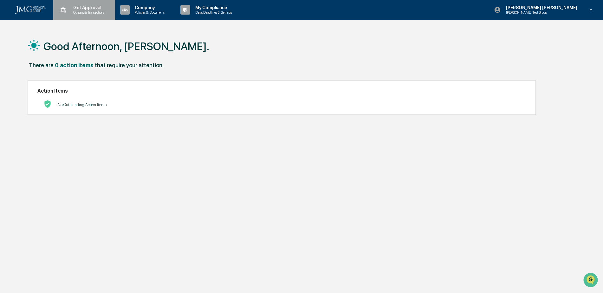
click at [104, 16] on div "Get Approval Content & Transactions" at bounding box center [83, 10] width 55 height 20
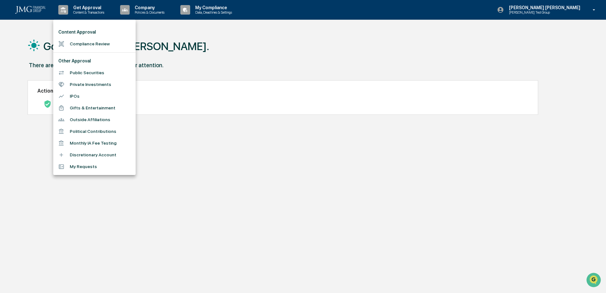
drag, startPoint x: 268, startPoint y: 223, endPoint x: 262, endPoint y: 225, distance: 6.5
click at [268, 223] on div at bounding box center [303, 146] width 606 height 293
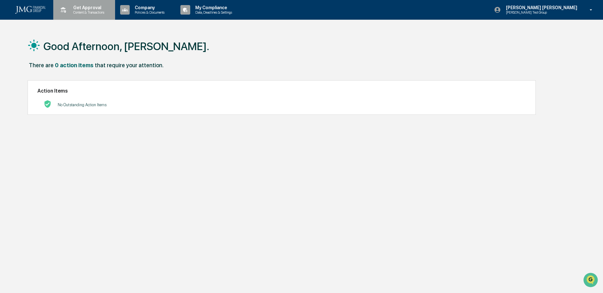
click at [102, 13] on p "Content & Transactions" at bounding box center [87, 12] width 39 height 4
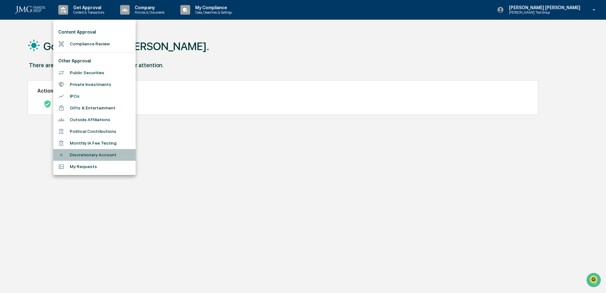
click at [119, 151] on li "Discretionary Account" at bounding box center [94, 155] width 82 height 12
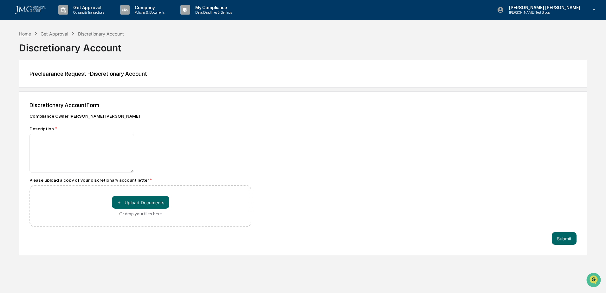
click at [26, 35] on div "Home" at bounding box center [25, 33] width 12 height 5
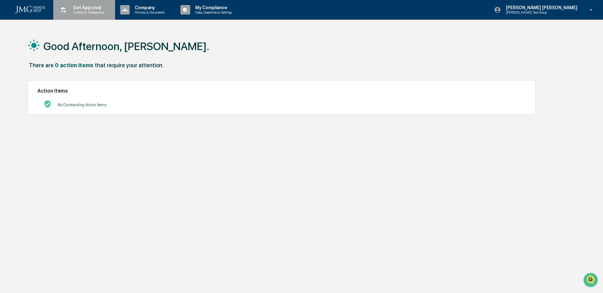
click at [89, 13] on p "Content & Transactions" at bounding box center [87, 12] width 39 height 4
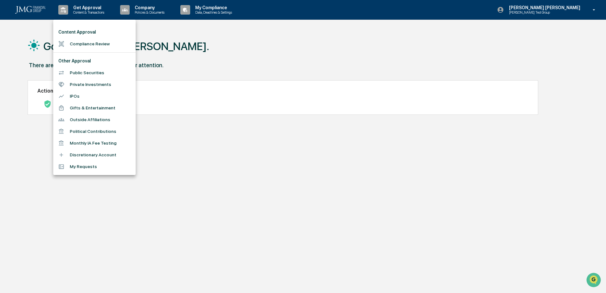
click at [118, 151] on li "Discretionary Account" at bounding box center [94, 155] width 82 height 12
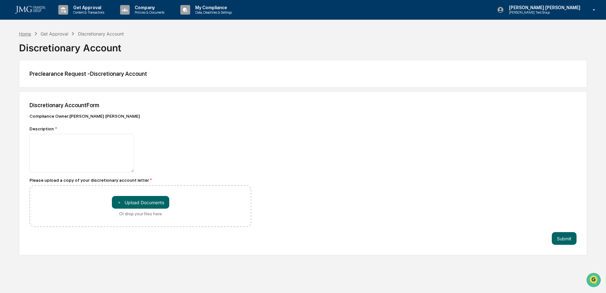
click at [28, 33] on div "Home" at bounding box center [25, 33] width 12 height 5
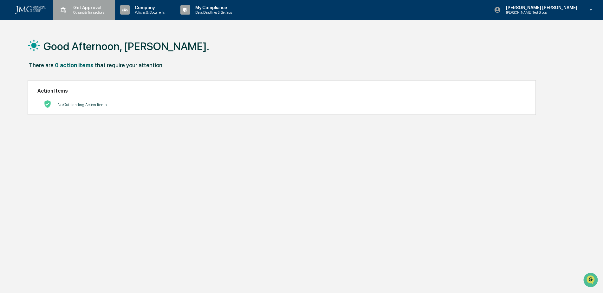
click at [97, 13] on p "Content & Transactions" at bounding box center [87, 12] width 39 height 4
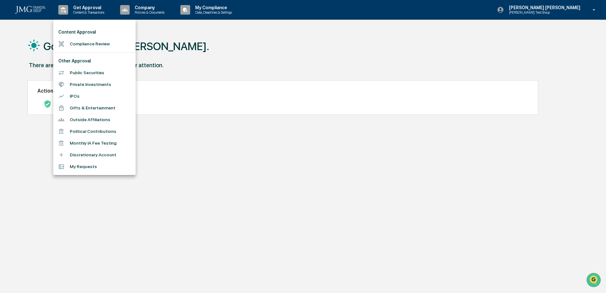
click at [112, 153] on li "Discretionary Account" at bounding box center [94, 155] width 82 height 12
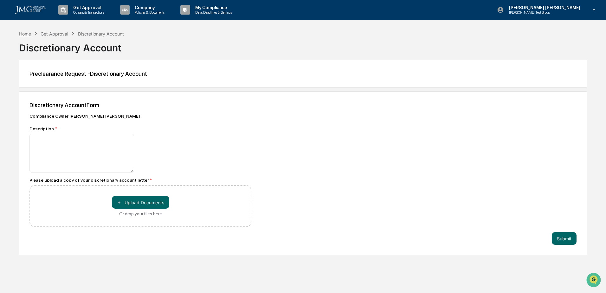
click at [29, 33] on div "Home" at bounding box center [25, 33] width 12 height 5
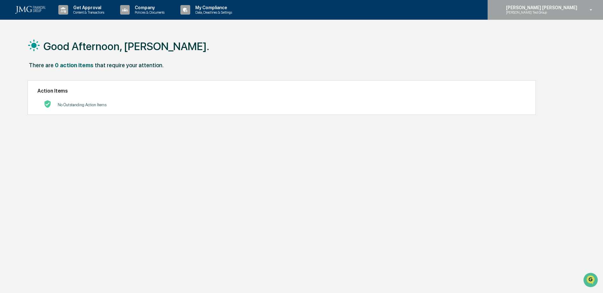
click at [571, 18] on div "[PERSON_NAME] [PERSON_NAME] [PERSON_NAME] Test Group" at bounding box center [544, 10] width 115 height 20
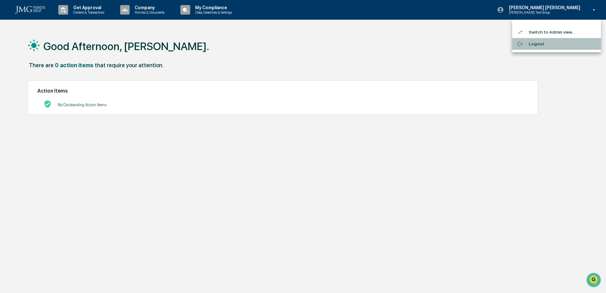
click at [540, 43] on li "Logout" at bounding box center [556, 44] width 89 height 12
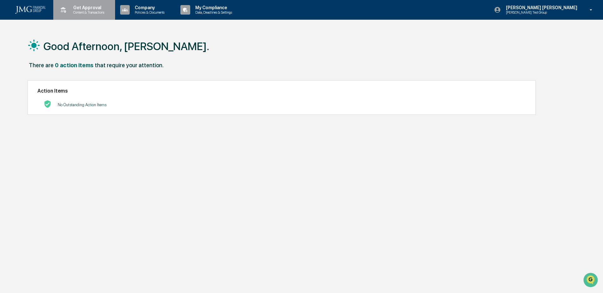
click at [89, 13] on p "Content & Transactions" at bounding box center [87, 12] width 39 height 4
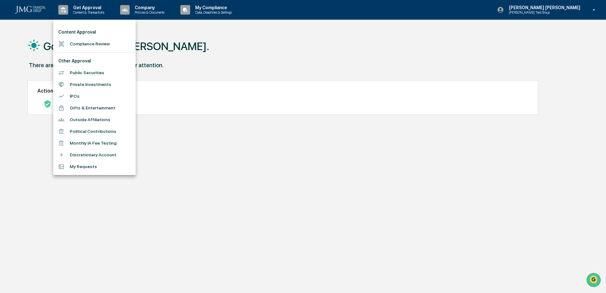
click at [160, 12] on div at bounding box center [303, 146] width 606 height 293
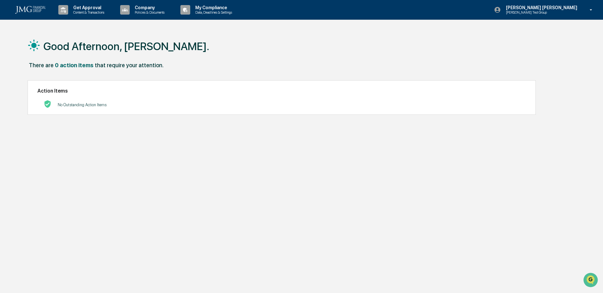
click at [160, 12] on p "Policies & Documents" at bounding box center [149, 12] width 38 height 4
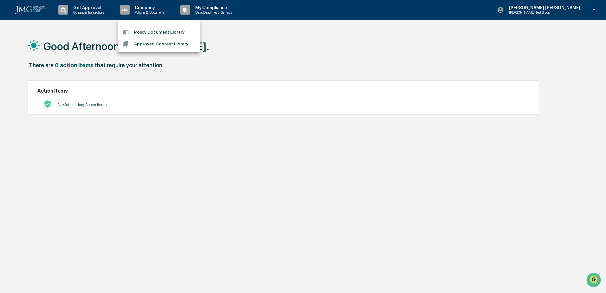
click at [182, 48] on li "Approved Content Library" at bounding box center [159, 44] width 82 height 12
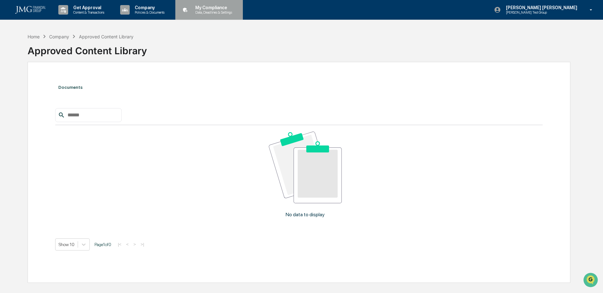
click at [212, 10] on p "My Compliance" at bounding box center [212, 7] width 45 height 5
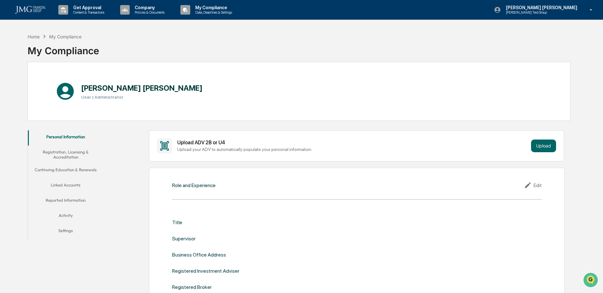
click at [91, 168] on button "Continuing Education & Renewals" at bounding box center [66, 170] width 76 height 15
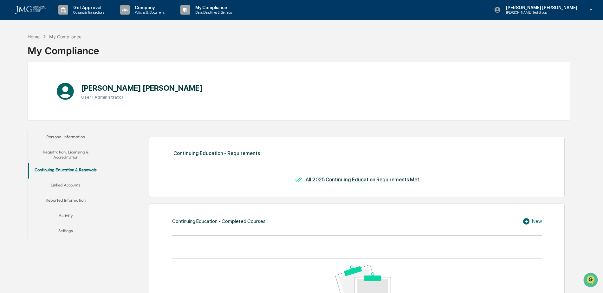
click at [79, 184] on button "Linked Accounts" at bounding box center [66, 185] width 76 height 15
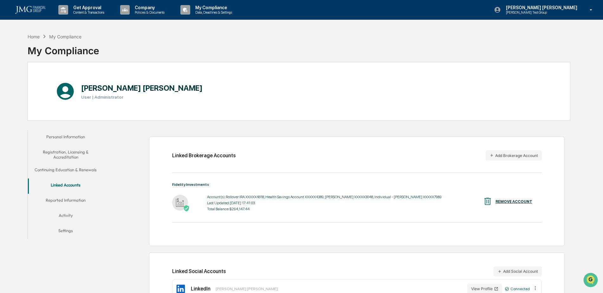
scroll to position [30, 0]
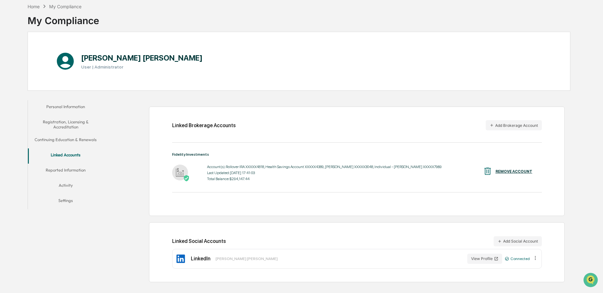
click at [69, 183] on button "Activity" at bounding box center [66, 186] width 76 height 15
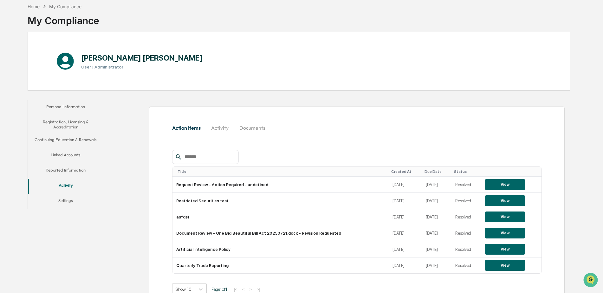
scroll to position [49, 0]
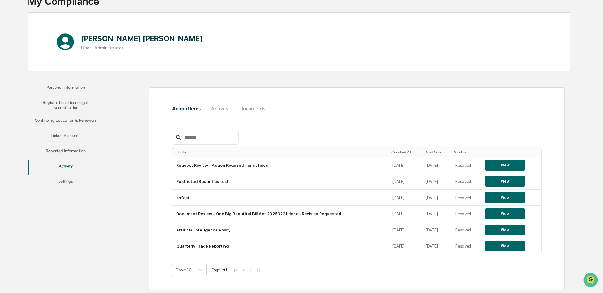
click at [81, 151] on button "Reported Information" at bounding box center [66, 151] width 76 height 15
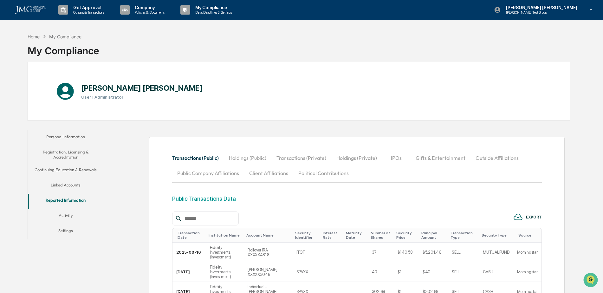
click at [68, 185] on button "Linked Accounts" at bounding box center [66, 185] width 76 height 15
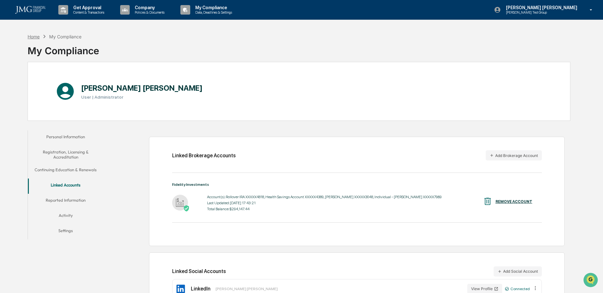
click at [35, 37] on div "Home" at bounding box center [34, 36] width 12 height 5
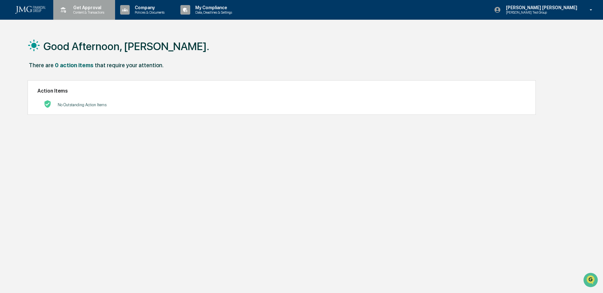
click at [94, 12] on p "Content & Transactions" at bounding box center [87, 12] width 39 height 4
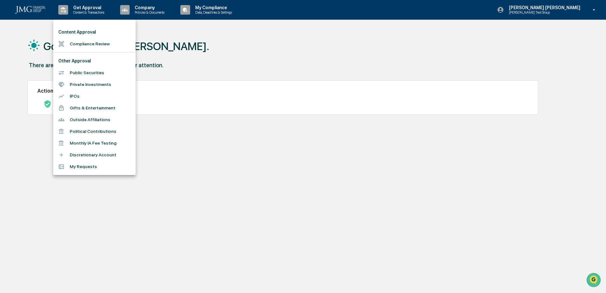
click at [170, 30] on div at bounding box center [303, 146] width 606 height 293
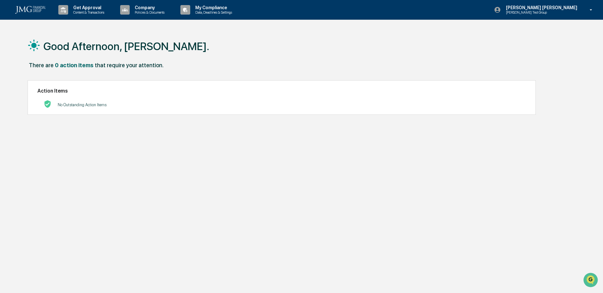
click at [146, 15] on div "Company Policies & Documents" at bounding box center [145, 10] width 54 height 20
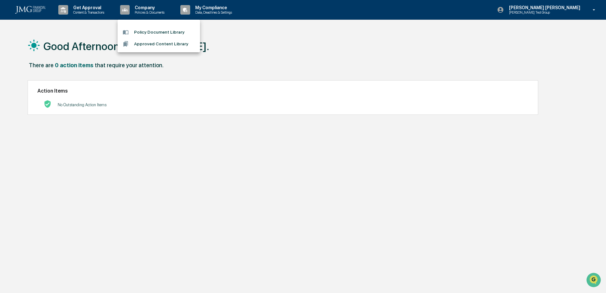
click at [206, 14] on div at bounding box center [303, 146] width 606 height 293
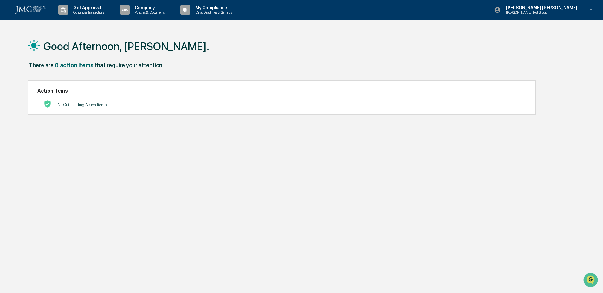
click at [210, 12] on p "Data, Deadlines & Settings" at bounding box center [212, 12] width 45 height 4
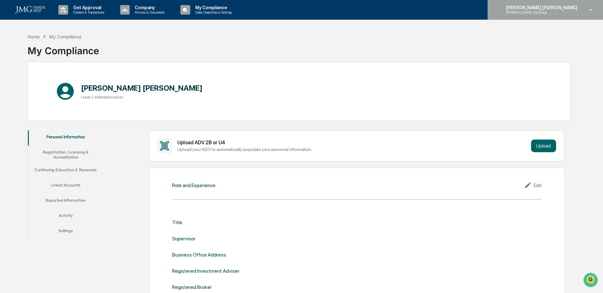
click at [571, 17] on div "[PERSON_NAME] [PERSON_NAME] [PERSON_NAME] Test Group" at bounding box center [544, 10] width 115 height 20
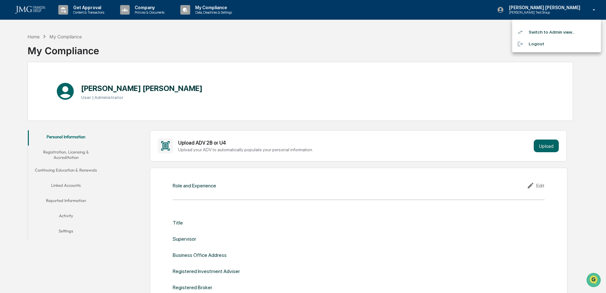
click at [564, 33] on li "Switch to Admin view..." at bounding box center [556, 32] width 89 height 12
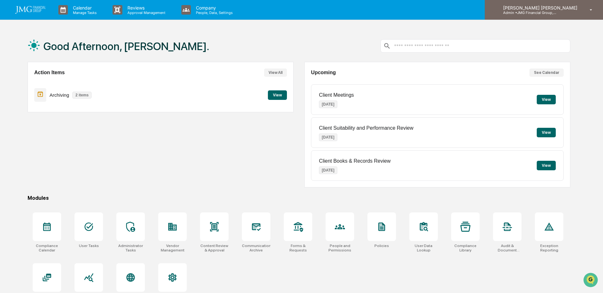
click at [557, 13] on p "Admin • JMG Financial Group, Ltd." at bounding box center [527, 12] width 59 height 4
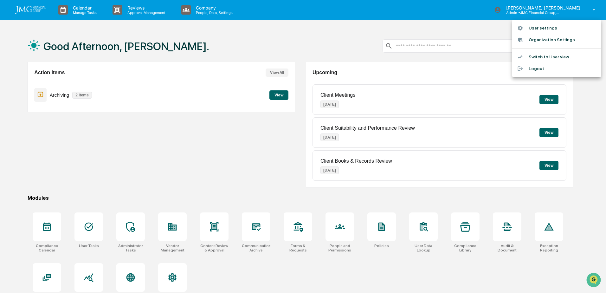
click at [552, 58] on li "Switch to User view..." at bounding box center [556, 57] width 89 height 12
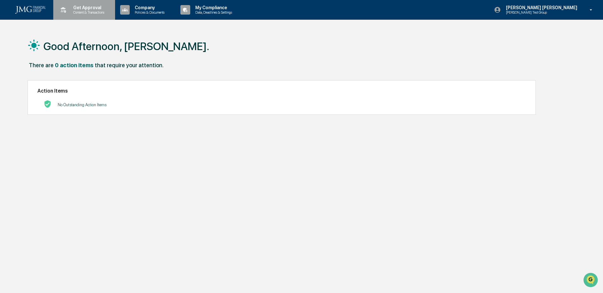
click at [101, 13] on p "Content & Transactions" at bounding box center [87, 12] width 39 height 4
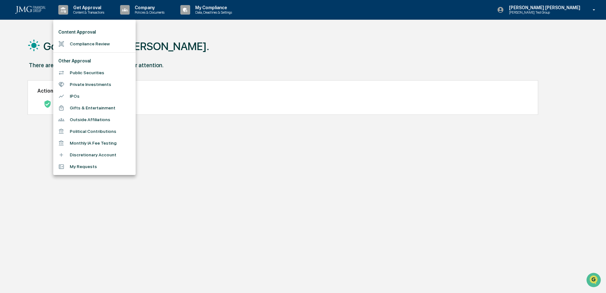
click at [299, 47] on div at bounding box center [303, 146] width 606 height 293
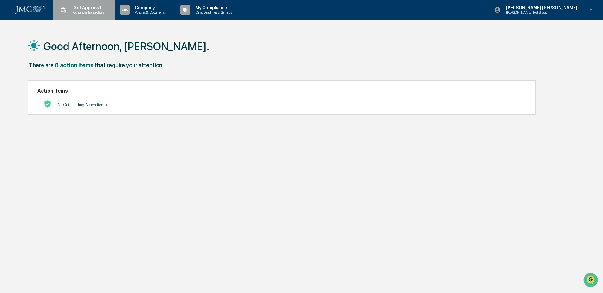
click at [94, 16] on div "Get Approval Content & Transactions" at bounding box center [83, 10] width 55 height 20
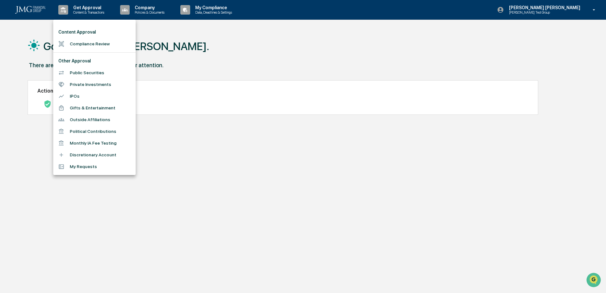
click at [264, 67] on div at bounding box center [303, 146] width 606 height 293
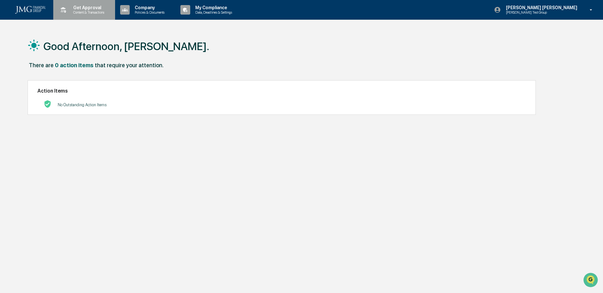
click at [91, 13] on p "Content & Transactions" at bounding box center [87, 12] width 39 height 4
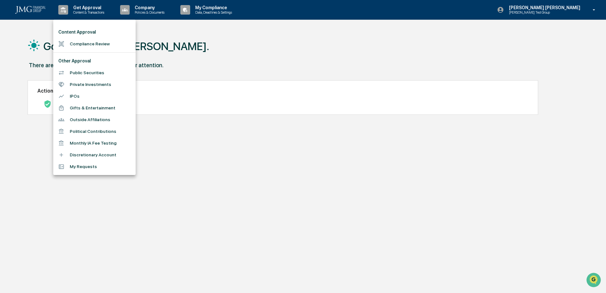
click at [149, 13] on div at bounding box center [303, 146] width 606 height 293
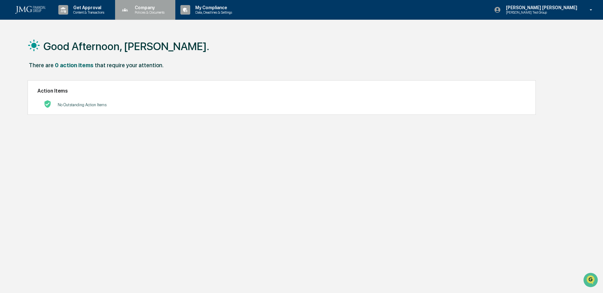
click at [151, 12] on p "Policies & Documents" at bounding box center [149, 12] width 38 height 4
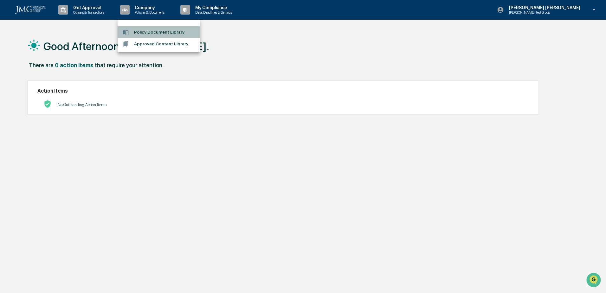
click at [166, 31] on li "Policy Document Library" at bounding box center [159, 32] width 82 height 12
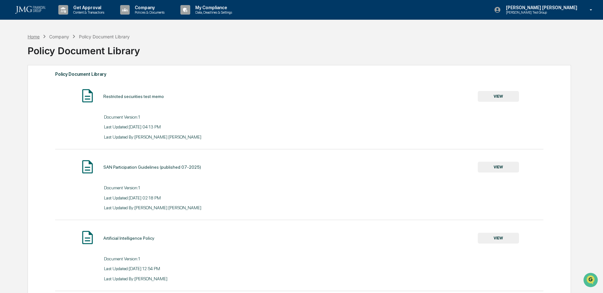
click at [32, 36] on div "Home" at bounding box center [34, 36] width 12 height 5
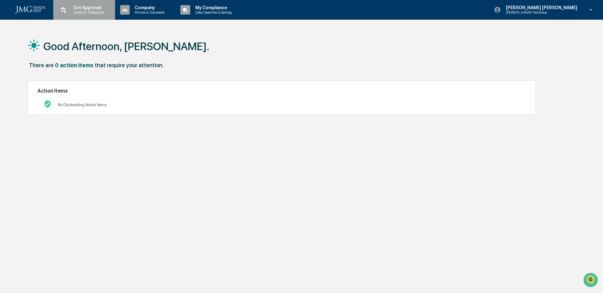
click at [99, 16] on div "Get Approval Content & Transactions" at bounding box center [83, 10] width 55 height 20
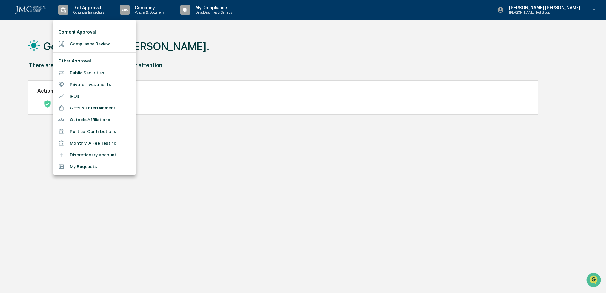
click at [303, 196] on div at bounding box center [303, 146] width 606 height 293
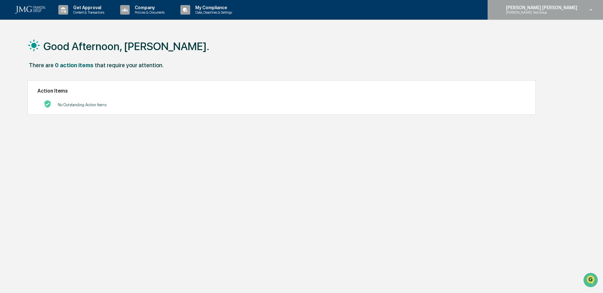
click at [566, 16] on div "[PERSON_NAME] [PERSON_NAME] [PERSON_NAME] Test Group" at bounding box center [544, 10] width 115 height 20
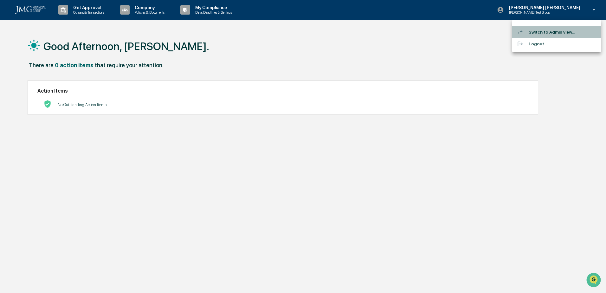
click at [564, 29] on li "Switch to Admin view..." at bounding box center [556, 32] width 89 height 12
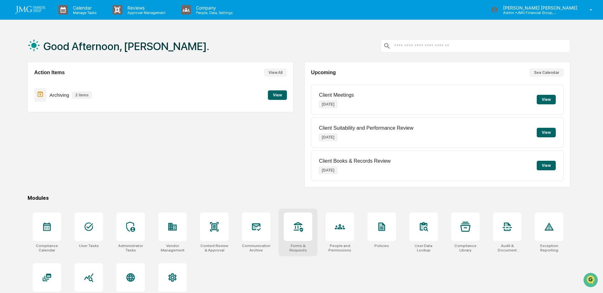
click at [303, 230] on icon at bounding box center [298, 226] width 10 height 10
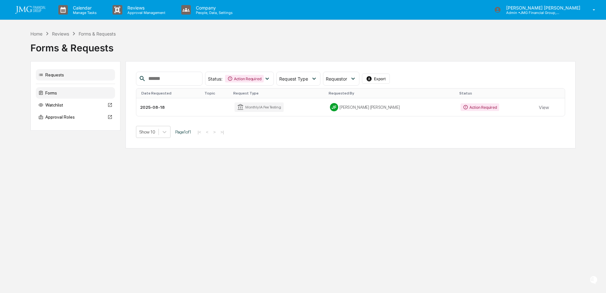
click at [53, 92] on div "Forms" at bounding box center [75, 92] width 79 height 11
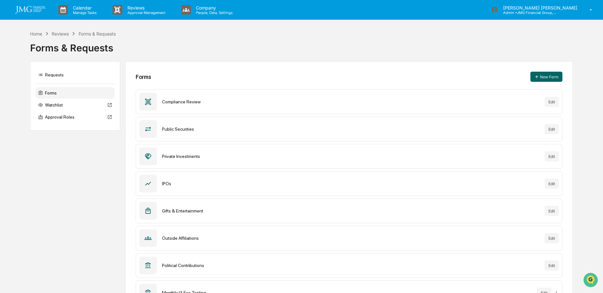
scroll to position [52, 0]
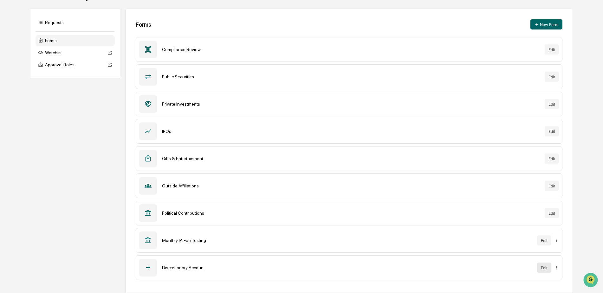
click at [544, 271] on button "Edit" at bounding box center [544, 267] width 14 height 10
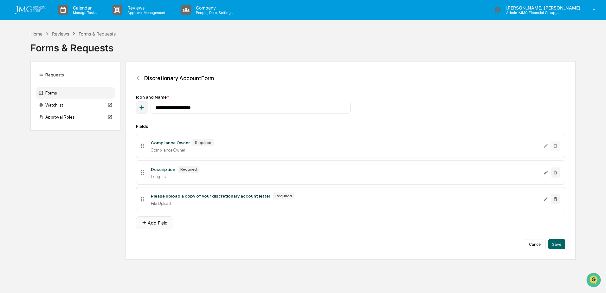
click at [163, 221] on button "Add Field" at bounding box center [154, 222] width 37 height 13
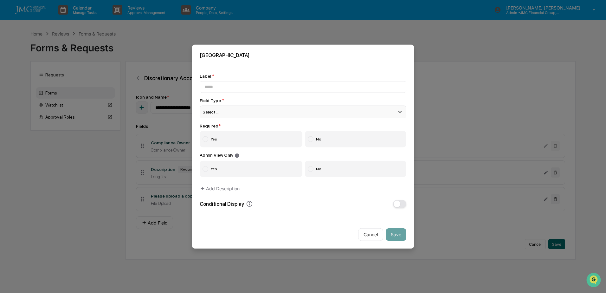
click at [288, 115] on div "Select..." at bounding box center [303, 112] width 207 height 13
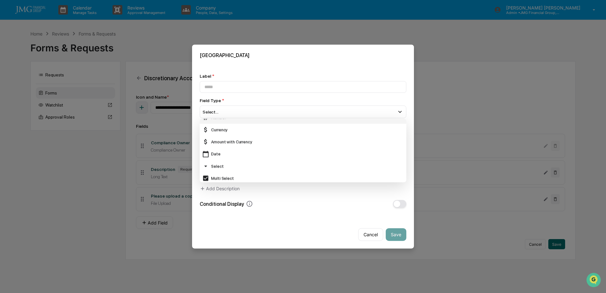
scroll to position [63, 0]
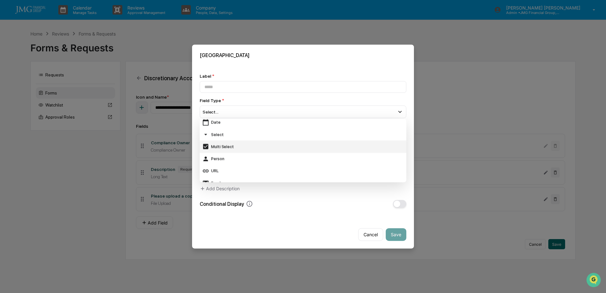
click at [230, 145] on div "Multi Select" at bounding box center [303, 146] width 202 height 7
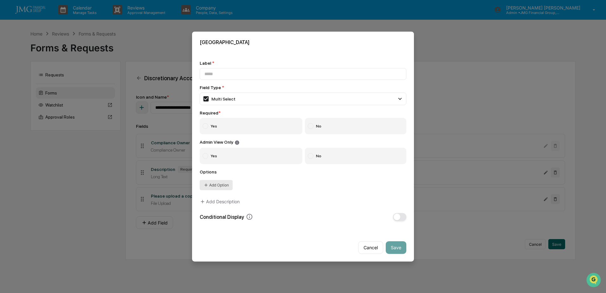
click at [224, 183] on button "Add Option" at bounding box center [216, 185] width 33 height 10
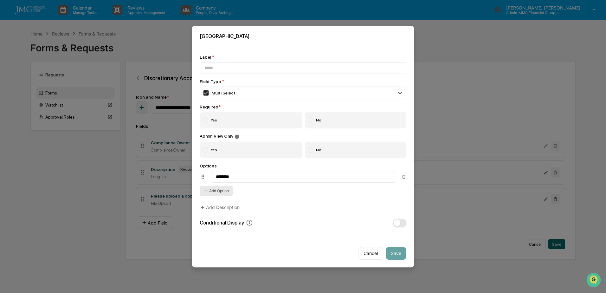
type input "********"
click at [225, 190] on button "Add Option" at bounding box center [216, 191] width 33 height 10
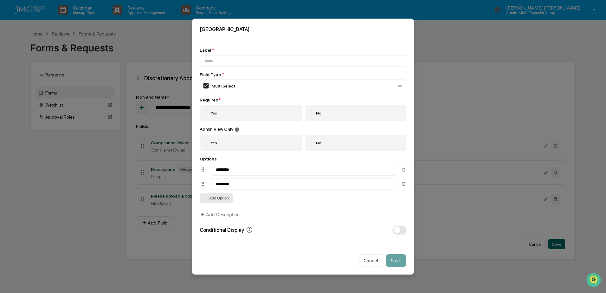
type input "********"
click at [225, 200] on button "Add Option" at bounding box center [216, 198] width 33 height 10
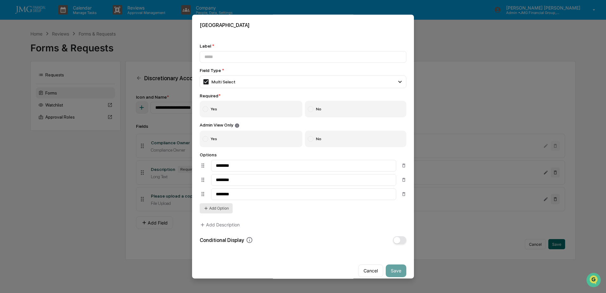
type input "********"
click at [222, 207] on button "Add Option" at bounding box center [216, 208] width 33 height 10
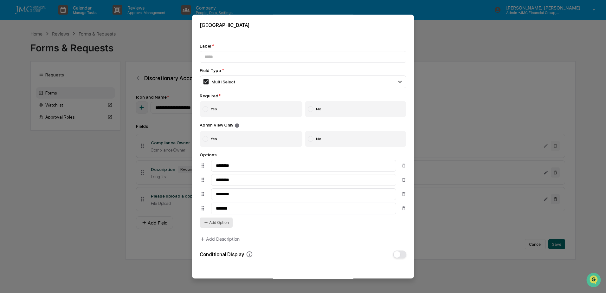
type input "*******"
click at [224, 224] on button "Add Option" at bounding box center [216, 222] width 33 height 10
type input "**********"
click at [223, 237] on button "Add Option" at bounding box center [216, 237] width 33 height 10
type input "********"
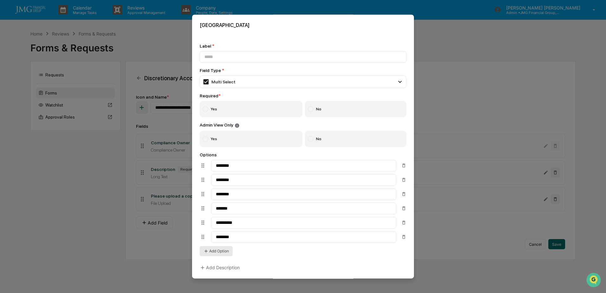
click at [225, 253] on button "Add Option" at bounding box center [216, 251] width 33 height 10
type input "*********"
click at [224, 266] on button "Add Option" at bounding box center [216, 265] width 33 height 10
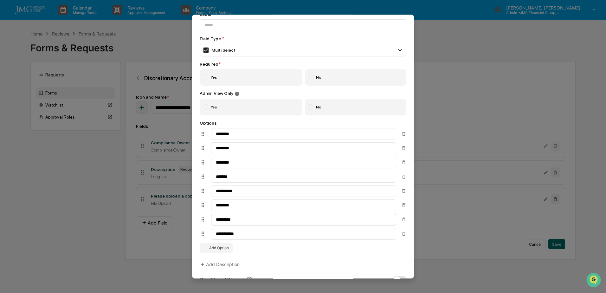
scroll to position [0, 0]
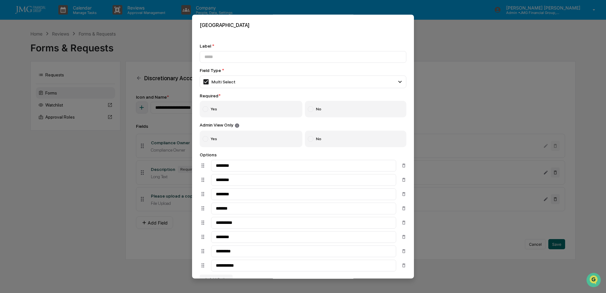
type input "**********"
click at [263, 110] on label "Yes" at bounding box center [251, 109] width 103 height 16
click at [329, 138] on label "No" at bounding box center [356, 139] width 102 height 16
click at [248, 59] on input at bounding box center [303, 57] width 207 height 12
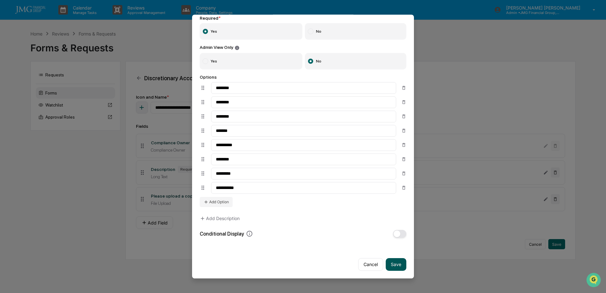
type input "******"
click at [390, 266] on button "Save" at bounding box center [396, 264] width 21 height 13
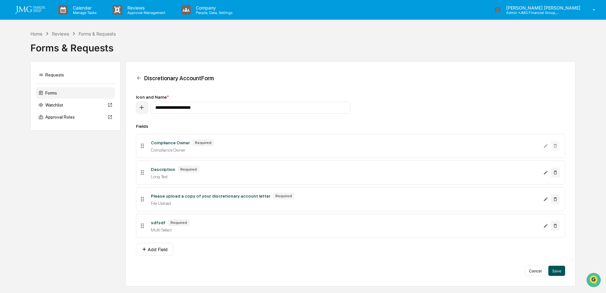
click at [560, 271] on button "Save" at bounding box center [556, 271] width 17 height 10
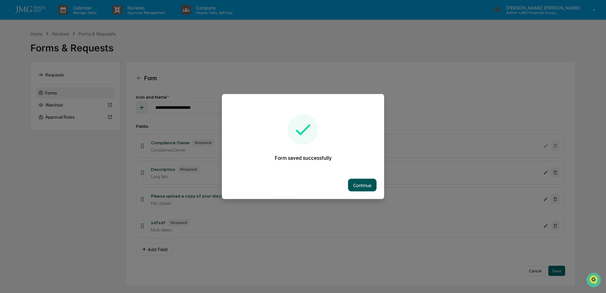
click at [365, 180] on button "Continue" at bounding box center [362, 185] width 29 height 13
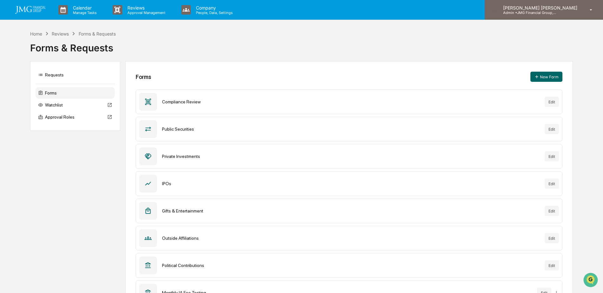
click at [557, 12] on p "Admin • JMG Financial Group, Ltd." at bounding box center [527, 12] width 59 height 4
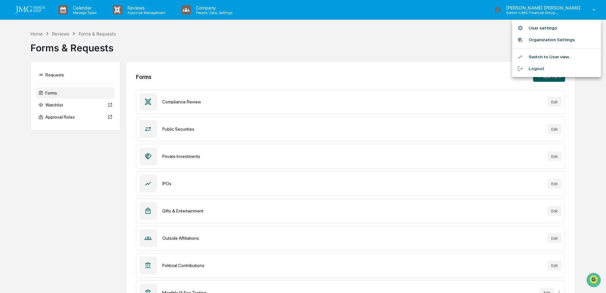
click at [550, 54] on li "Switch to User view..." at bounding box center [556, 57] width 89 height 12
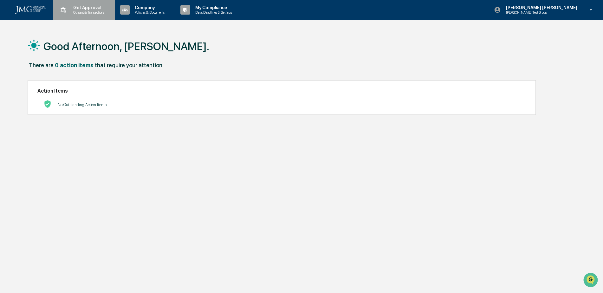
click at [86, 17] on div "Get Approval Content & Transactions" at bounding box center [83, 10] width 55 height 20
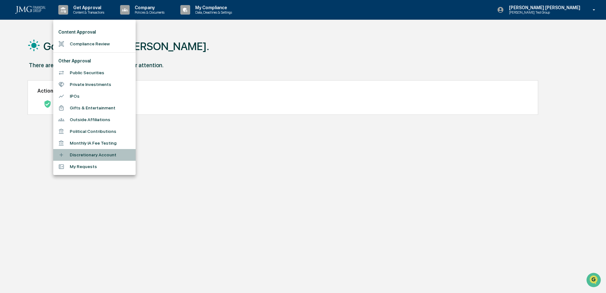
click at [87, 153] on li "Discretionary Account" at bounding box center [94, 155] width 82 height 12
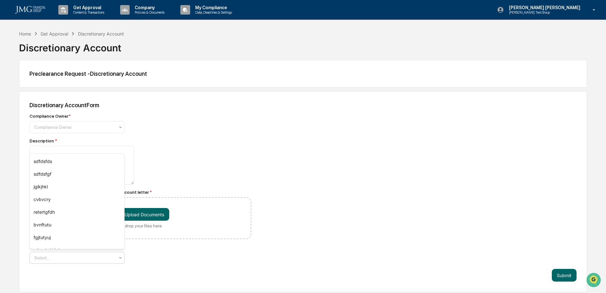
click at [120, 260] on div at bounding box center [120, 258] width 5 height 10
click at [291, 236] on div "Discretionary Account Form Compliance Owner * Compliance Owner Description * Pl…" at bounding box center [303, 191] width 568 height 201
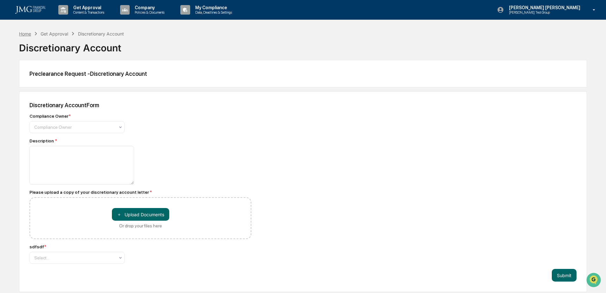
click at [24, 34] on div "Home" at bounding box center [25, 33] width 12 height 5
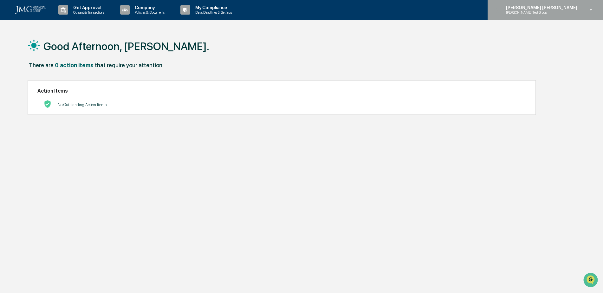
click at [569, 18] on div "Steven Lennart Steve Test Group" at bounding box center [544, 10] width 115 height 20
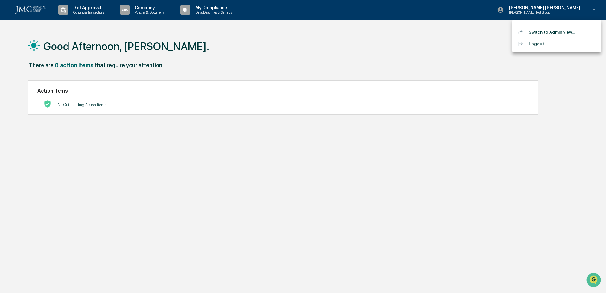
click at [558, 33] on li "Switch to Admin view..." at bounding box center [556, 32] width 89 height 12
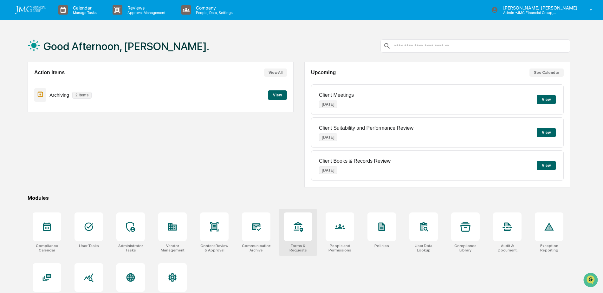
click at [287, 230] on div at bounding box center [298, 226] width 29 height 29
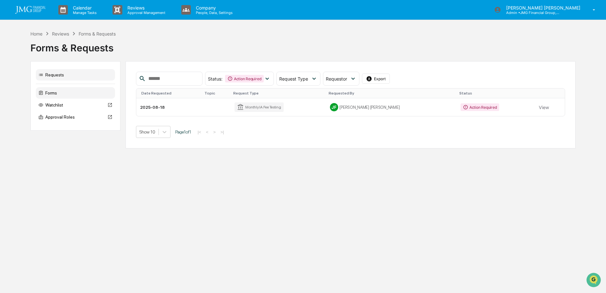
click at [63, 93] on div "Forms" at bounding box center [75, 92] width 79 height 11
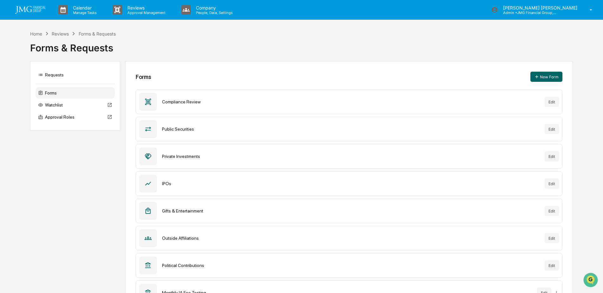
scroll to position [52, 0]
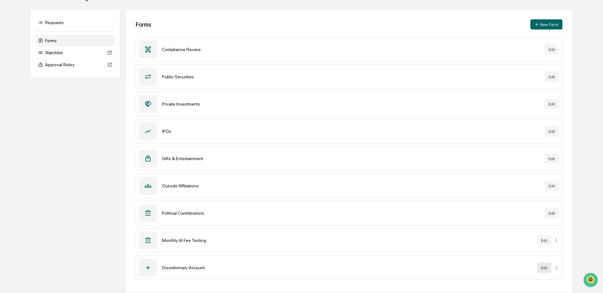
click at [545, 266] on button "Edit" at bounding box center [544, 267] width 14 height 10
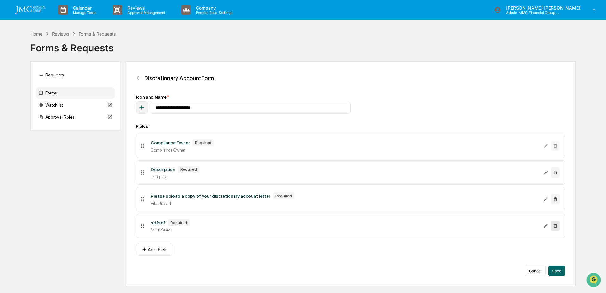
click at [556, 226] on icon at bounding box center [555, 226] width 3 height 4
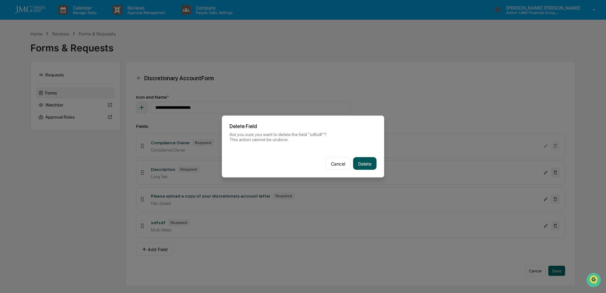
click at [369, 162] on button "Delete" at bounding box center [364, 163] width 23 height 13
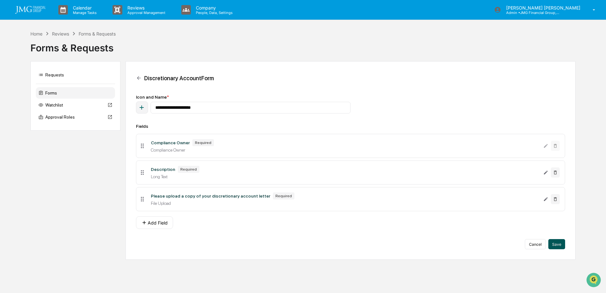
click at [557, 243] on button "Save" at bounding box center [556, 244] width 17 height 10
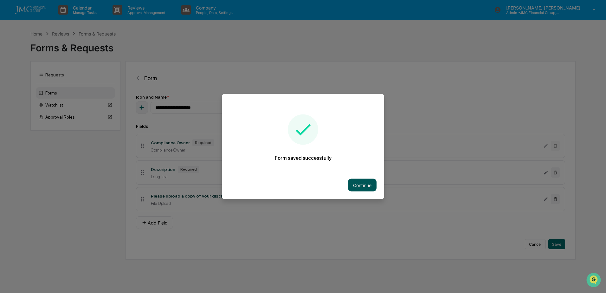
click at [362, 185] on button "Continue" at bounding box center [362, 185] width 29 height 13
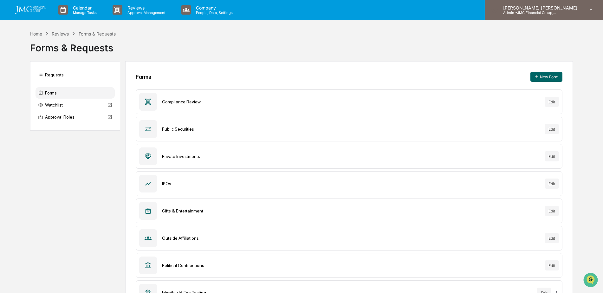
click at [567, 15] on div "[PERSON_NAME] [PERSON_NAME] Admin • JMG Financial Group, Ltd." at bounding box center [543, 10] width 118 height 20
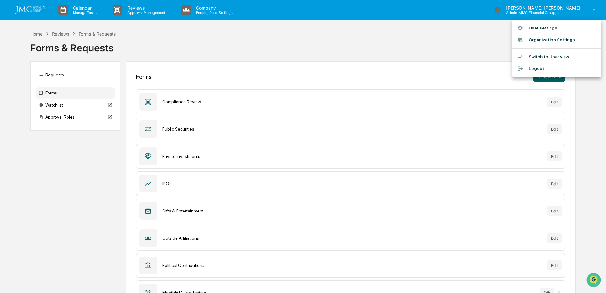
click at [559, 55] on li "Switch to User view..." at bounding box center [556, 57] width 89 height 12
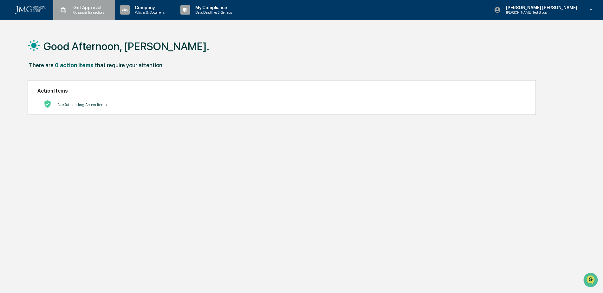
click at [74, 18] on div "Get Approval Content & Transactions" at bounding box center [83, 10] width 55 height 20
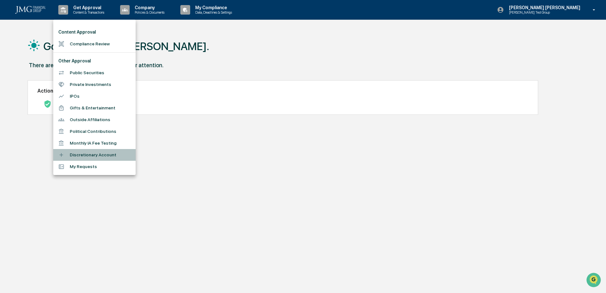
click at [100, 153] on li "Discretionary Account" at bounding box center [94, 155] width 82 height 12
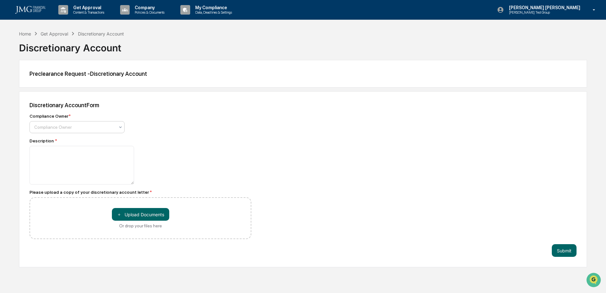
click at [115, 129] on div "Compliance Owner" at bounding box center [74, 127] width 87 height 9
click at [288, 129] on div "Discretionary Account Form Compliance Owner * 2 results available. Use Up and D…" at bounding box center [303, 179] width 568 height 176
click at [30, 35] on div "Home" at bounding box center [25, 33] width 12 height 5
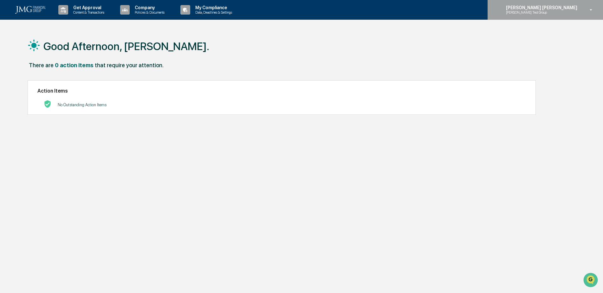
click at [569, 16] on div "[PERSON_NAME] [PERSON_NAME] [PERSON_NAME] Test Group" at bounding box center [544, 10] width 115 height 20
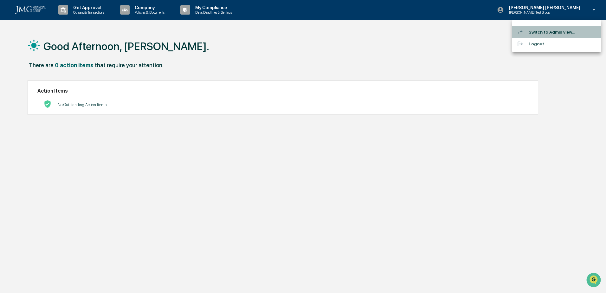
click at [564, 29] on li "Switch to Admin view..." at bounding box center [556, 32] width 89 height 12
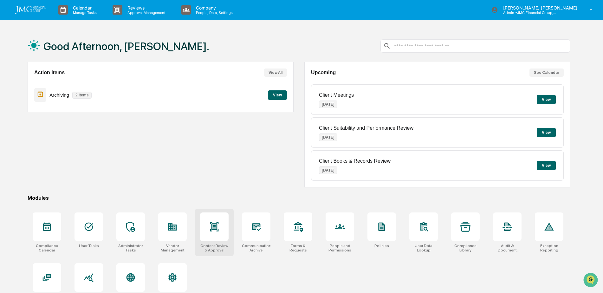
scroll to position [30, 0]
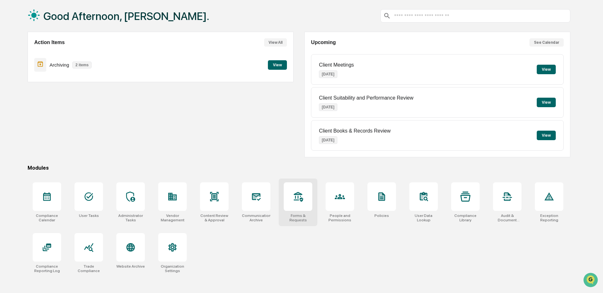
click at [297, 213] on div "Forms & Requests" at bounding box center [298, 217] width 29 height 9
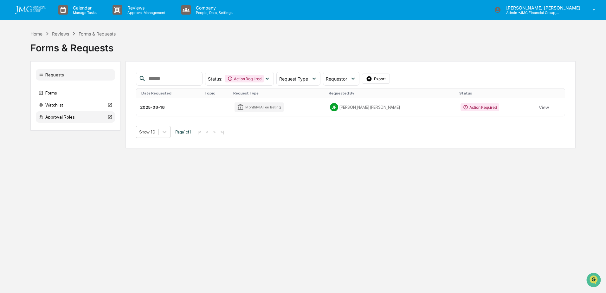
click at [77, 118] on div "Approval Roles" at bounding box center [75, 116] width 79 height 11
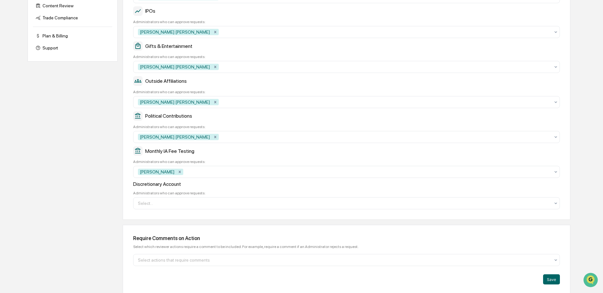
scroll to position [192, 0]
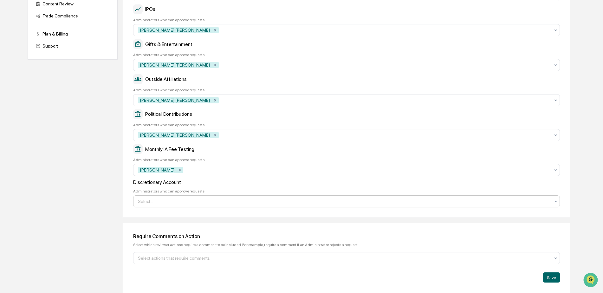
click at [550, 199] on div "Select..." at bounding box center [344, 201] width 418 height 10
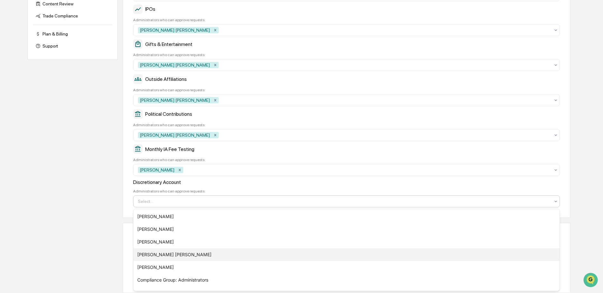
click at [156, 253] on div "[PERSON_NAME] [PERSON_NAME]" at bounding box center [346, 254] width 426 height 13
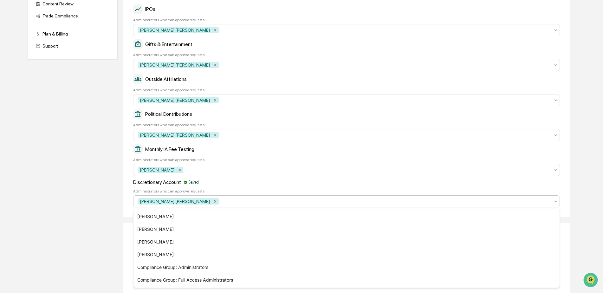
click at [396, 184] on div "Discretionary Account Saved" at bounding box center [346, 182] width 426 height 6
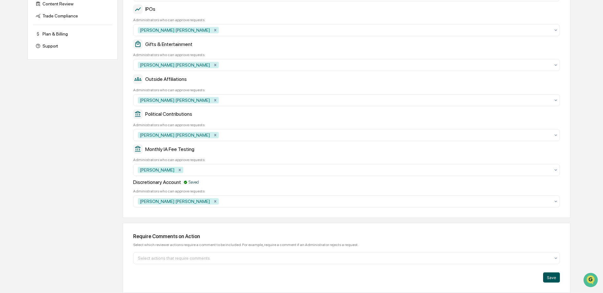
click at [549, 280] on button "Save" at bounding box center [551, 277] width 17 height 10
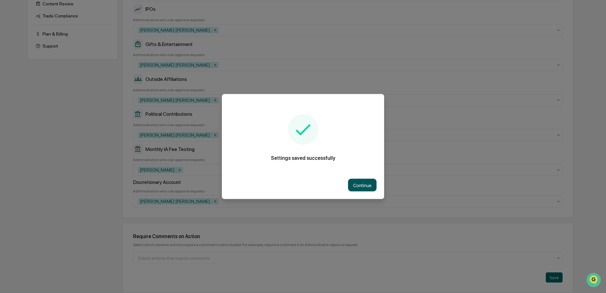
click at [367, 185] on button "Continue" at bounding box center [362, 185] width 29 height 13
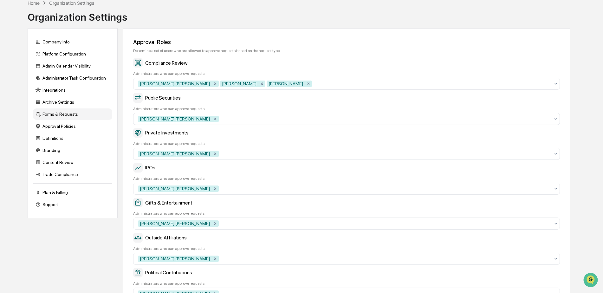
scroll to position [0, 0]
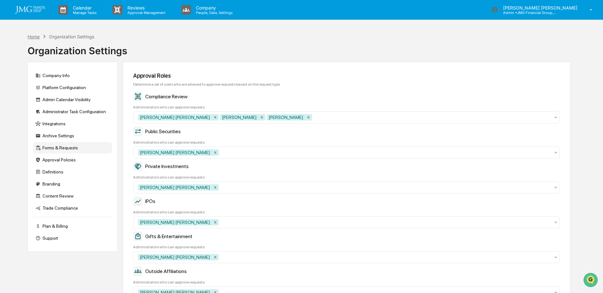
click at [38, 35] on div "Home" at bounding box center [34, 36] width 12 height 5
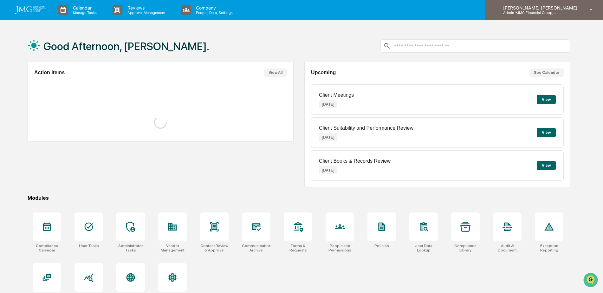
click at [545, 13] on p "Admin • JMG Financial Group, Ltd." at bounding box center [527, 12] width 59 height 4
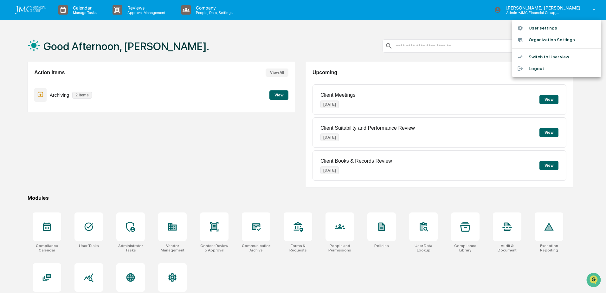
click at [557, 56] on li "Switch to User view..." at bounding box center [556, 57] width 89 height 12
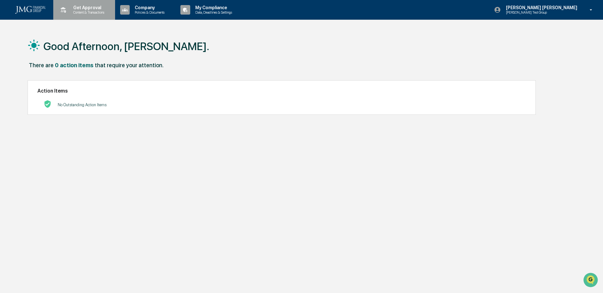
click at [81, 12] on p "Content & Transactions" at bounding box center [87, 12] width 39 height 4
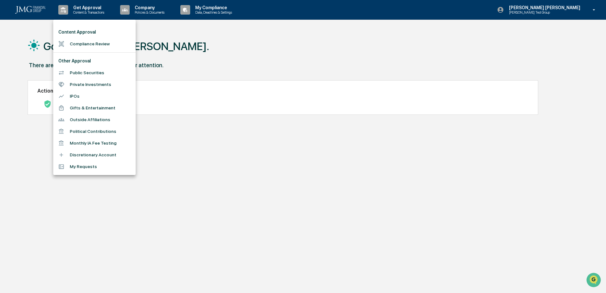
click at [96, 154] on li "Discretionary Account" at bounding box center [94, 155] width 82 height 12
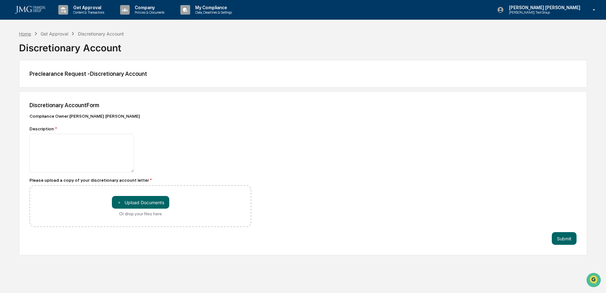
click at [23, 34] on div "Home" at bounding box center [25, 33] width 12 height 5
